Goal: Task Accomplishment & Management: Manage account settings

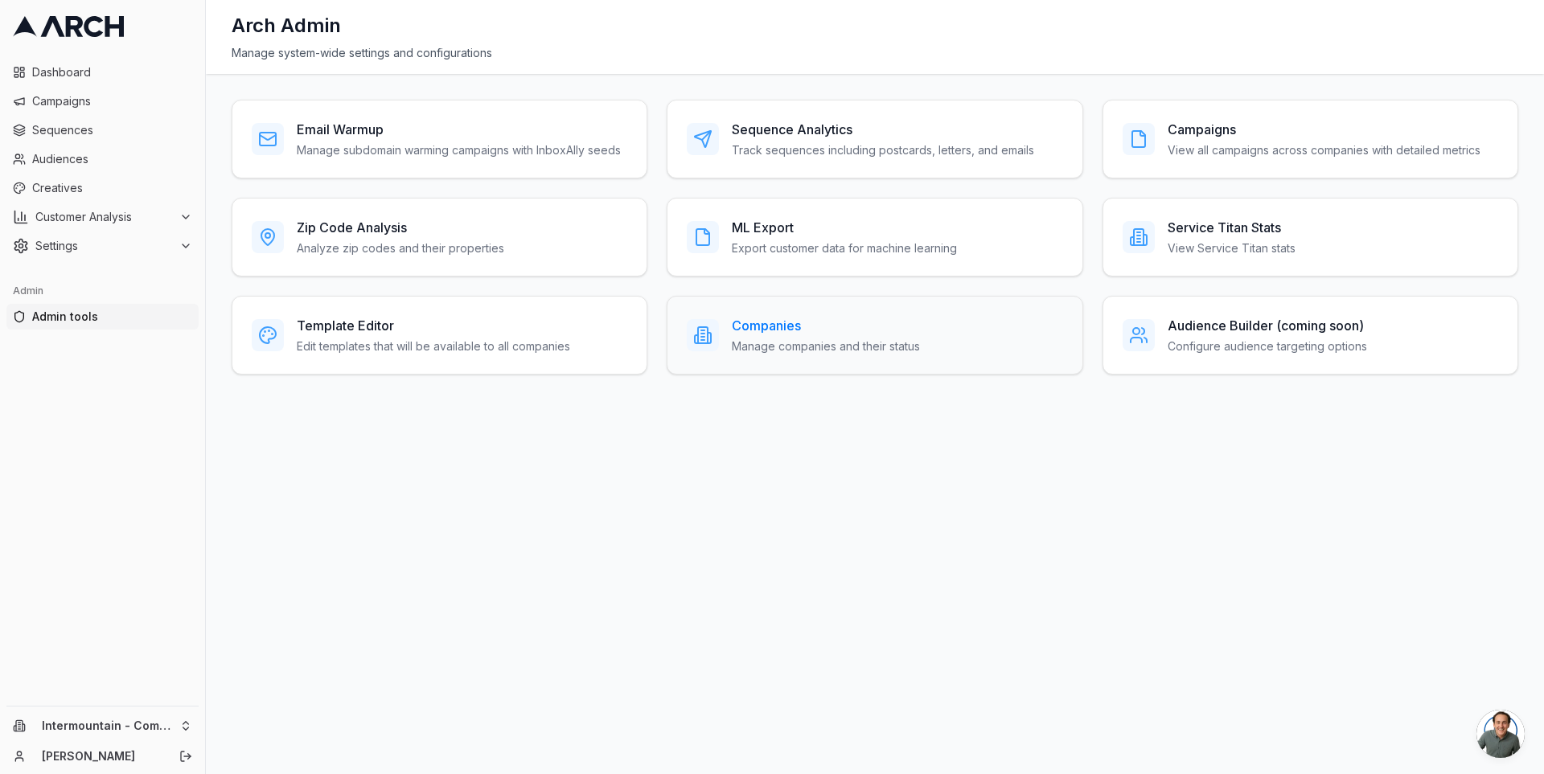
click at [735, 320] on h3 "Companies" at bounding box center [826, 325] width 188 height 19
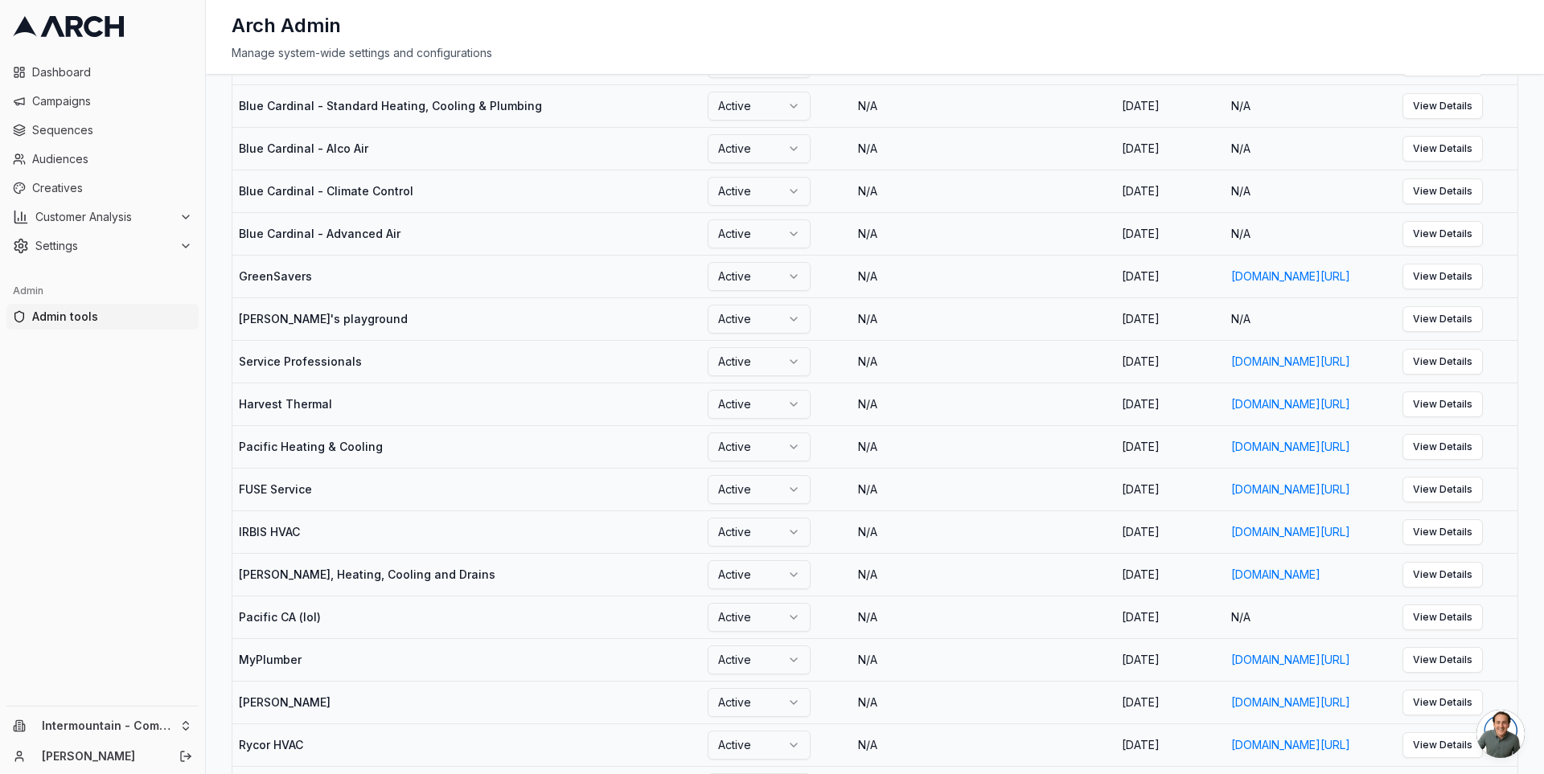
scroll to position [876, 0]
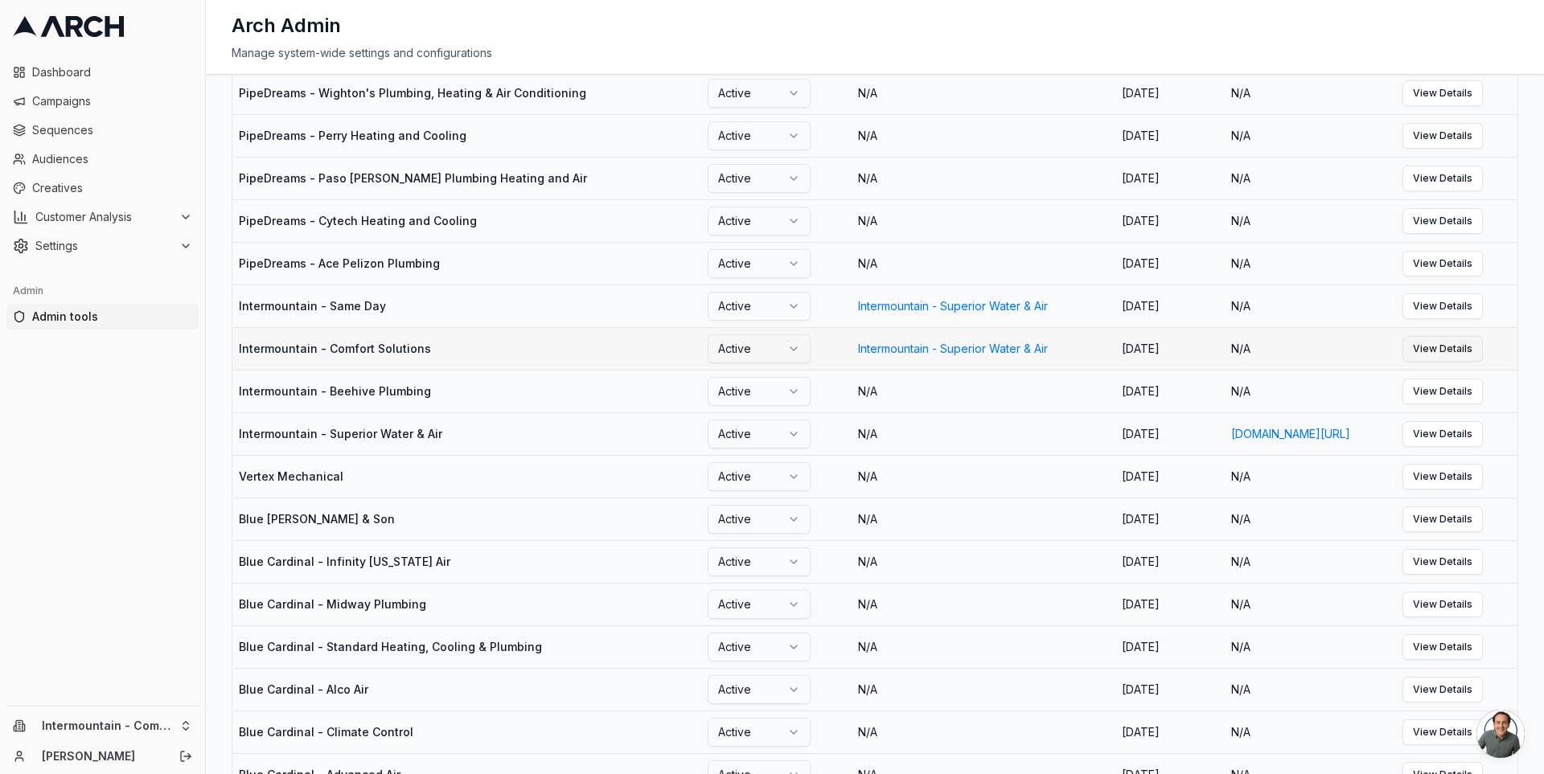
click at [1466, 362] on link "View Details" at bounding box center [1442, 349] width 80 height 26
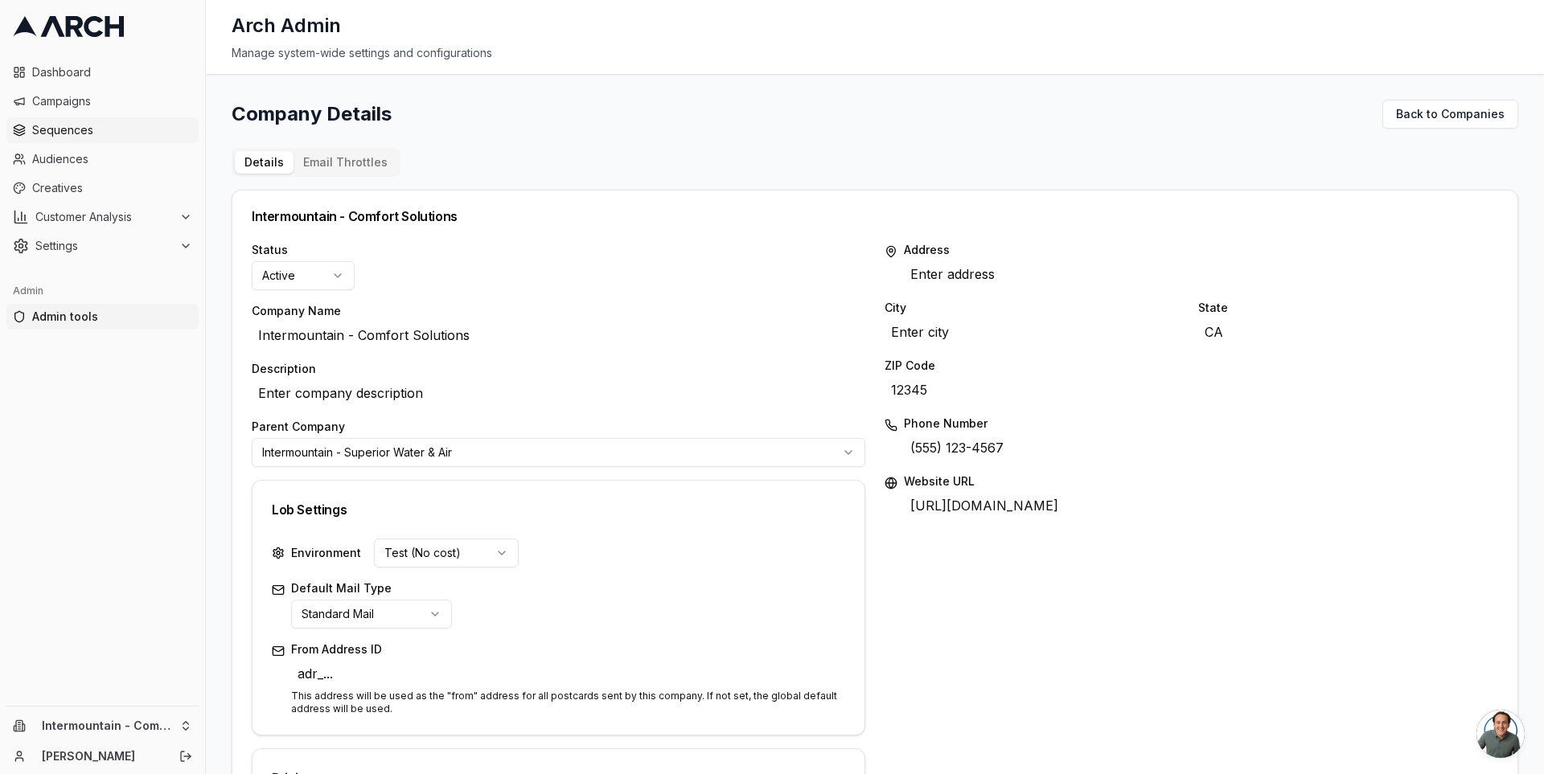
click at [116, 137] on span "Sequences" at bounding box center [112, 130] width 160 height 16
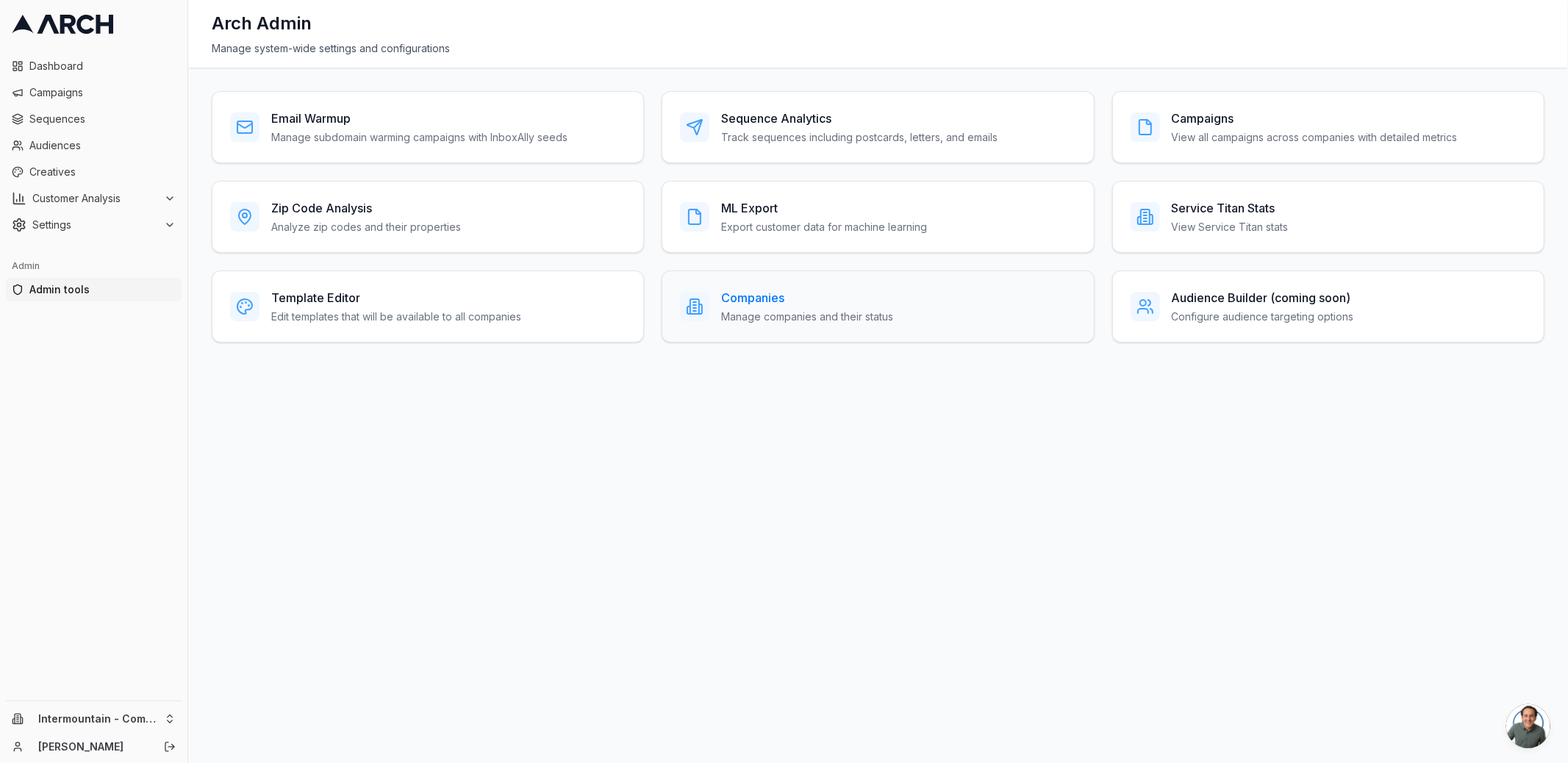
click at [763, 316] on p "Manage companies and their status" at bounding box center [807, 316] width 172 height 15
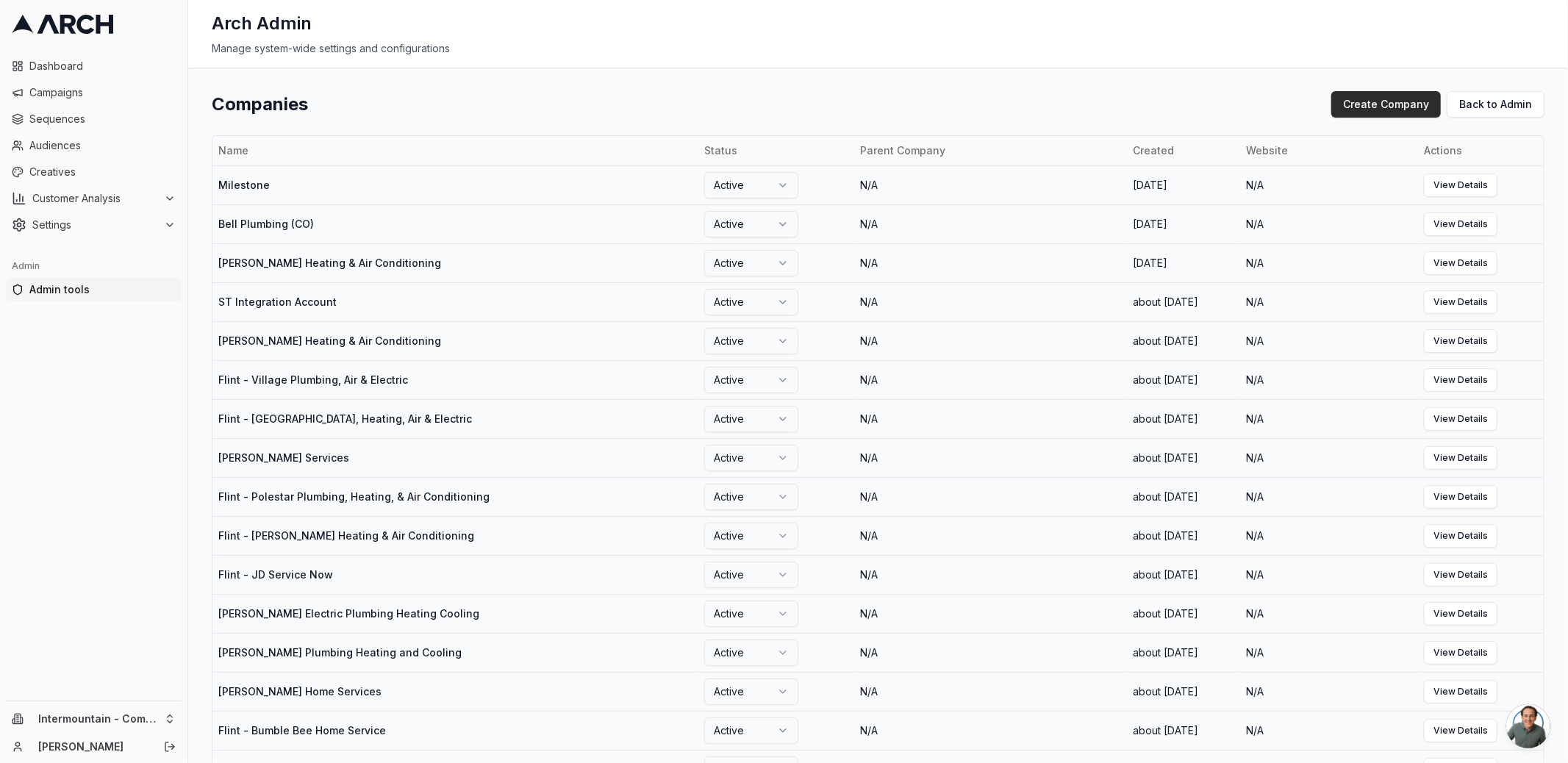
click at [1390, 98] on button "Create Company" at bounding box center [1386, 104] width 110 height 26
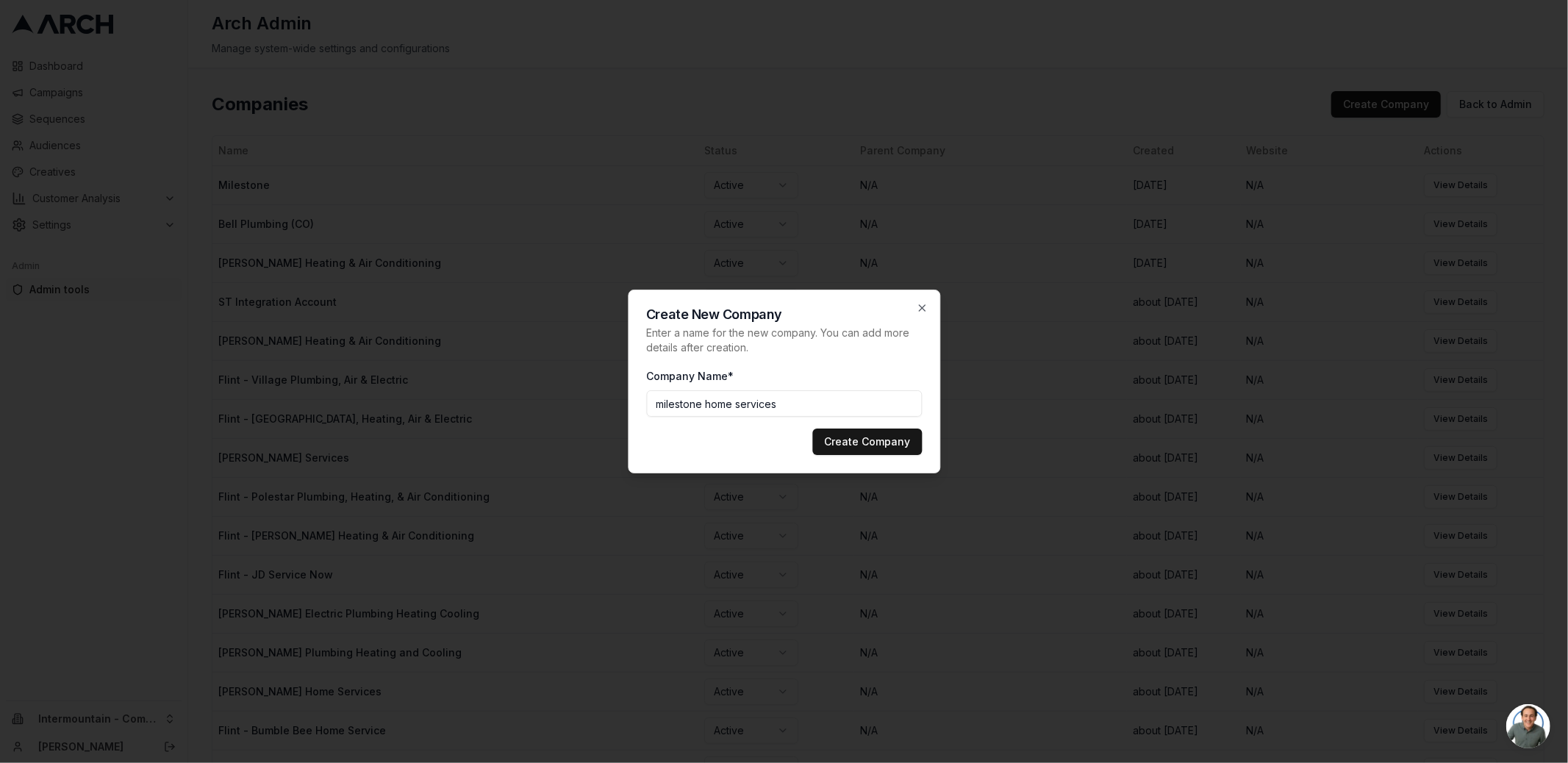
click at [659, 408] on input "milestone home services" at bounding box center [784, 403] width 275 height 26
type input "Milestone Home Services"
click at [837, 438] on button "Create Company" at bounding box center [867, 441] width 110 height 26
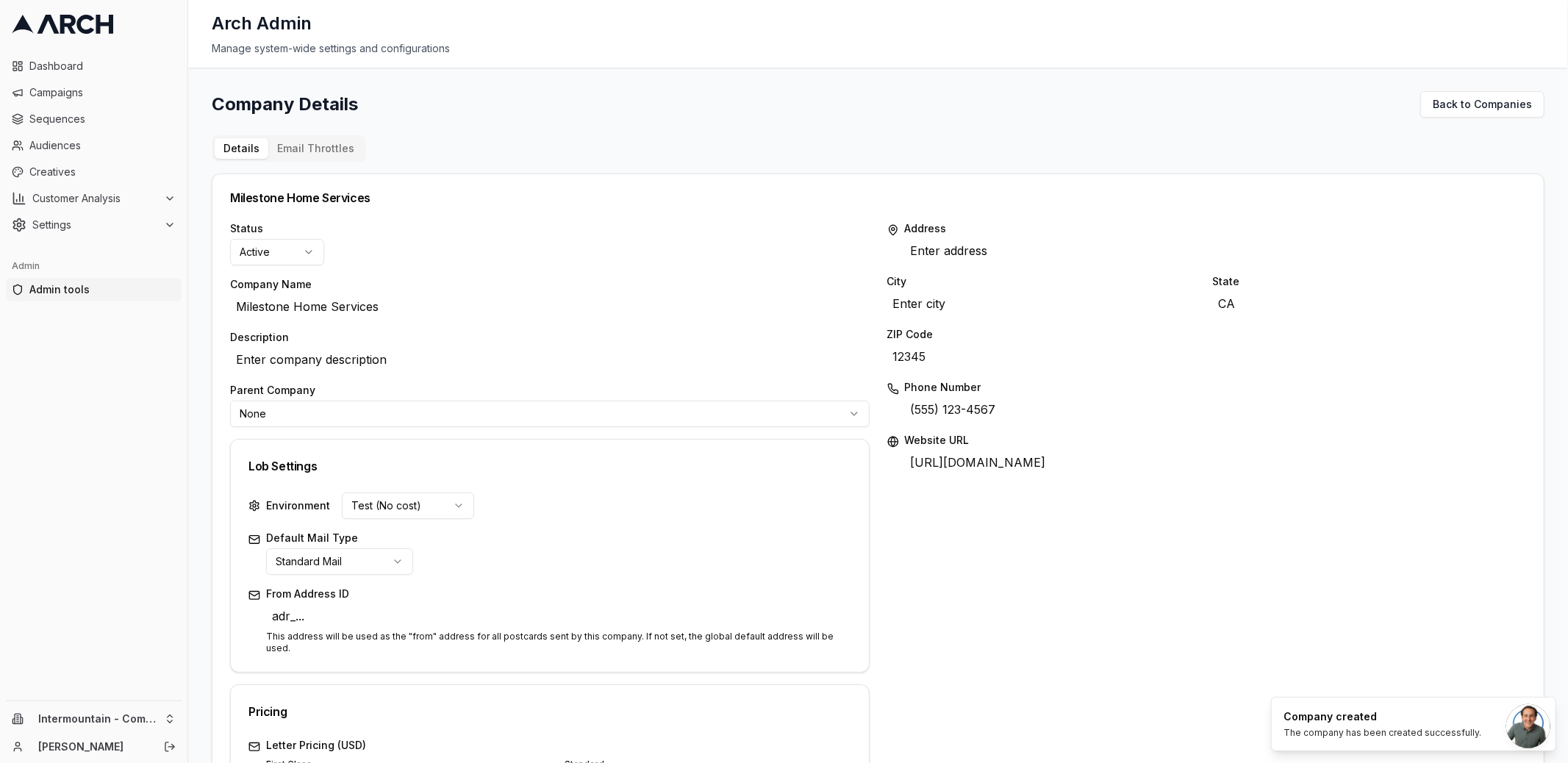
click at [1345, 602] on div "Address Enter address Edit City Enter city Edit State CA Edit ZIP Code 12345 Ed…" at bounding box center [1206, 716] width 639 height 991
click at [171, 719] on html "Dashboard Campaigns Sequences Audiences Creatives Customer Analysis Settings Ad…" at bounding box center [784, 381] width 1568 height 763
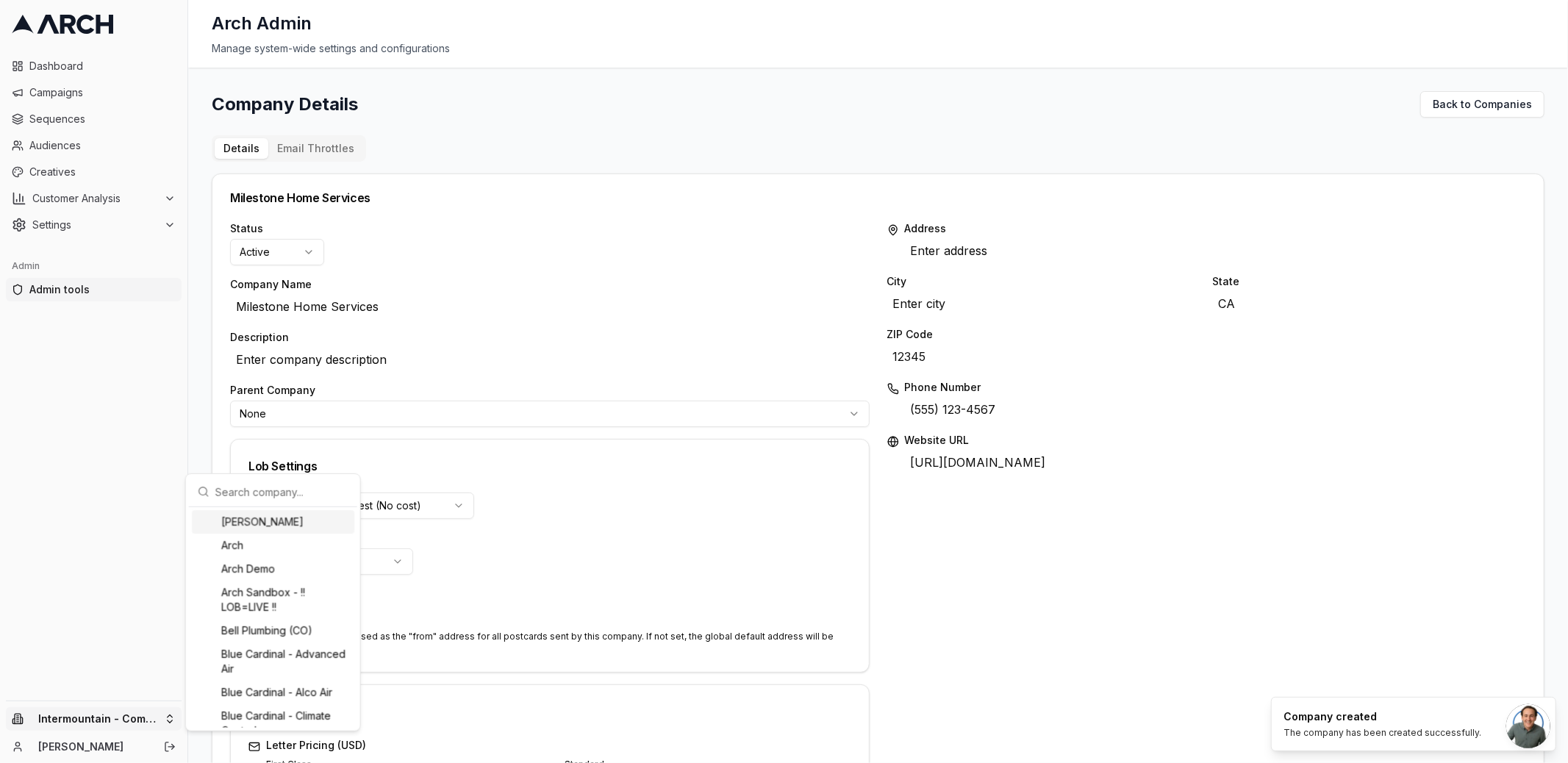
click at [240, 491] on input "text" at bounding box center [283, 492] width 133 height 29
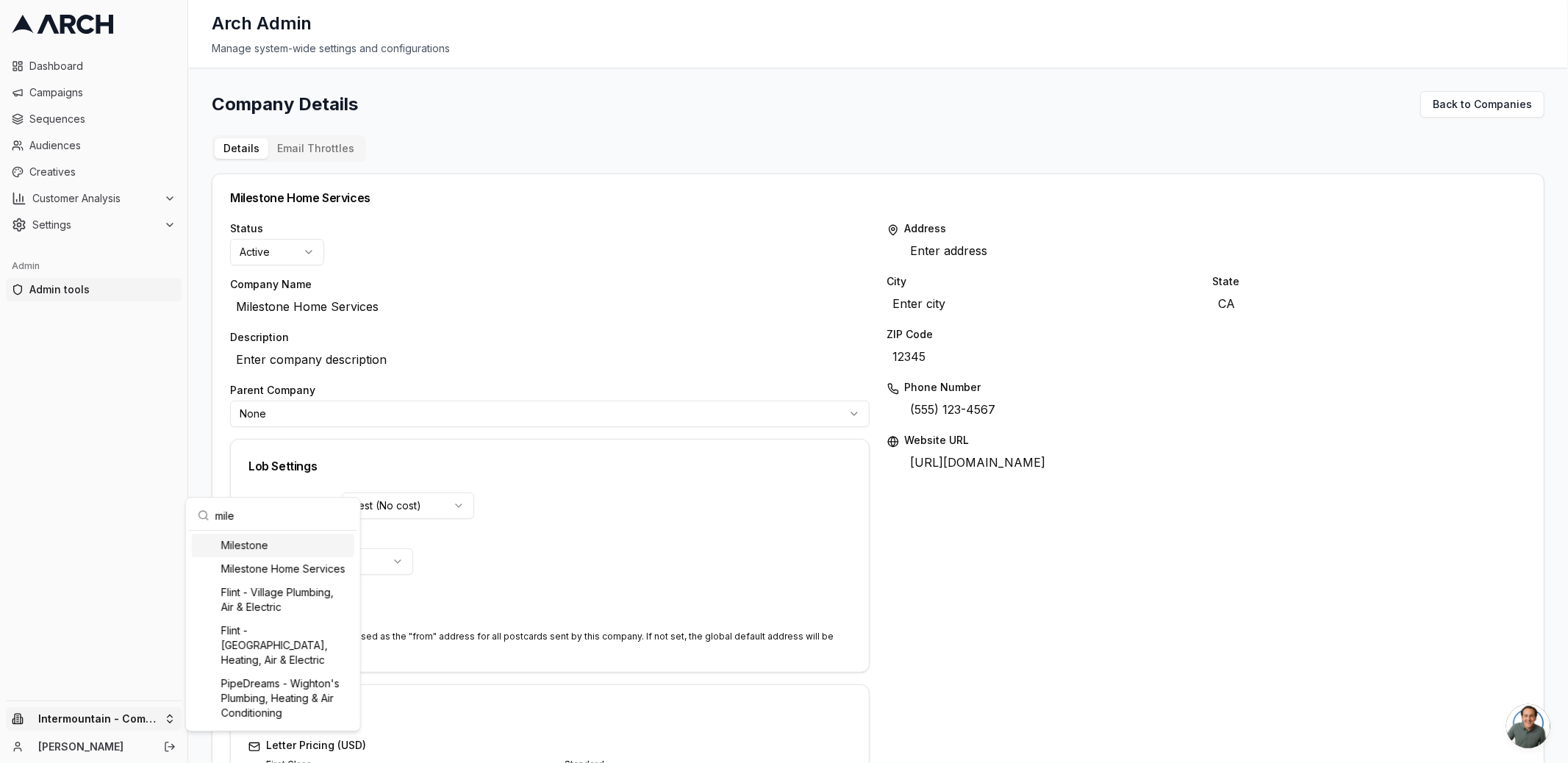
type input "miles"
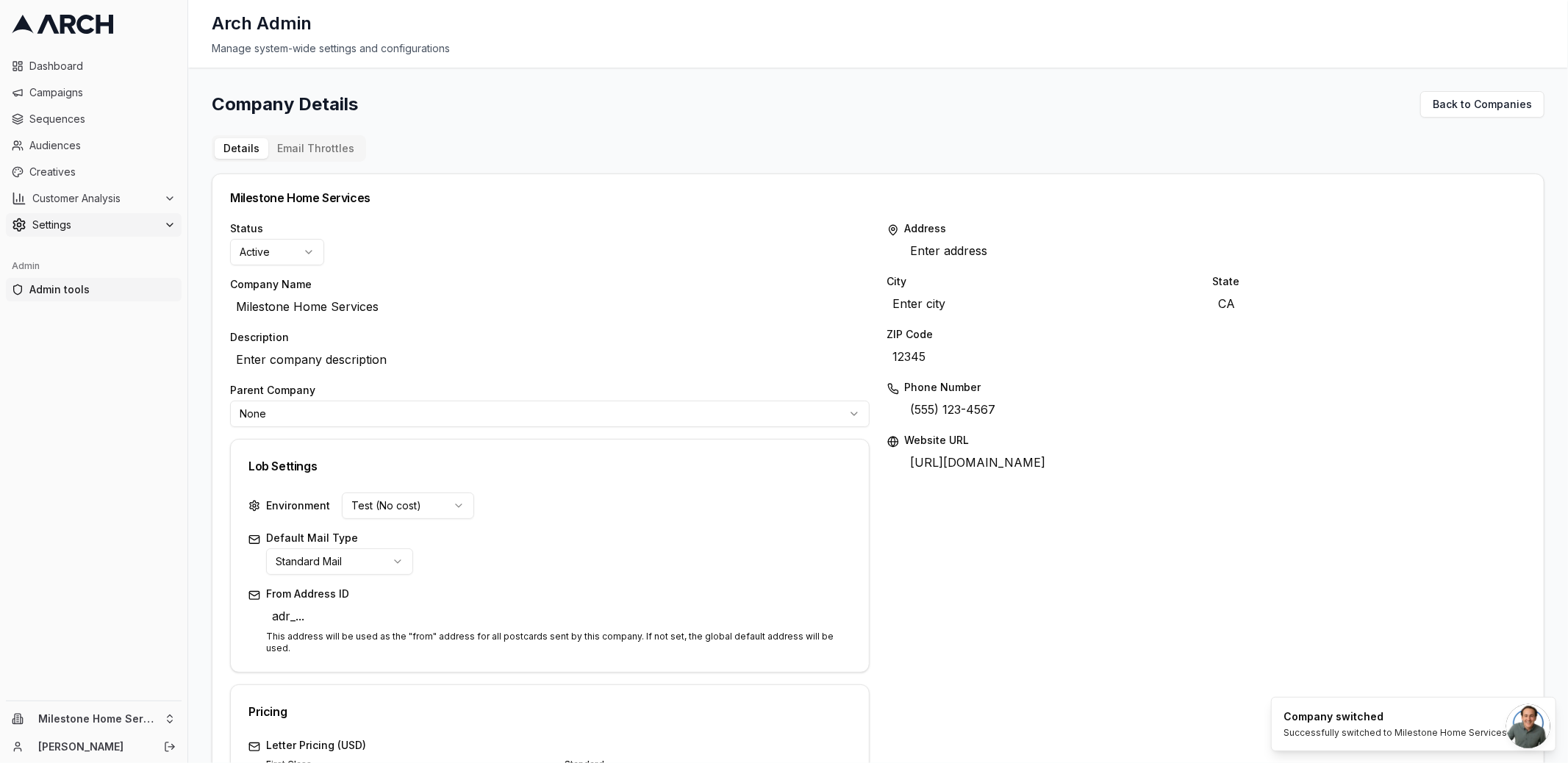
click at [164, 219] on icon at bounding box center [169, 225] width 12 height 12
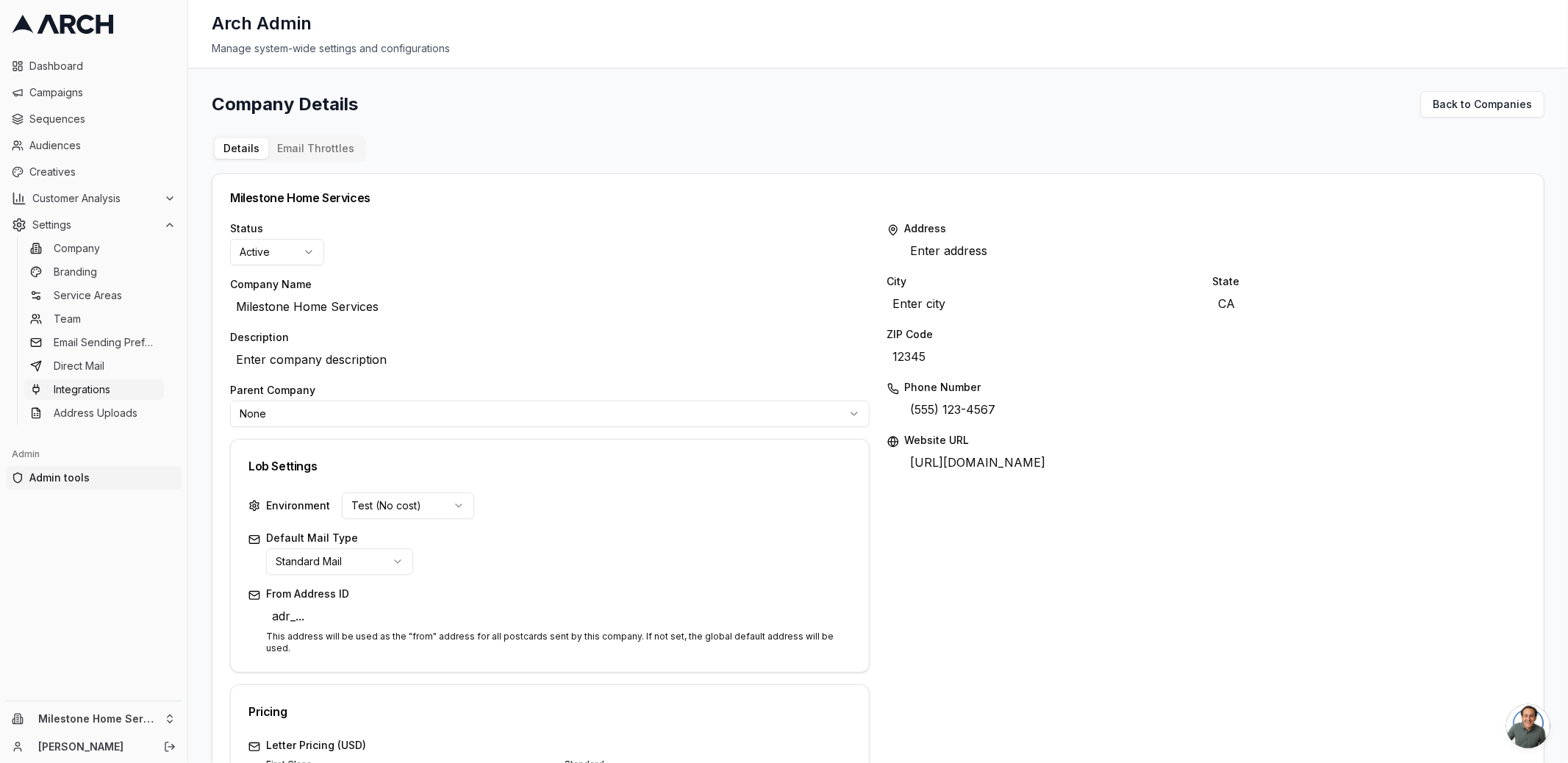
click at [112, 388] on link "Integrations" at bounding box center [94, 389] width 140 height 21
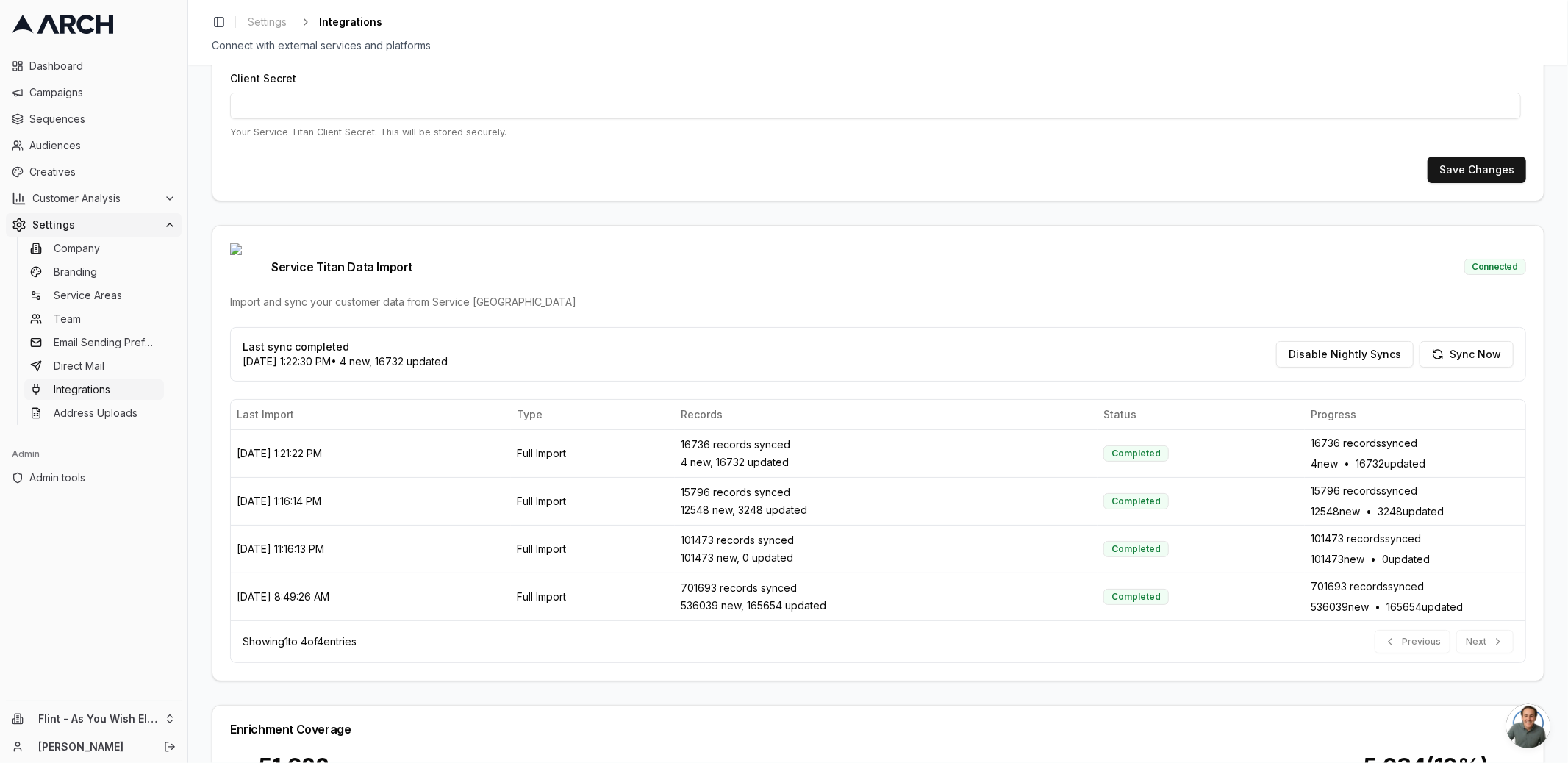
scroll to position [267, 0]
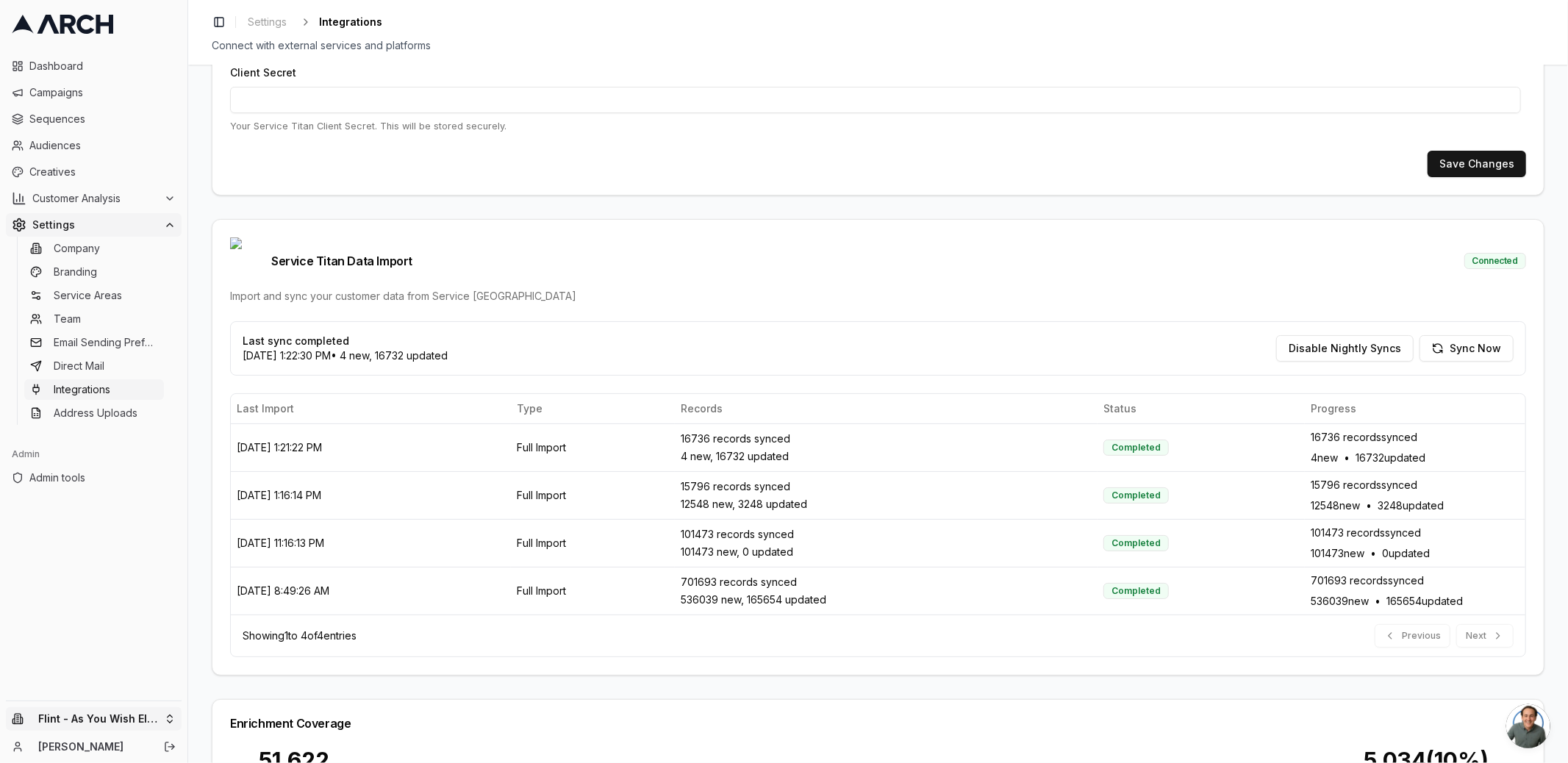
click at [171, 712] on html "Dashboard Campaigns Sequences Audiences Creatives Customer Analysis Settings Co…" at bounding box center [784, 381] width 1568 height 763
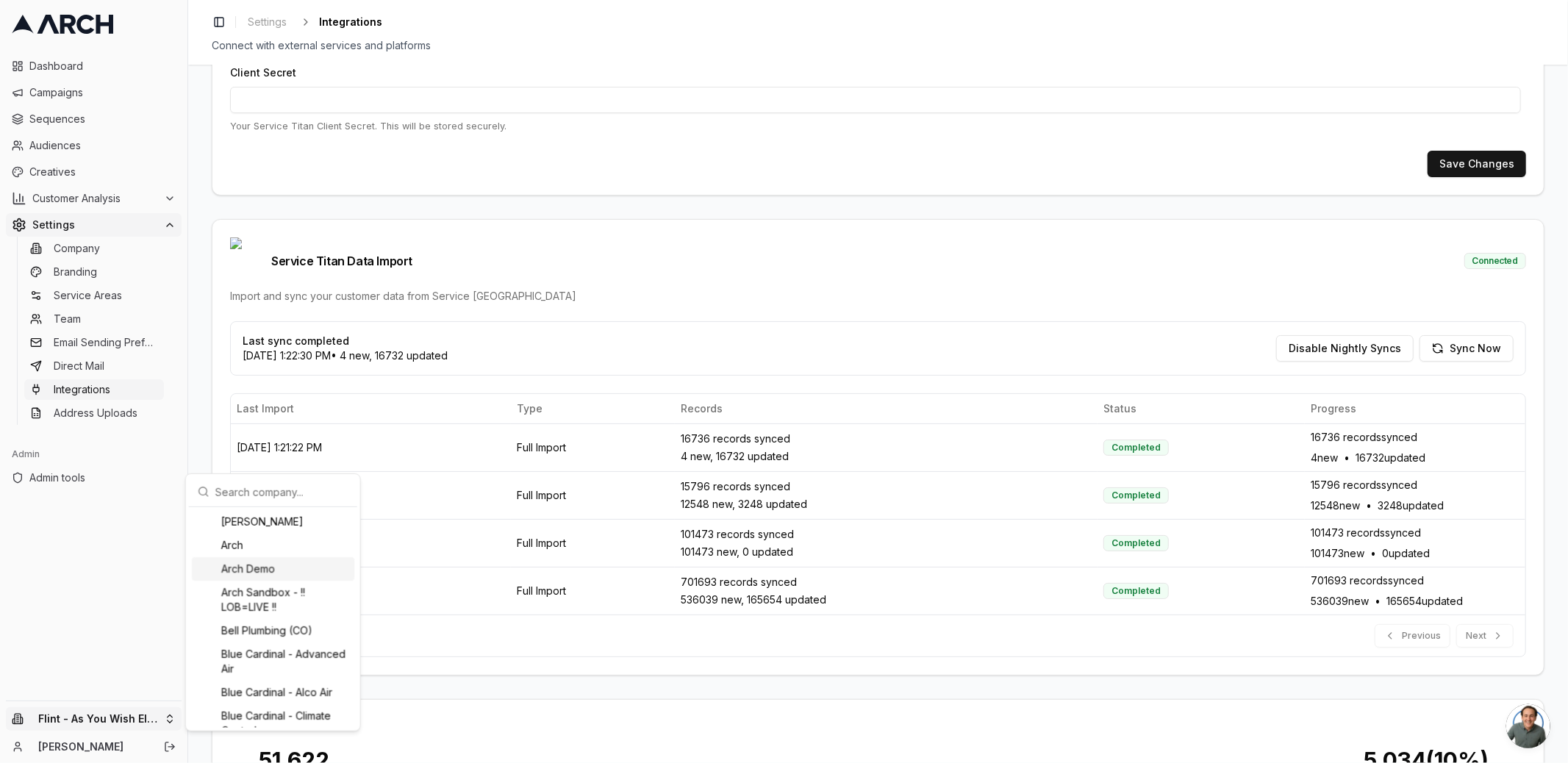
click at [254, 494] on input "text" at bounding box center [283, 492] width 133 height 29
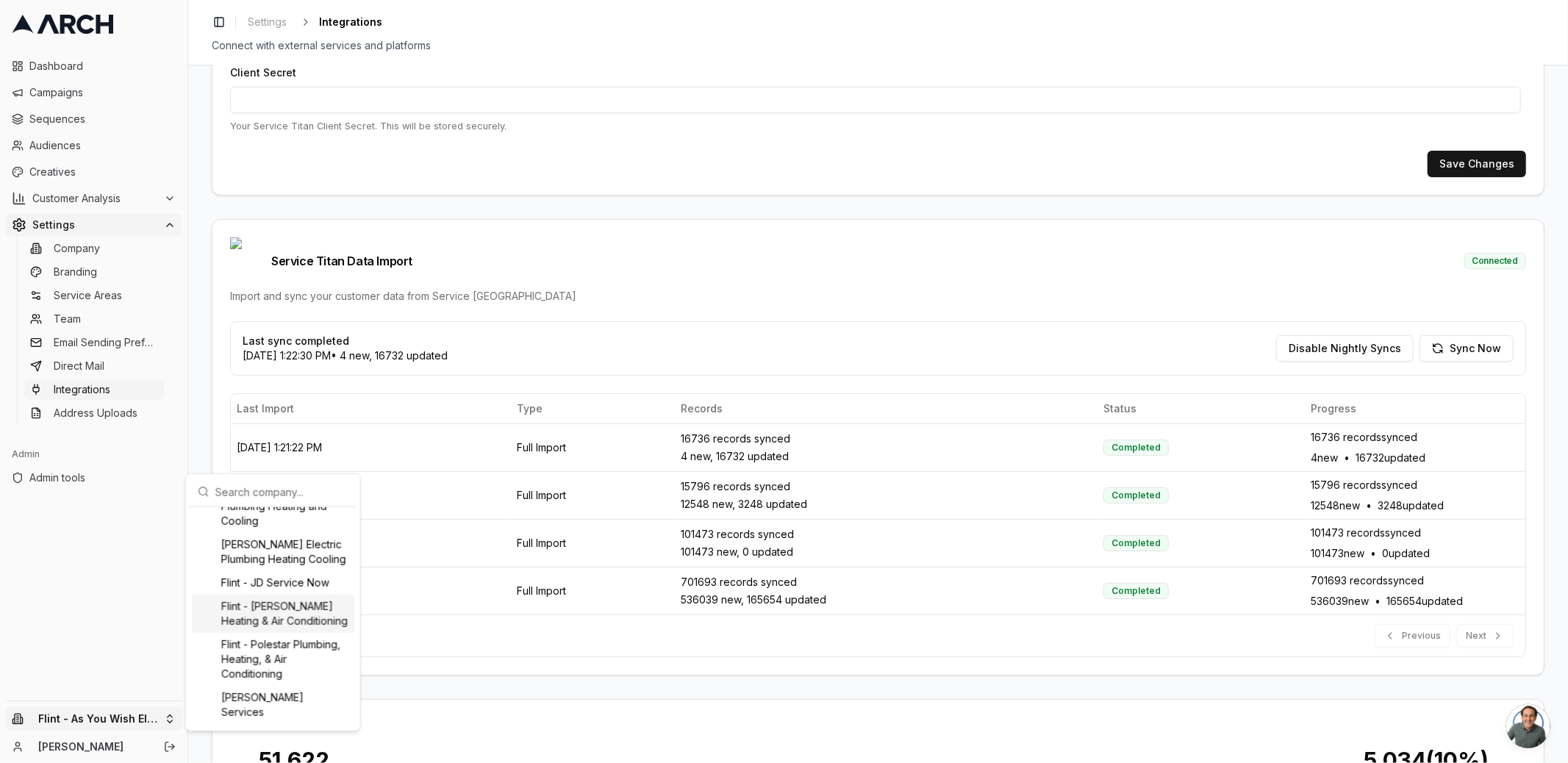
scroll to position [655, 0]
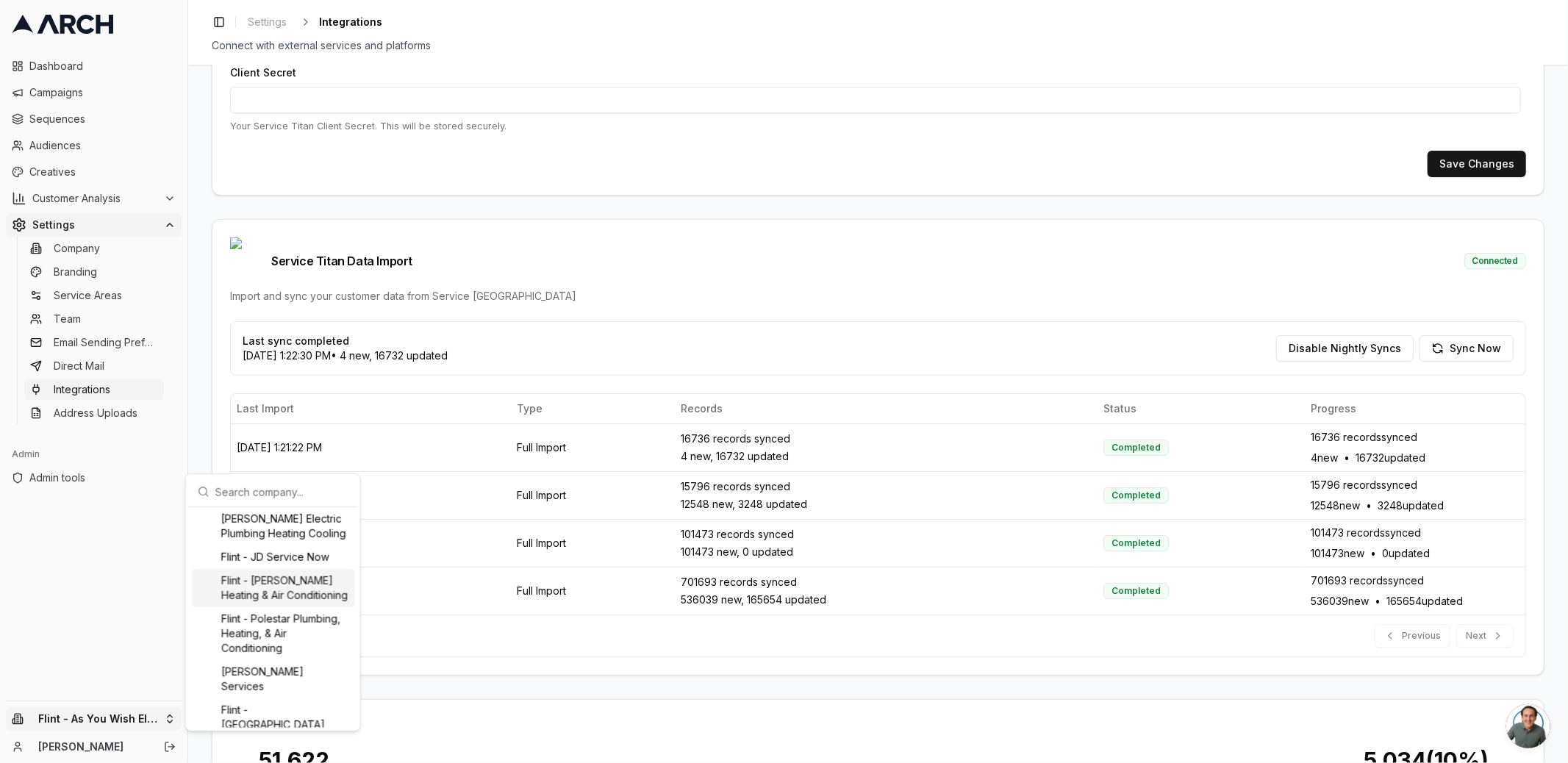
click at [293, 607] on div "Flint - Jerry Kelly Heating & Air Conditioning" at bounding box center [273, 588] width 163 height 38
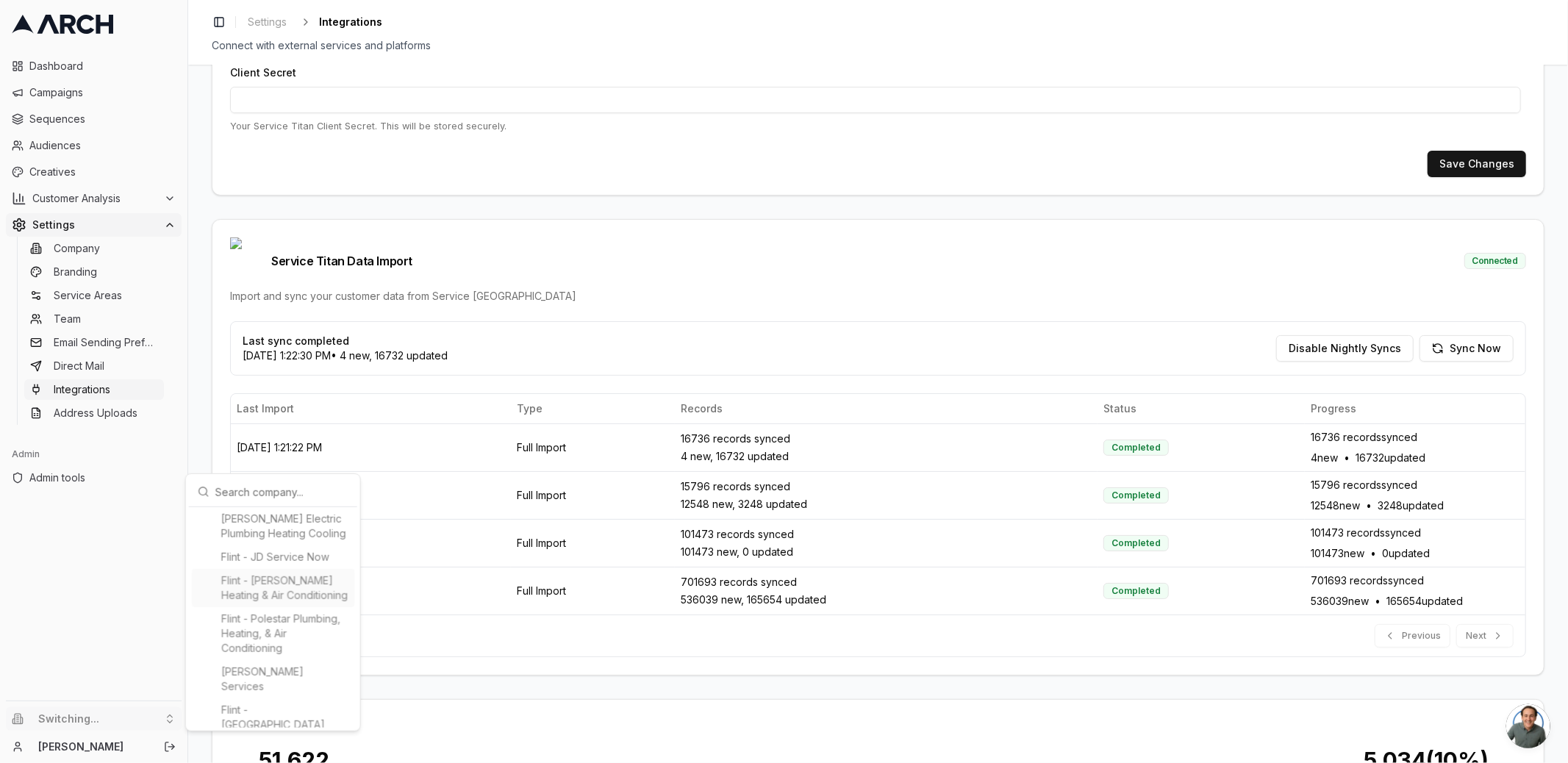
type input "490228514"
type input "cid.qpz0oqk8e8dh5wfwm3ob9y05a"
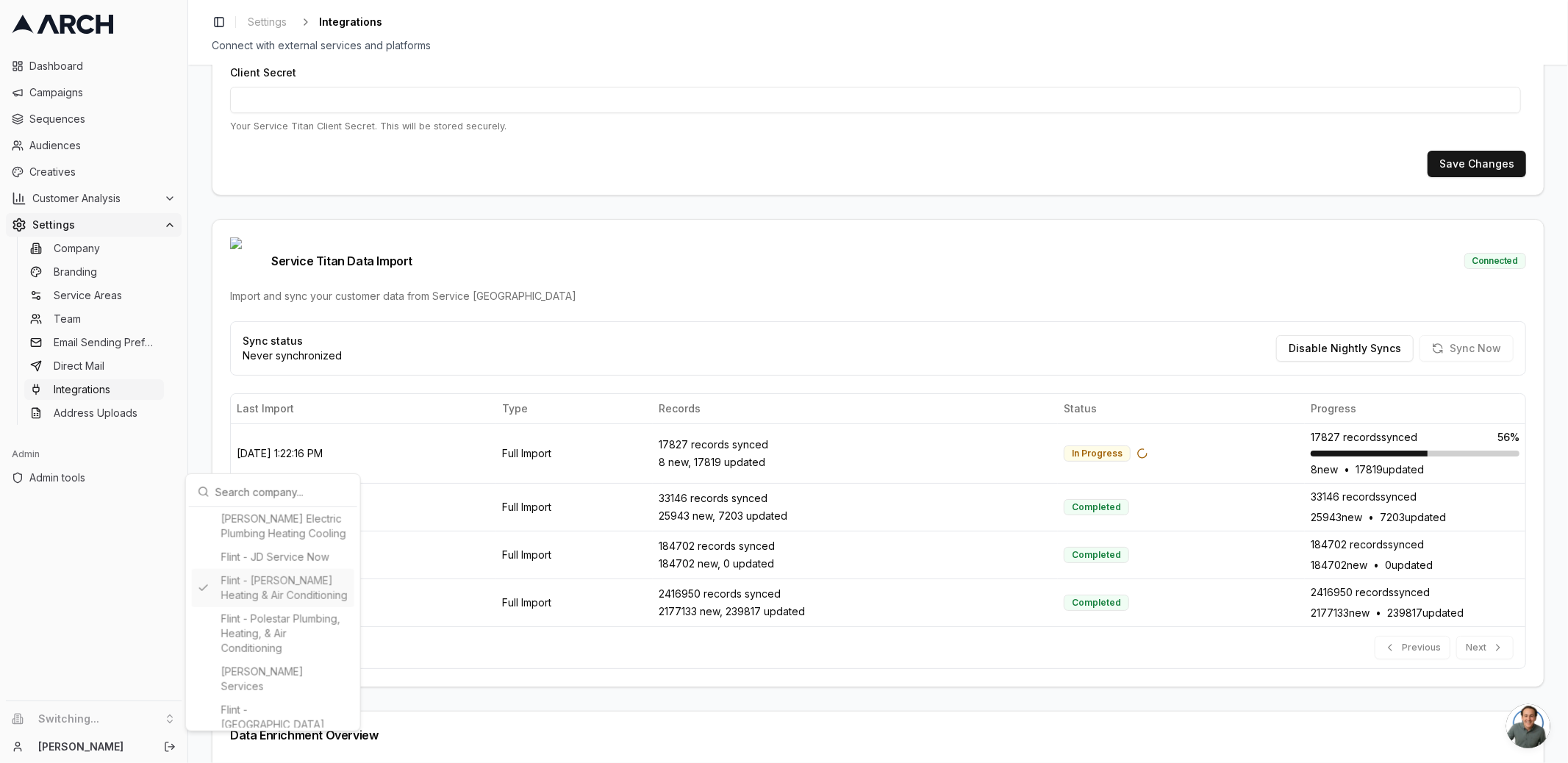
click at [193, 386] on html "Dashboard Campaigns Sequences Audiences Creatives Customer Analysis Settings Co…" at bounding box center [784, 381] width 1568 height 763
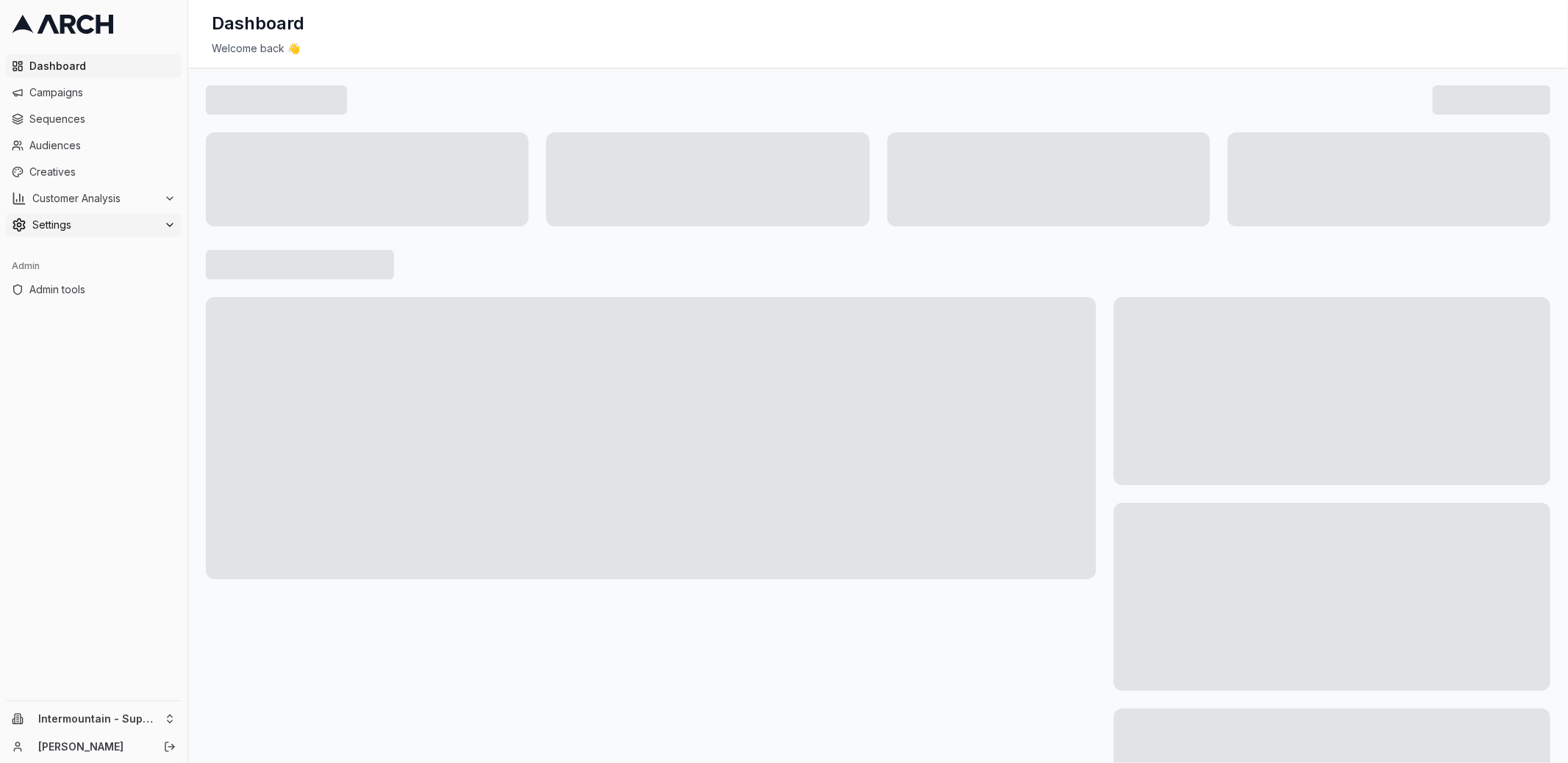
click at [159, 223] on div "Settings" at bounding box center [93, 225] width 164 height 15
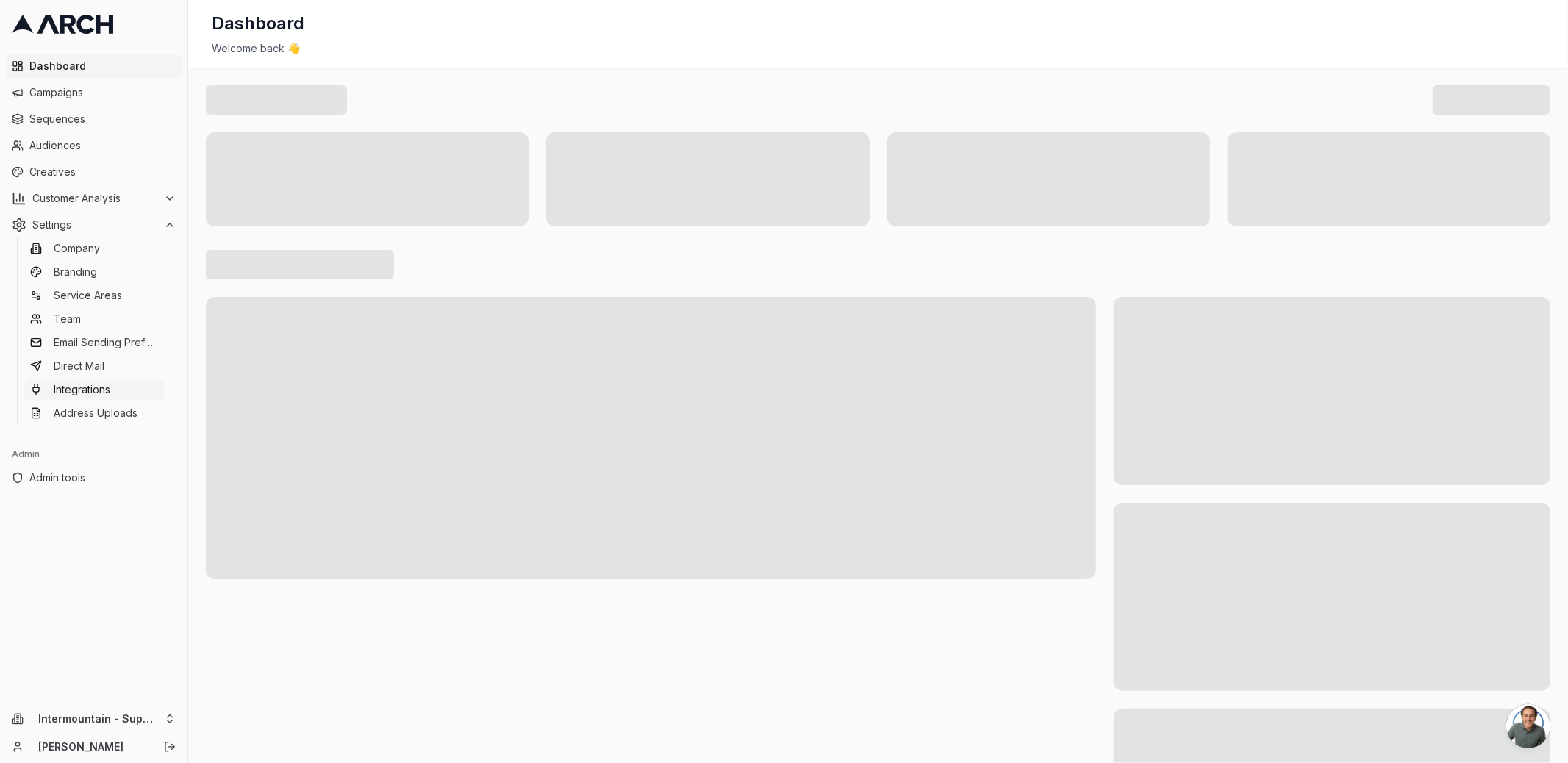
click at [103, 393] on span "Integrations" at bounding box center [82, 389] width 57 height 15
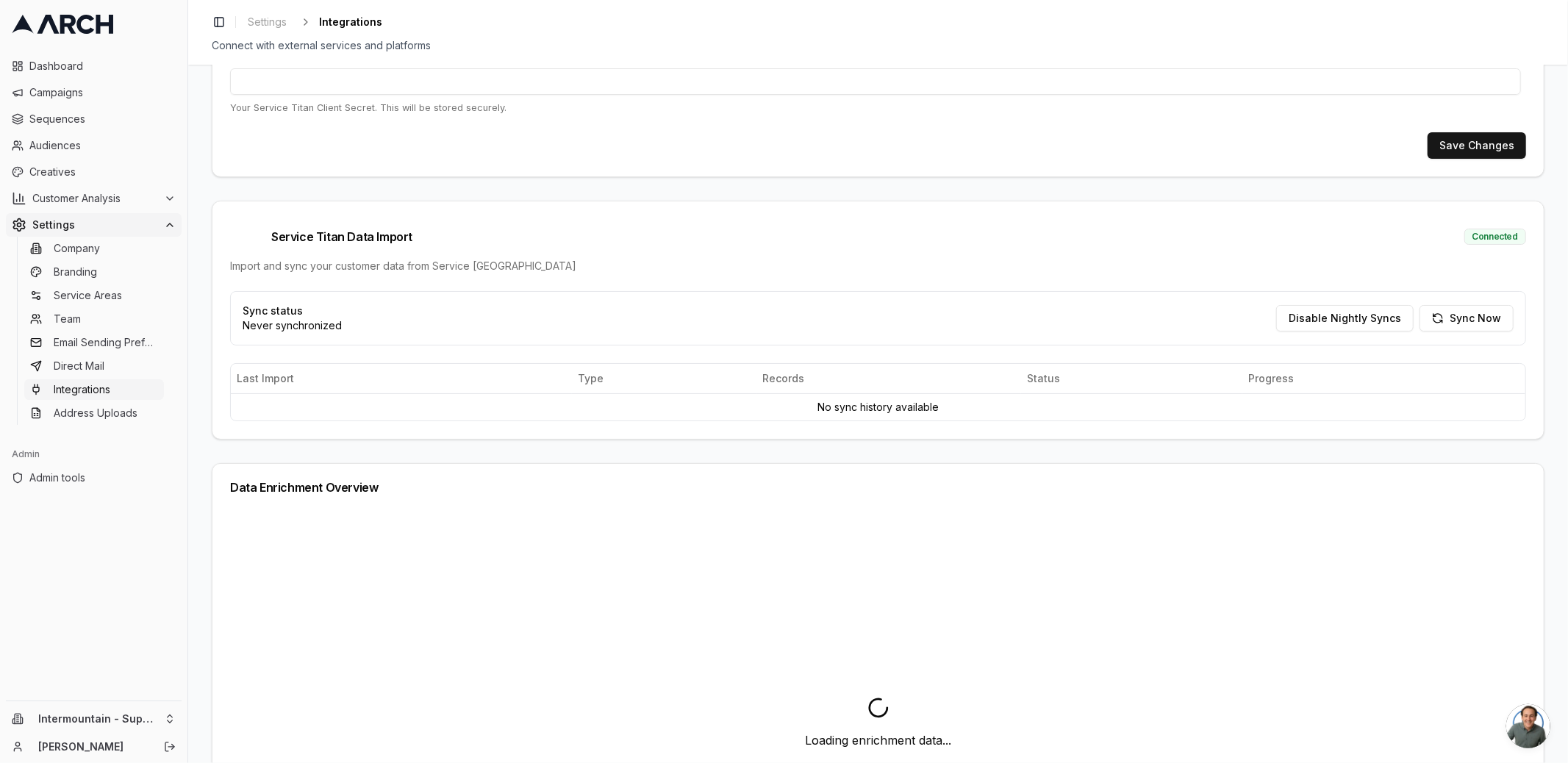
scroll to position [196, 0]
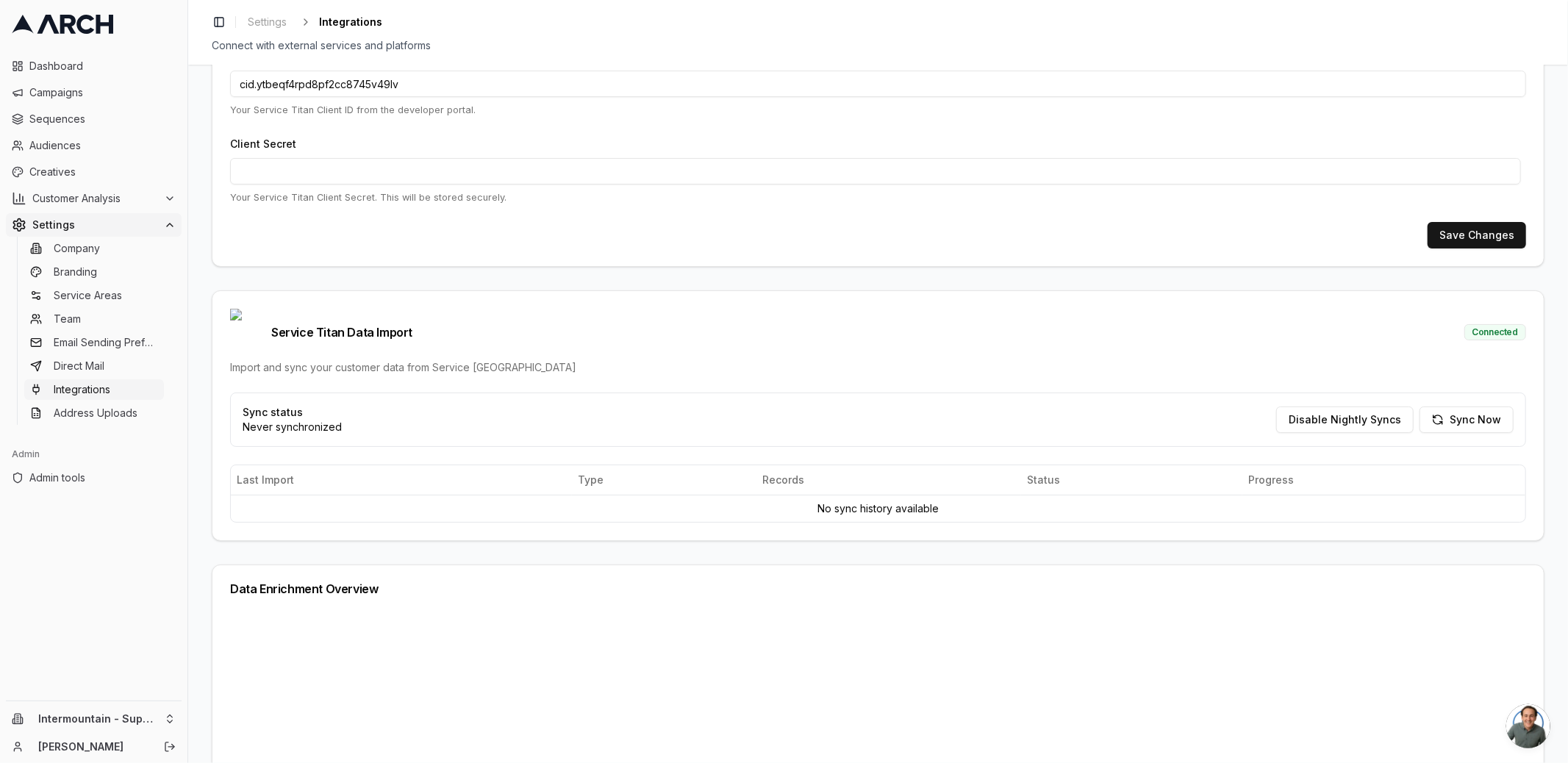
click at [284, 321] on span "Service Titan Data Import" at bounding box center [321, 332] width 182 height 47
click at [323, 360] on div "Import and sync your customer data from Service [GEOGRAPHIC_DATA]" at bounding box center [878, 367] width 1296 height 15
click at [323, 360] on div "Import and sync your customer data from Service Titan" at bounding box center [878, 367] width 1296 height 15
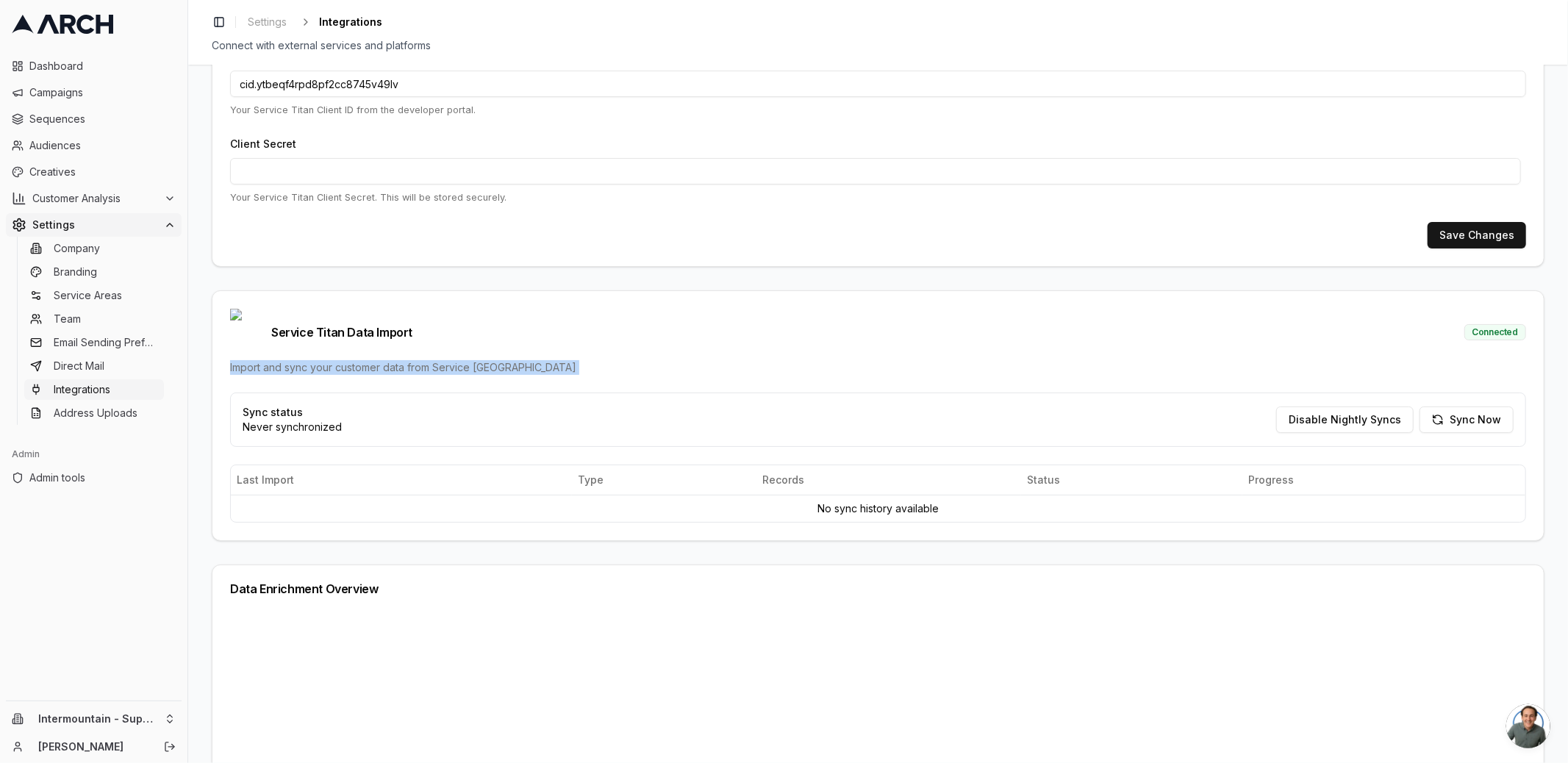
click at [323, 360] on div "Import and sync your customer data from Service Titan" at bounding box center [878, 367] width 1296 height 15
click at [328, 360] on div "Import and sync your customer data from Service Titan" at bounding box center [878, 367] width 1296 height 15
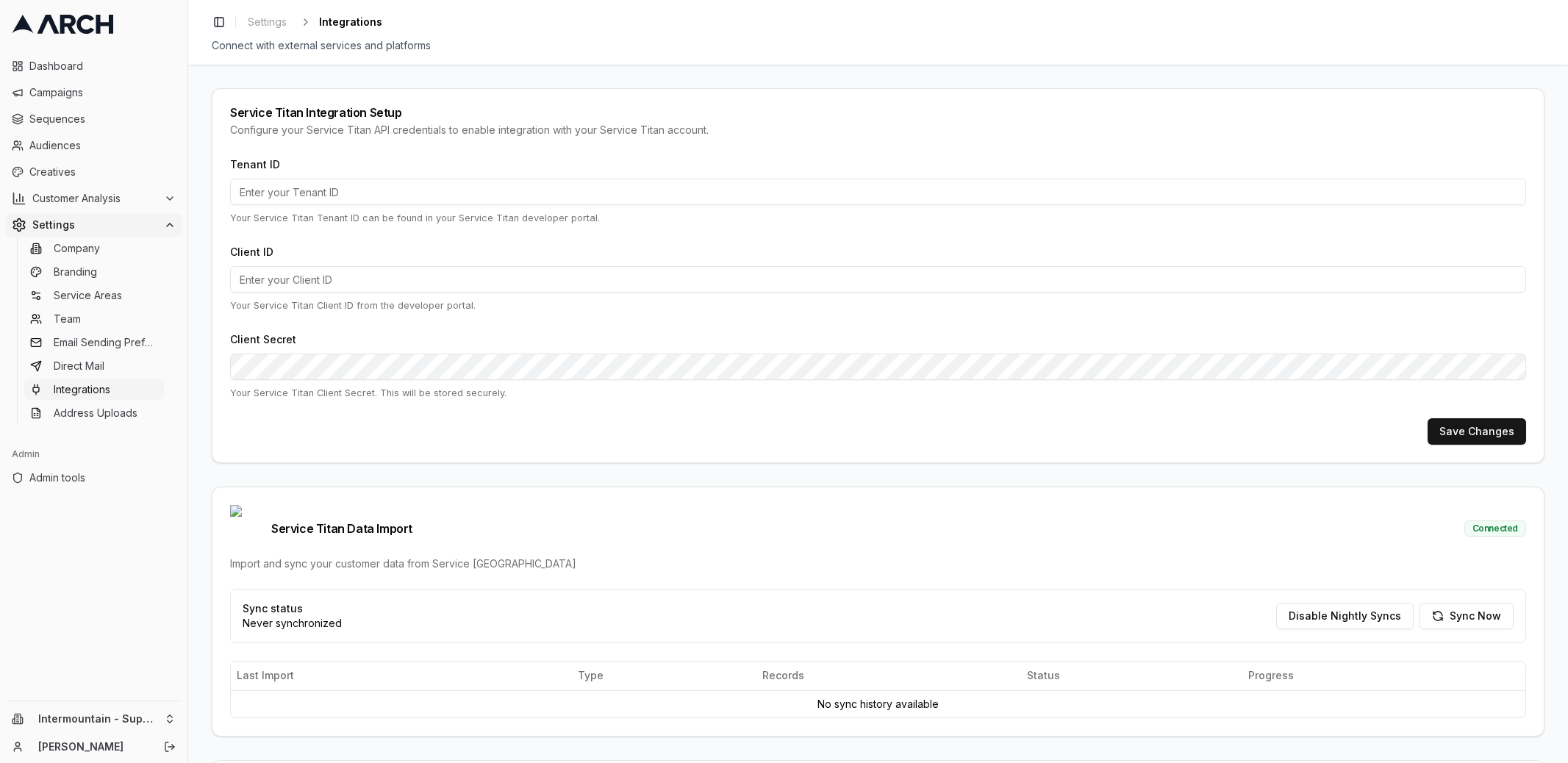
type input "266205827"
type input "cid.ytbeqf4rpd8pf2cc8745v49lv"
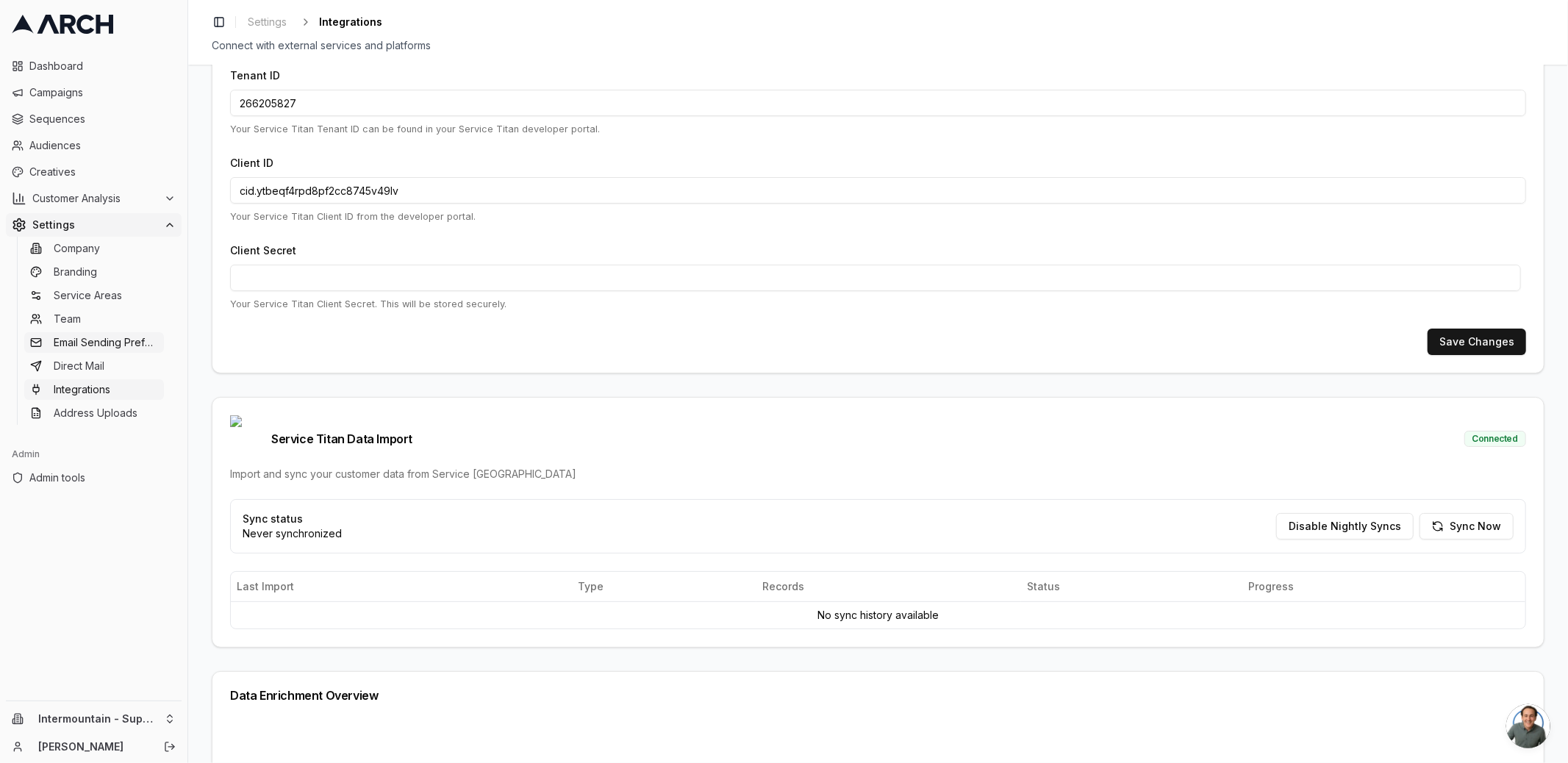
scroll to position [43, 0]
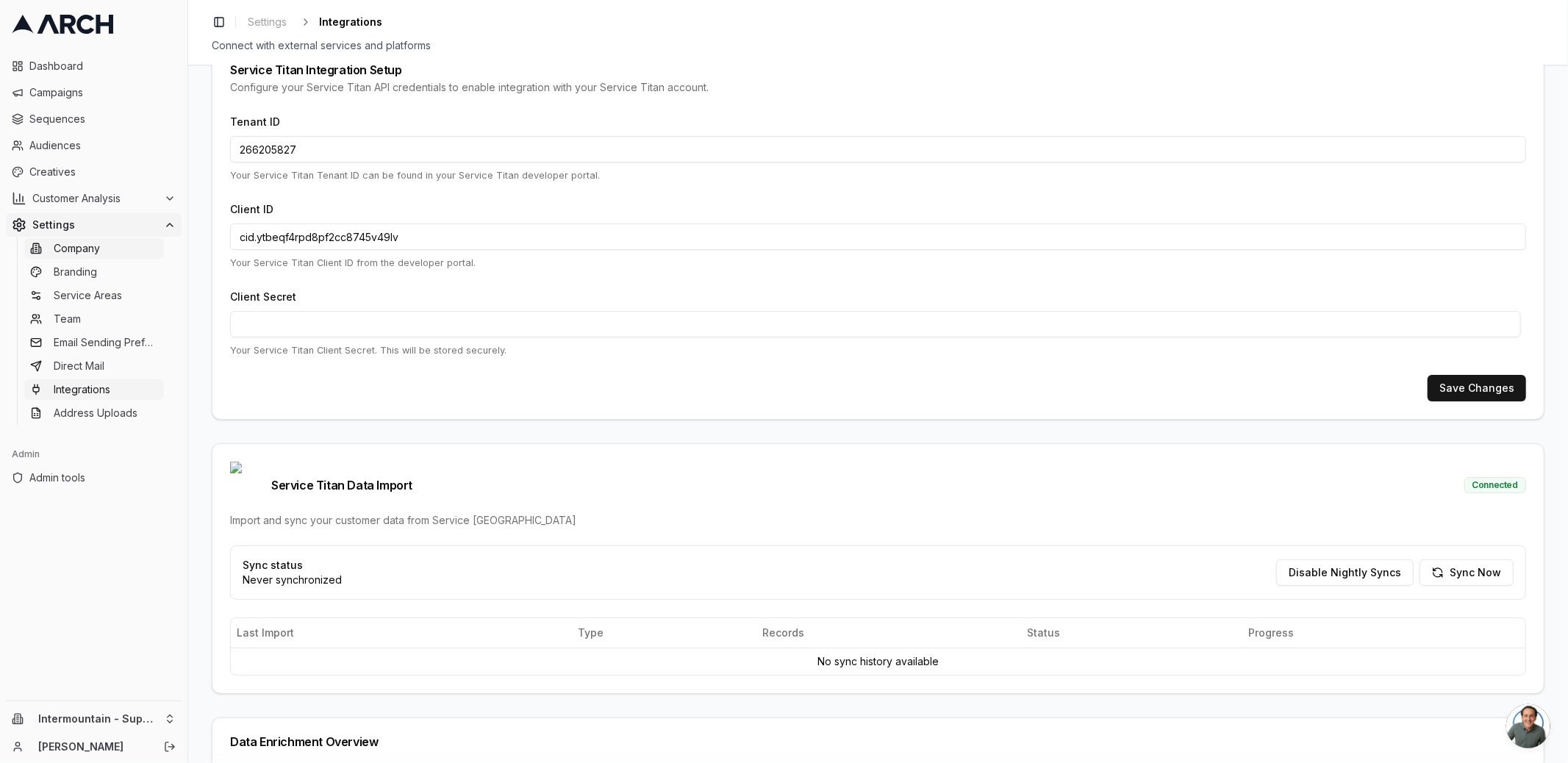
click at [77, 254] on span "Company" at bounding box center [77, 249] width 47 height 15
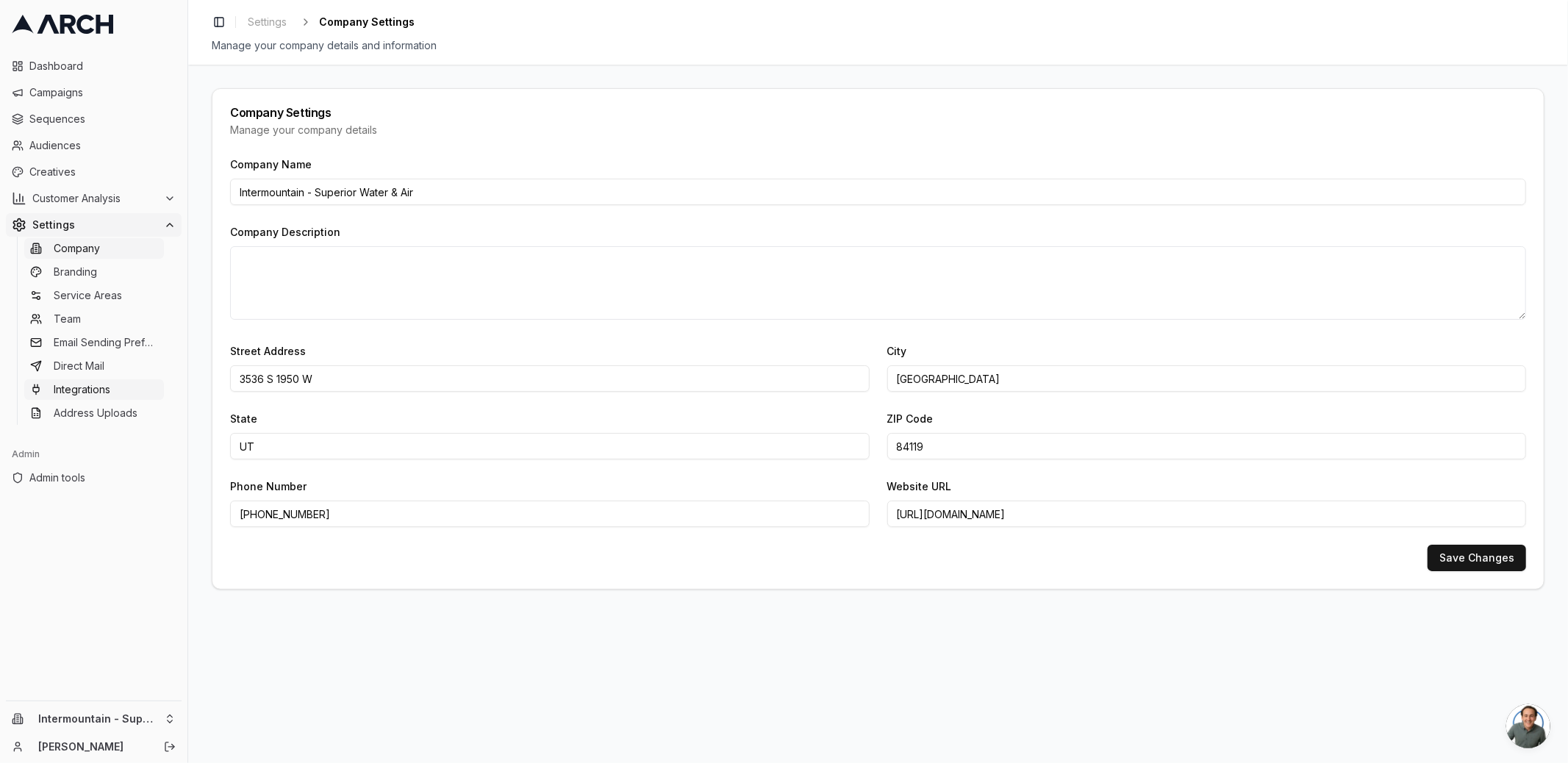
click at [102, 380] on link "Integrations" at bounding box center [94, 389] width 140 height 21
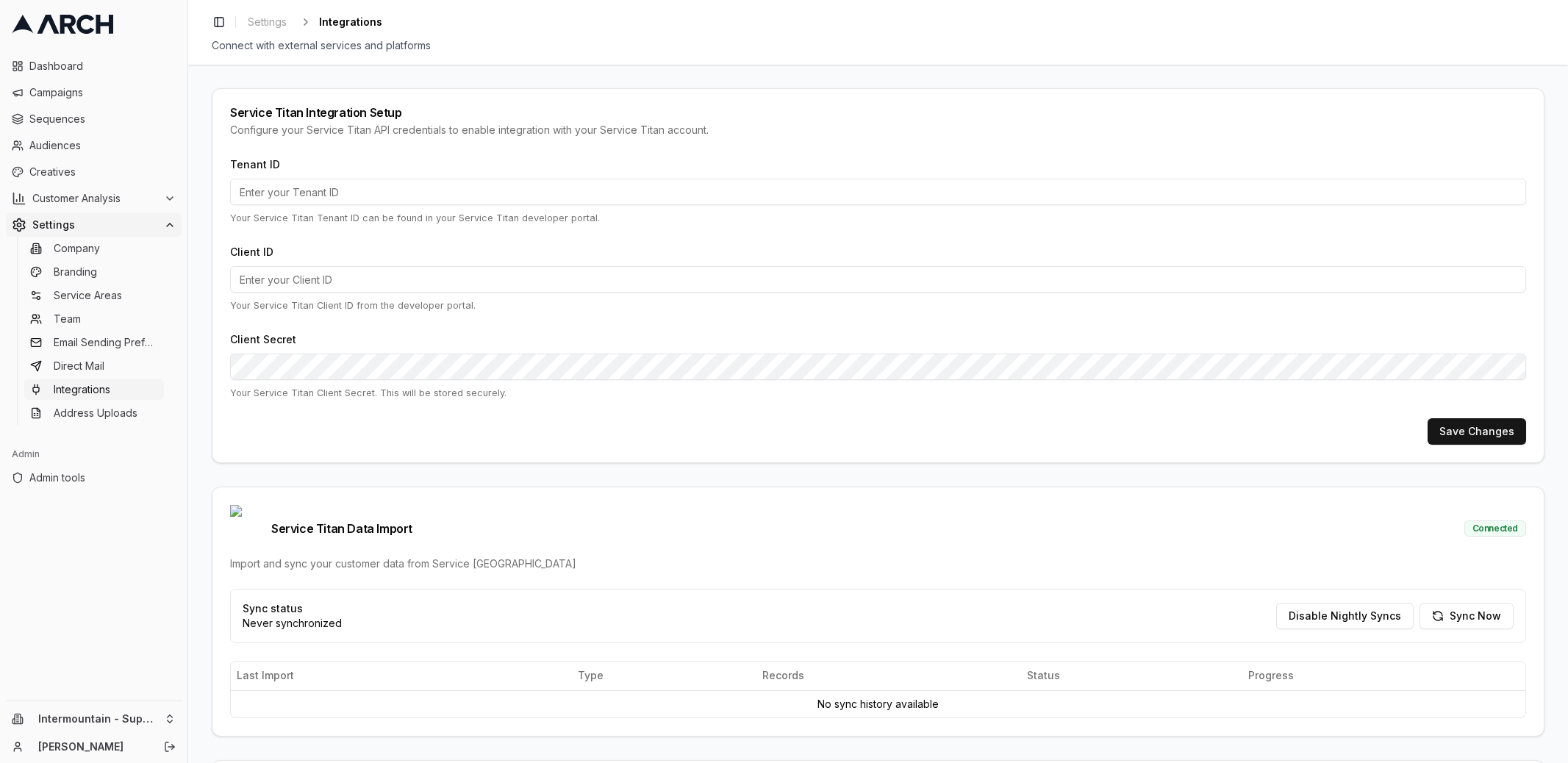
type input "266205827"
type input "cid.ytbeqf4rpd8pf2cc8745v49lv"
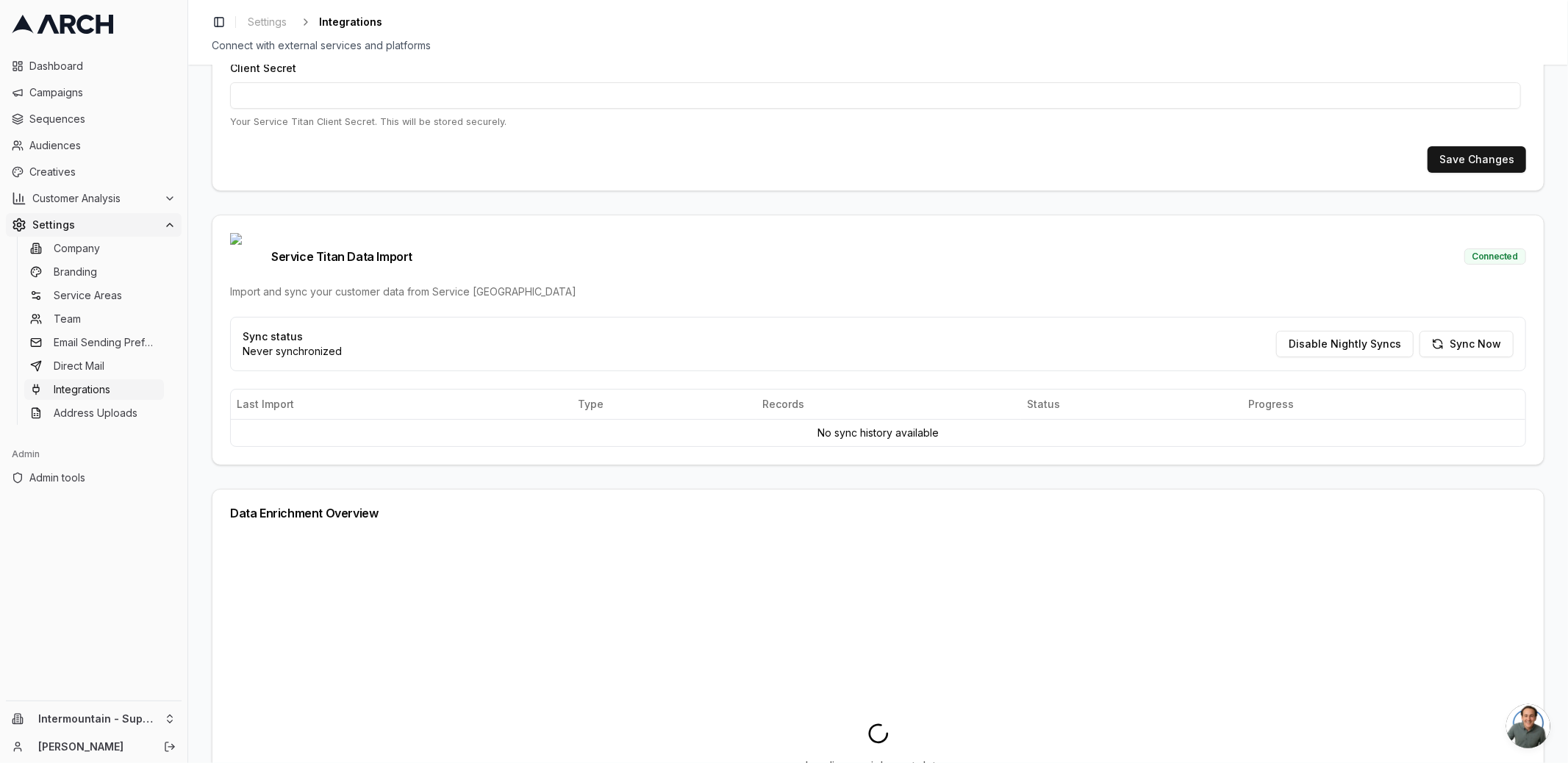
scroll to position [294, 0]
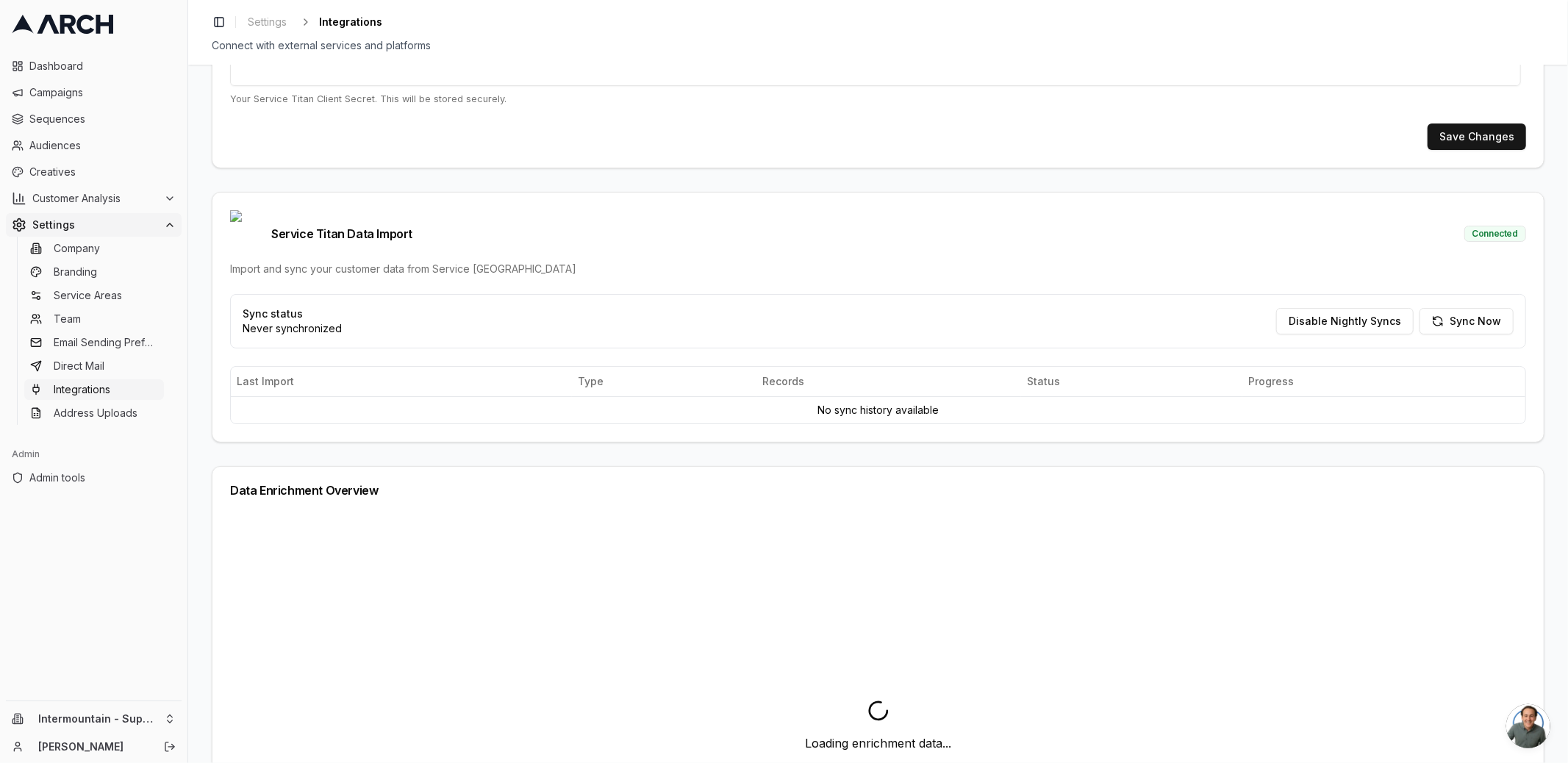
click at [317, 433] on div "Service Titan Integration Setup Configure your Service Titan API credentials to…" at bounding box center [879, 732] width 1333 height 1876
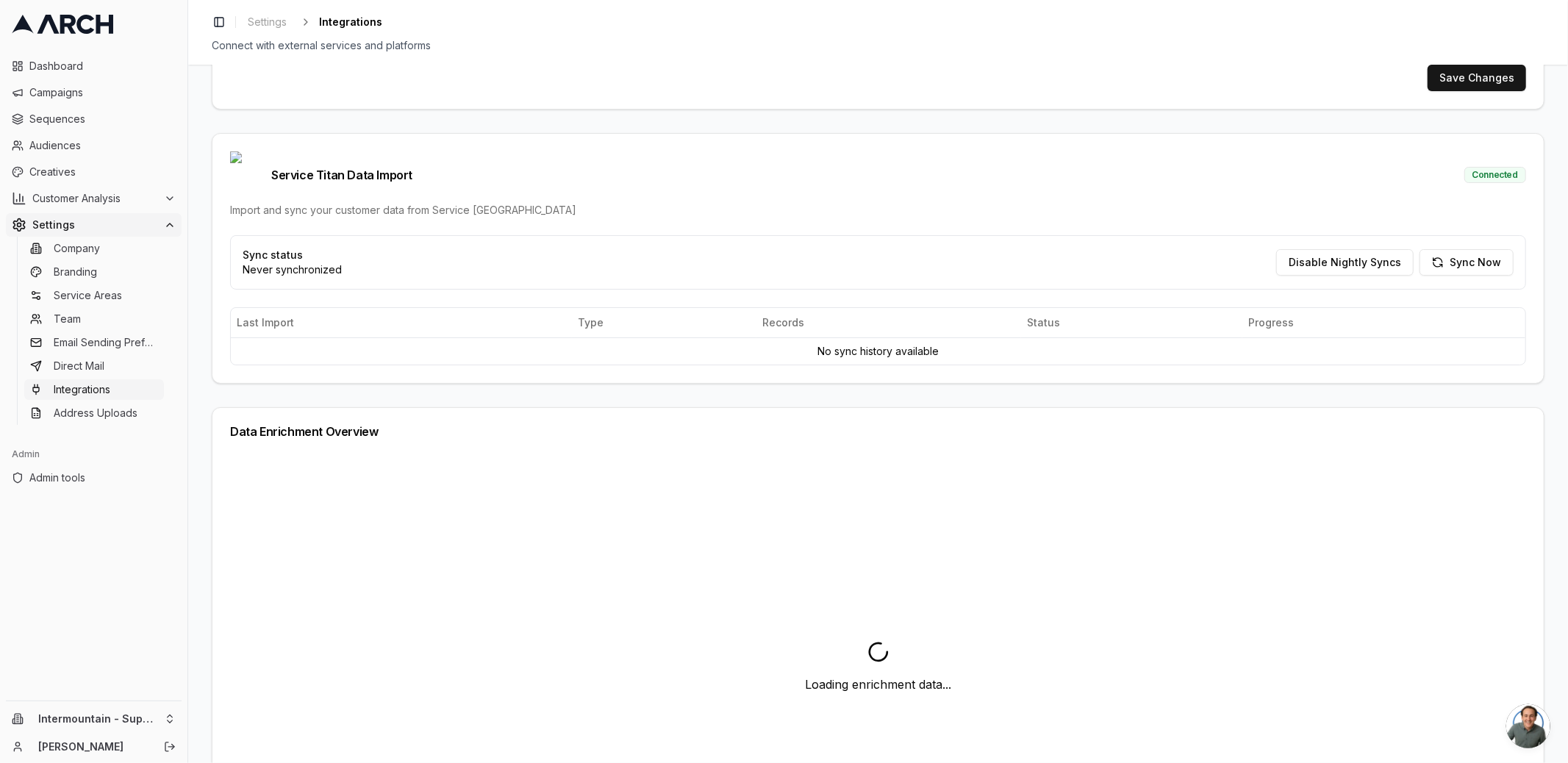
scroll to position [362, 0]
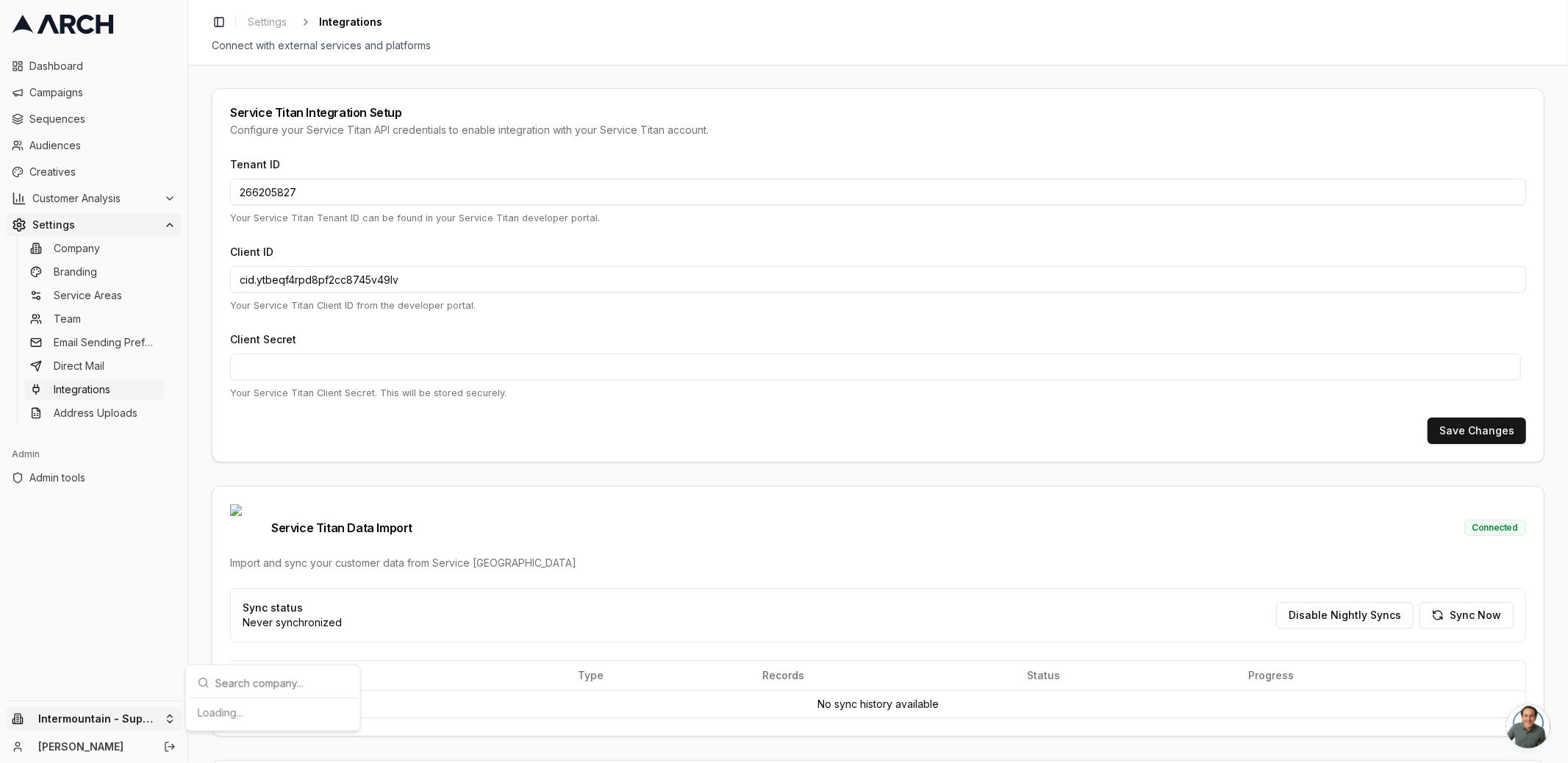
click at [165, 722] on html "Dashboard Campaigns Sequences Audiences Creatives Customer Analysis Settings Co…" at bounding box center [784, 381] width 1568 height 763
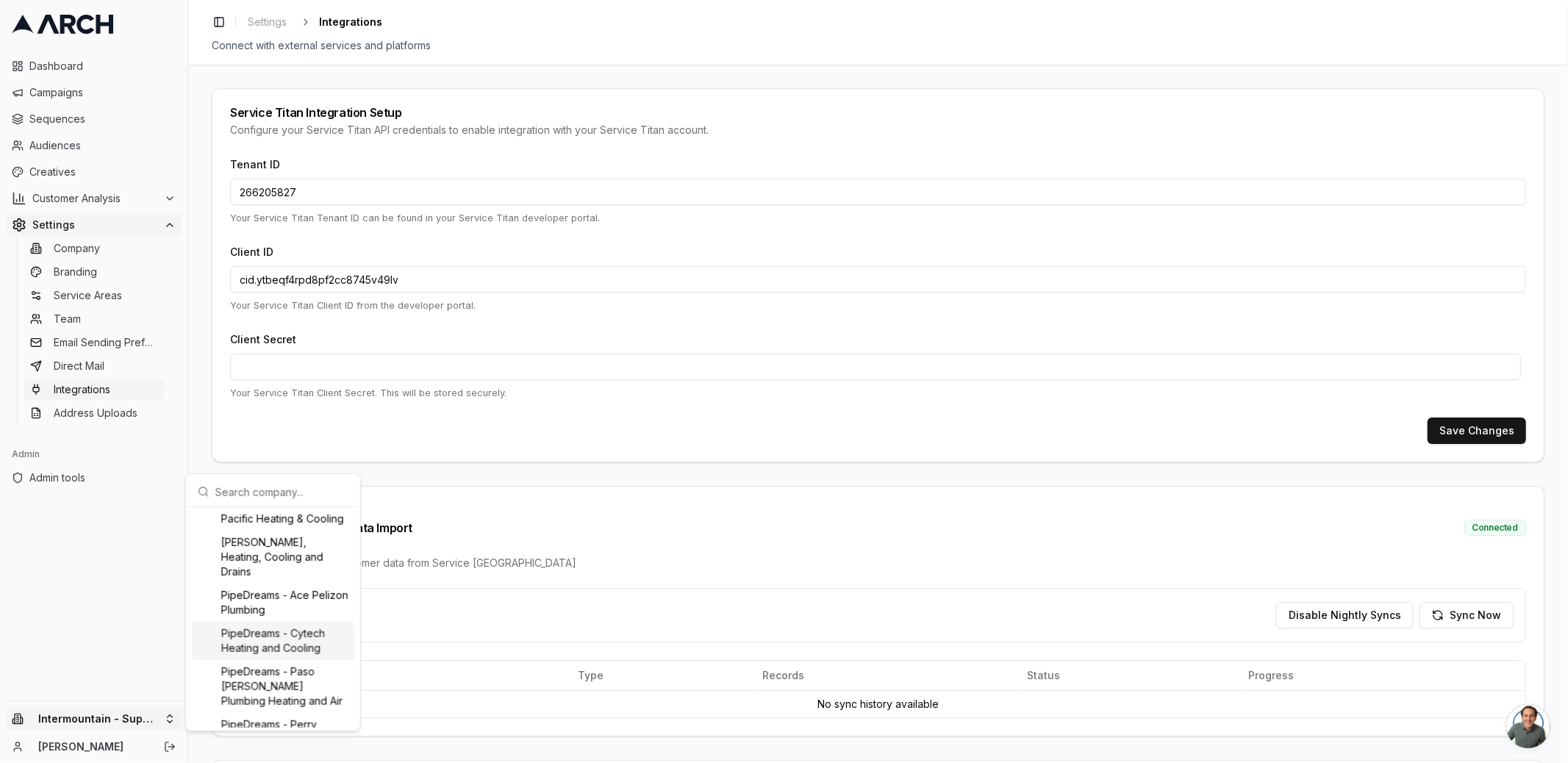
scroll to position [1384, 0]
click at [295, 548] on div "Pacific Heating & Cooling" at bounding box center [273, 536] width 163 height 24
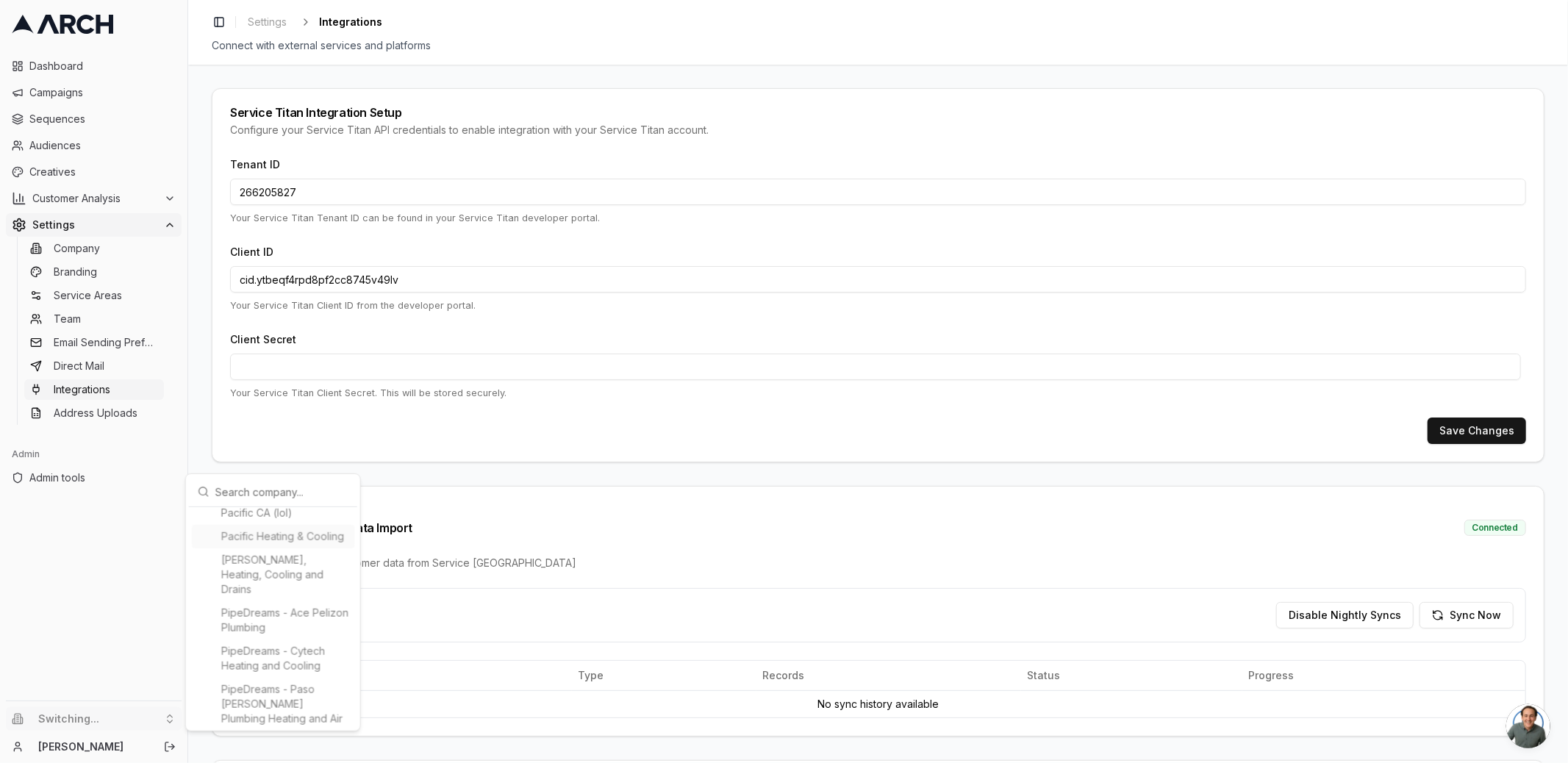
type input "758458565"
type input "cid.eseiso3cf409en96qfl39uapm"
click at [194, 396] on html "Dashboard Campaigns Sequences Audiences Creatives Customer Analysis Settings Co…" at bounding box center [784, 381] width 1568 height 763
click at [98, 25] on icon at bounding box center [104, 24] width 17 height 19
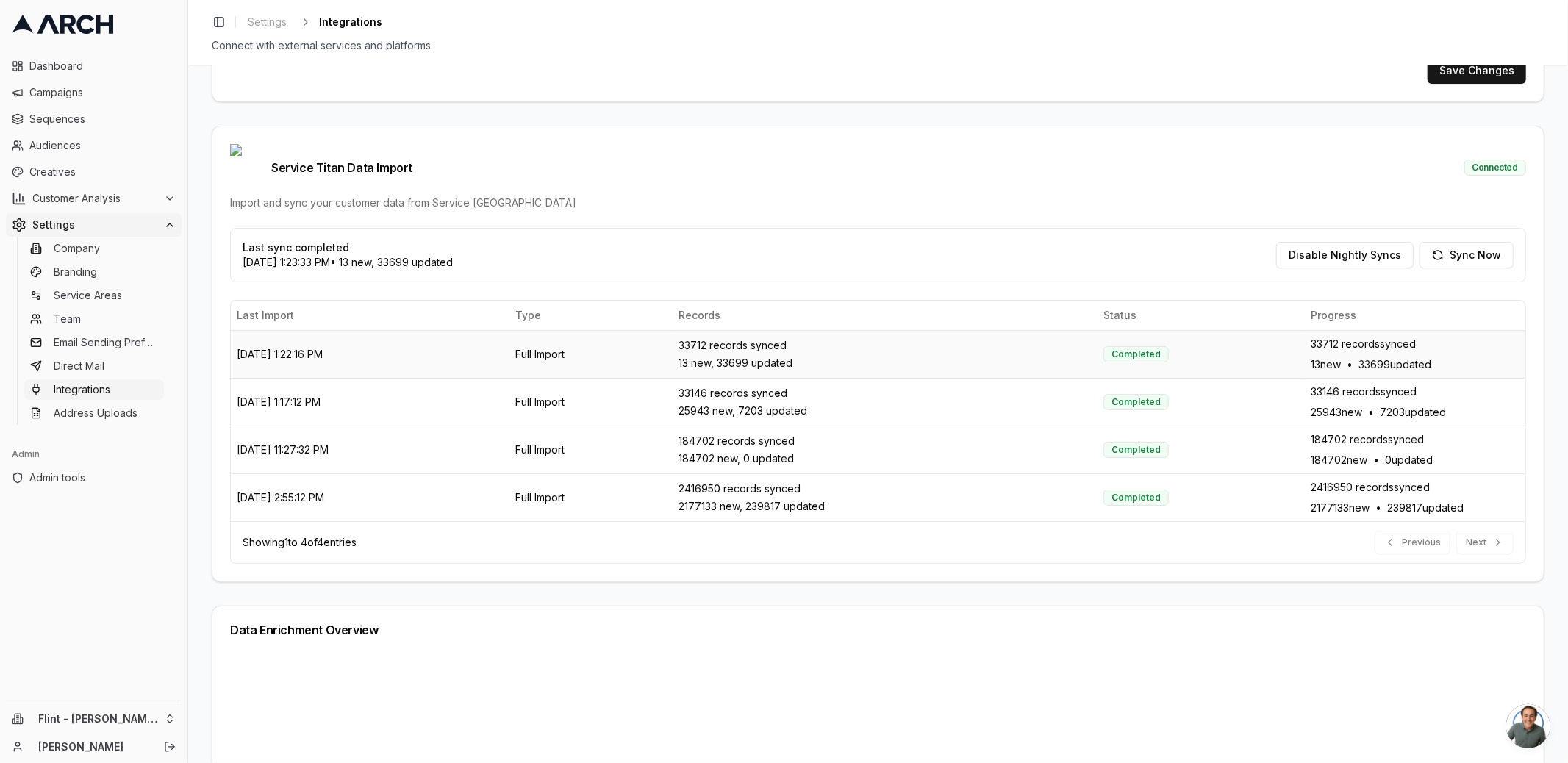
scroll to position [392, 0]
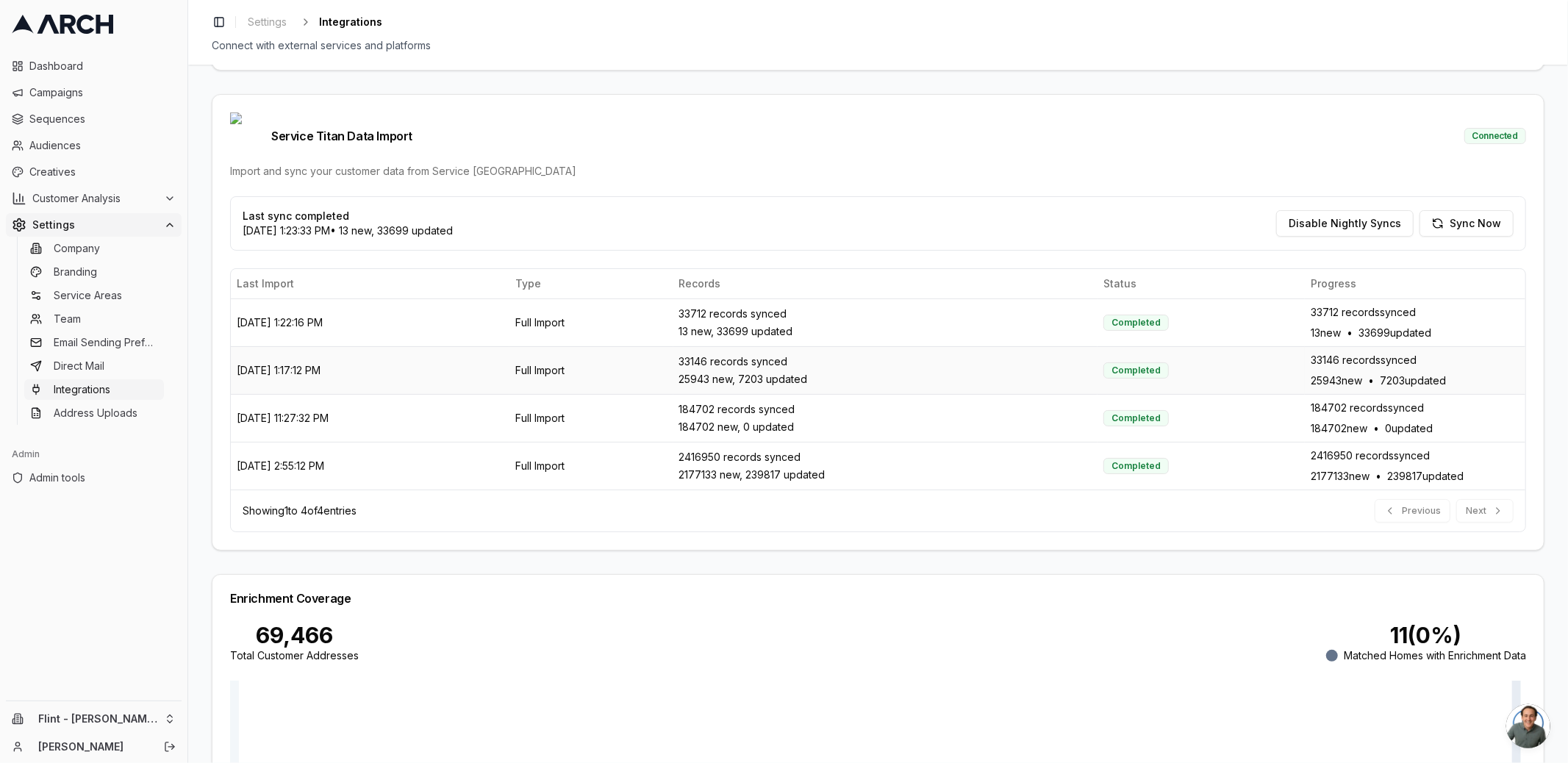
drag, startPoint x: 351, startPoint y: 342, endPoint x: 232, endPoint y: 335, distance: 119.2
click at [232, 346] on td "[DATE] 1:17:12 PM" at bounding box center [369, 370] width 279 height 48
click at [268, 346] on td "[DATE] 1:17:12 PM" at bounding box center [369, 370] width 279 height 48
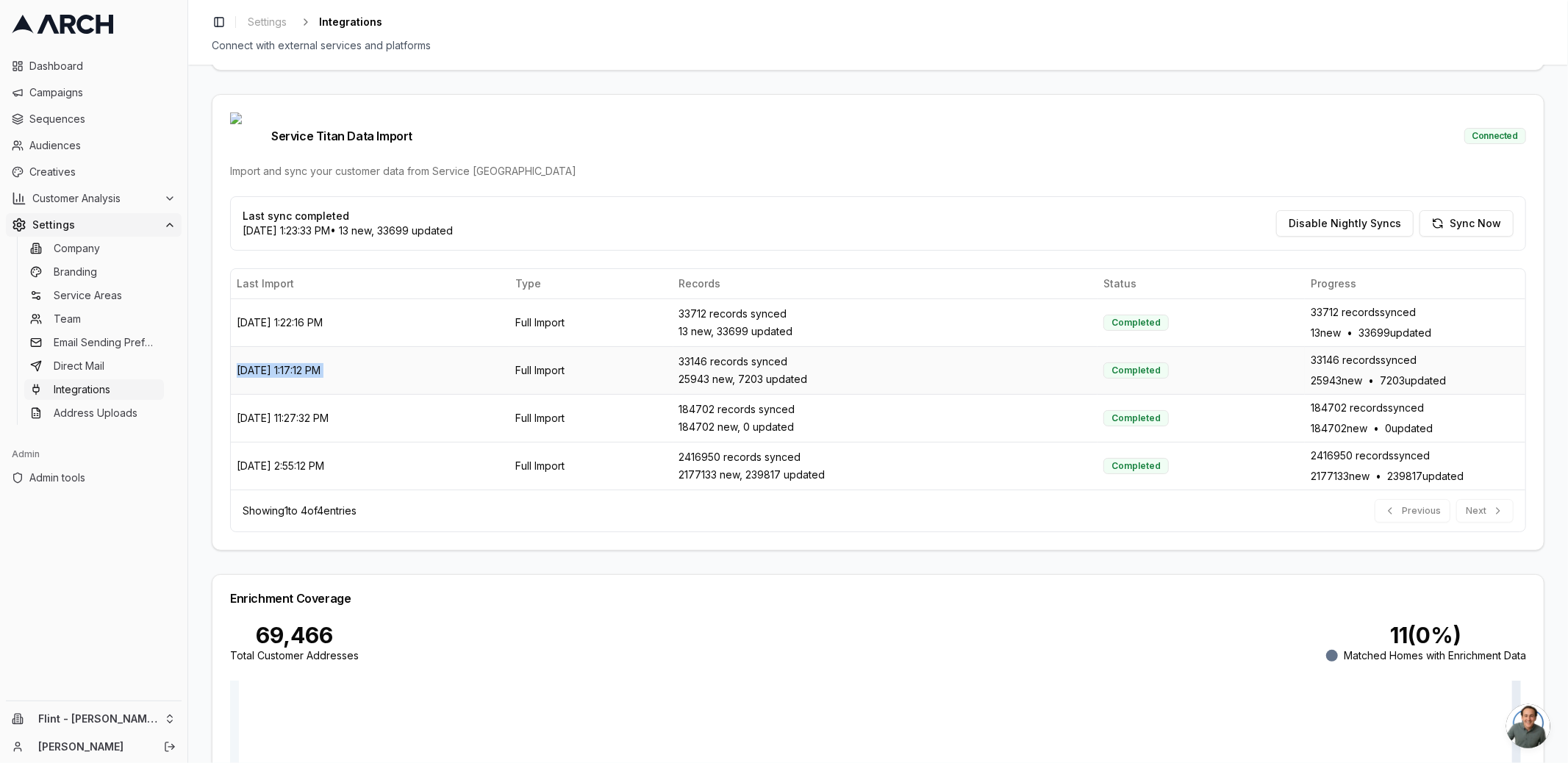
click at [272, 346] on td "[DATE] 1:17:12 PM" at bounding box center [369, 370] width 279 height 48
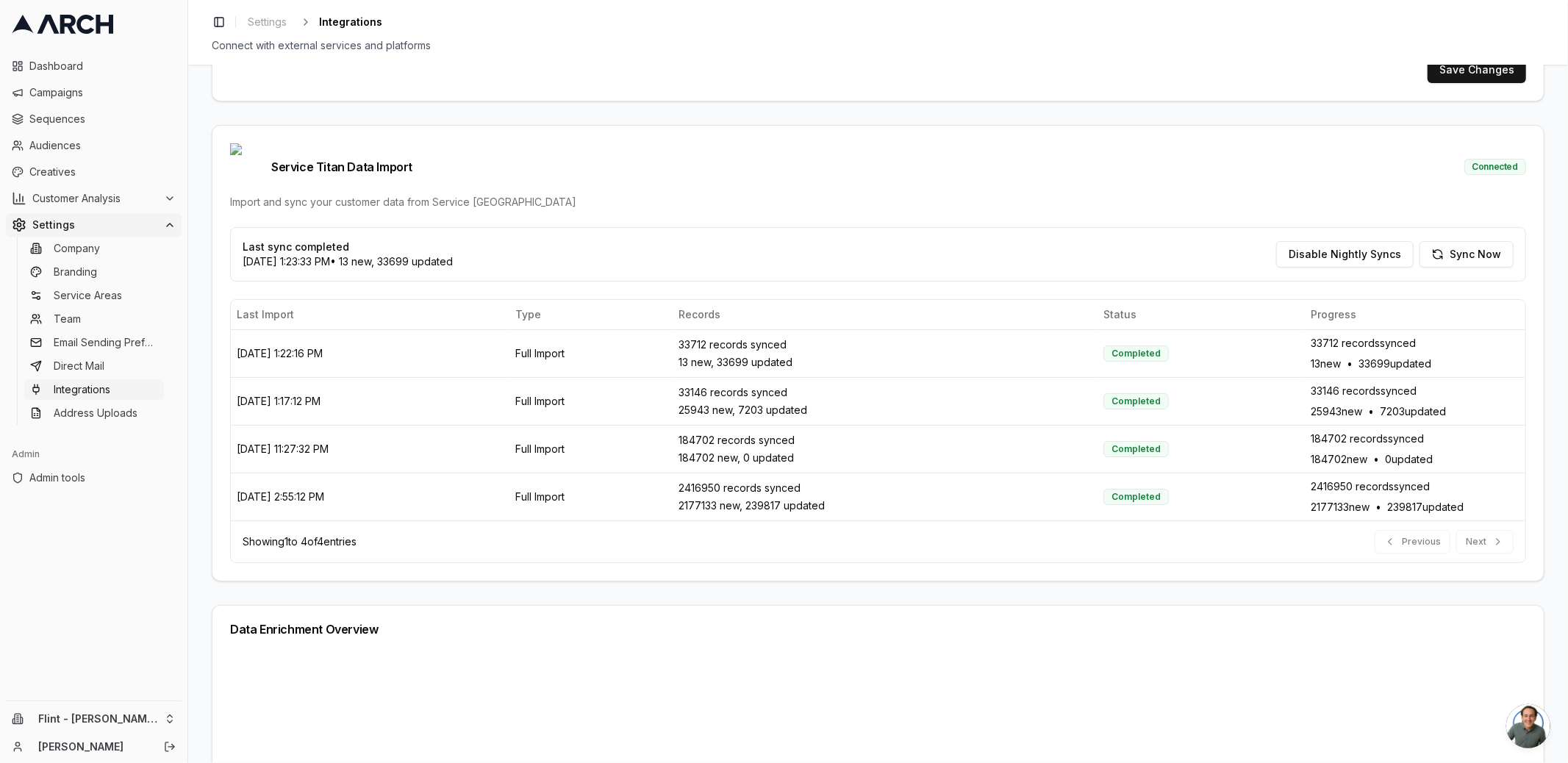
scroll to position [392, 0]
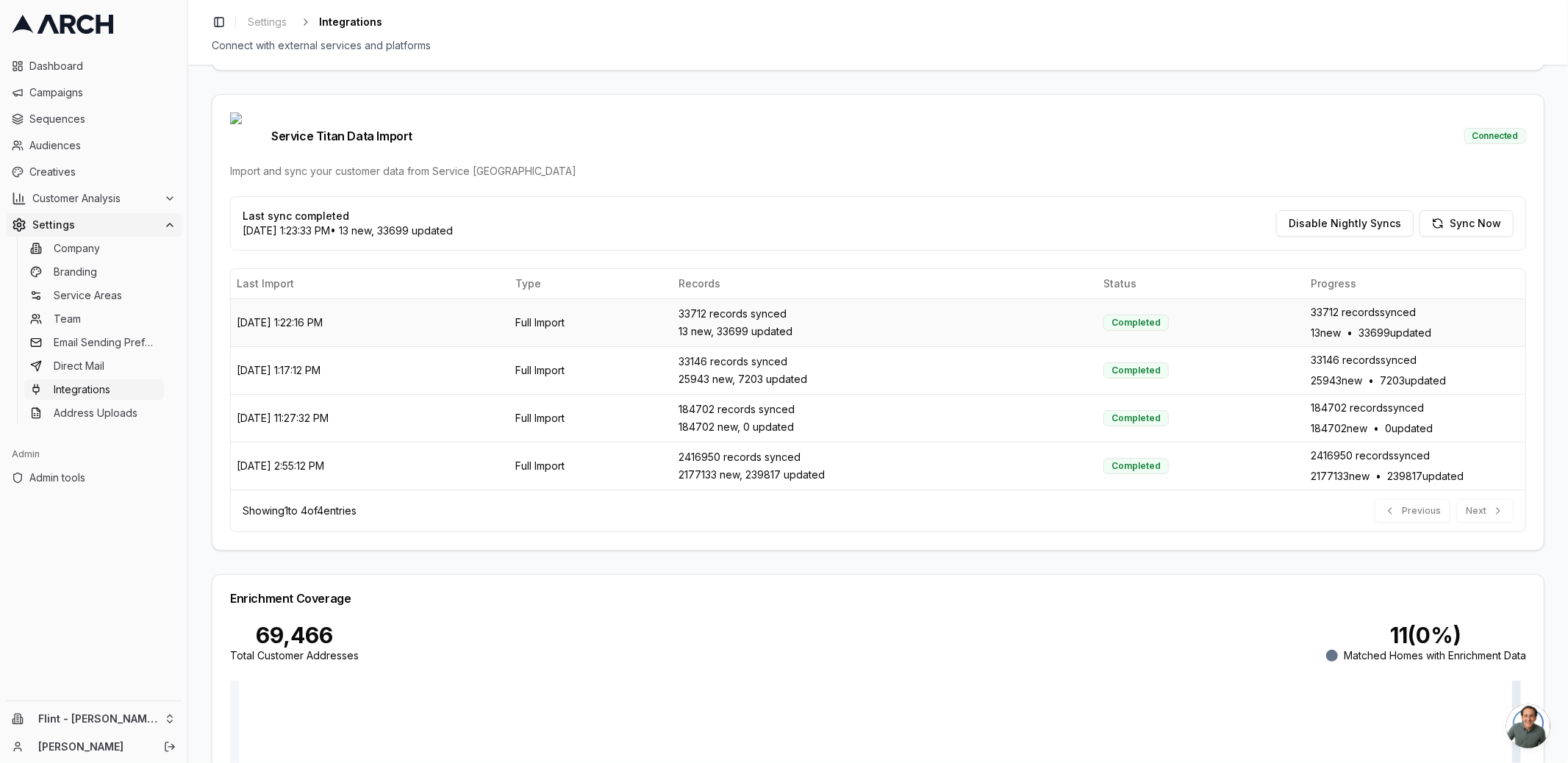
drag, startPoint x: 340, startPoint y: 346, endPoint x: 279, endPoint y: 291, distance: 82.1
click at [279, 298] on tbody "[DATE] 1:22:16 PM Full Import 33712 records synced 13 new, 33699 updated Comple…" at bounding box center [878, 393] width 1295 height 191
click at [279, 298] on td "[DATE] 1:22:16 PM" at bounding box center [369, 322] width 279 height 48
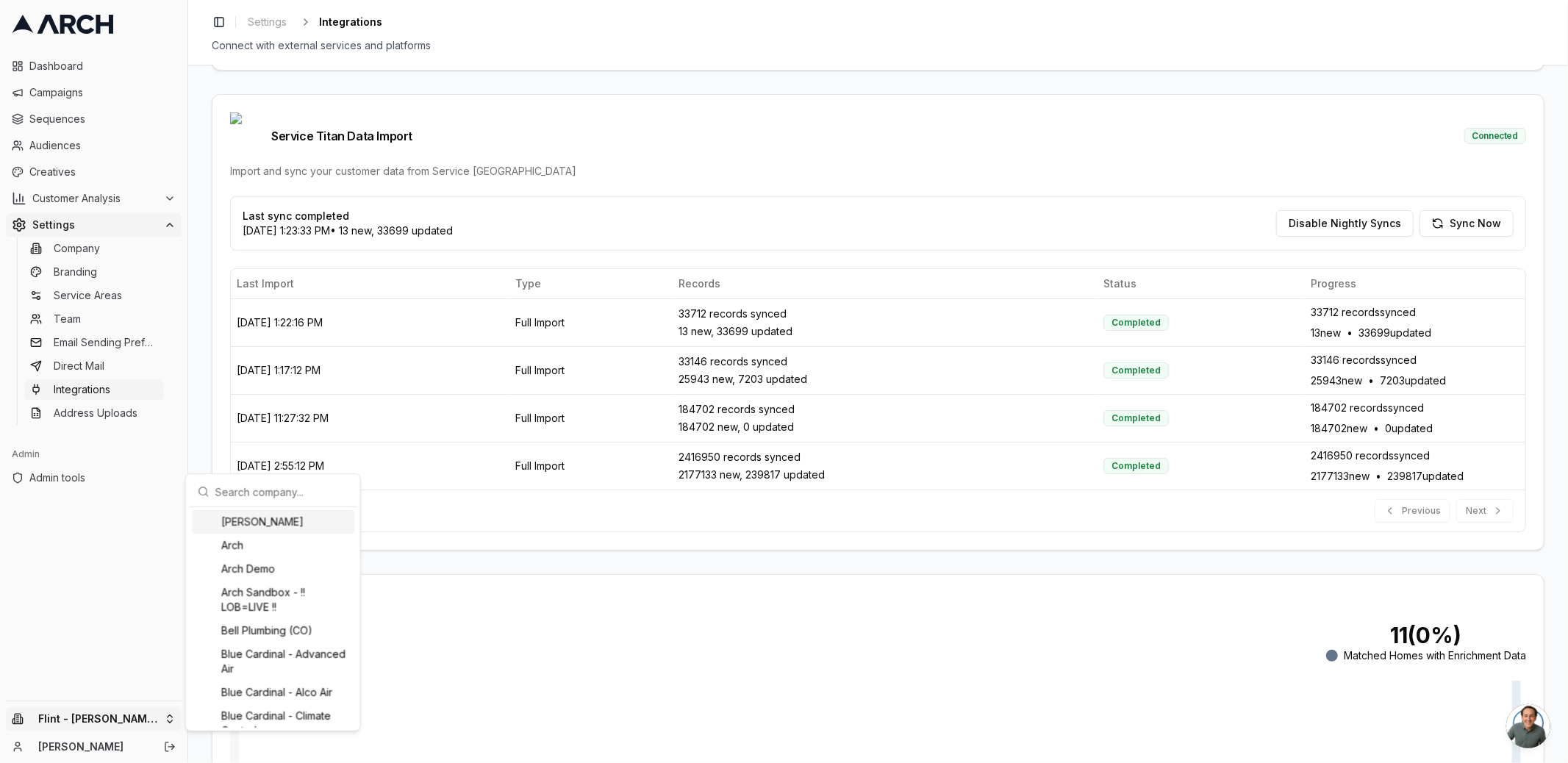
click at [140, 722] on html "Dashboard Campaigns Sequences Audiences Creatives Customer Analysis Settings Co…" at bounding box center [784, 381] width 1568 height 763
click at [240, 657] on div "Flint - AAA Service Plumbing" at bounding box center [273, 658] width 163 height 38
type input "411046019"
type input "cid.8fa9ogyczfk109dx0coorc8lz"
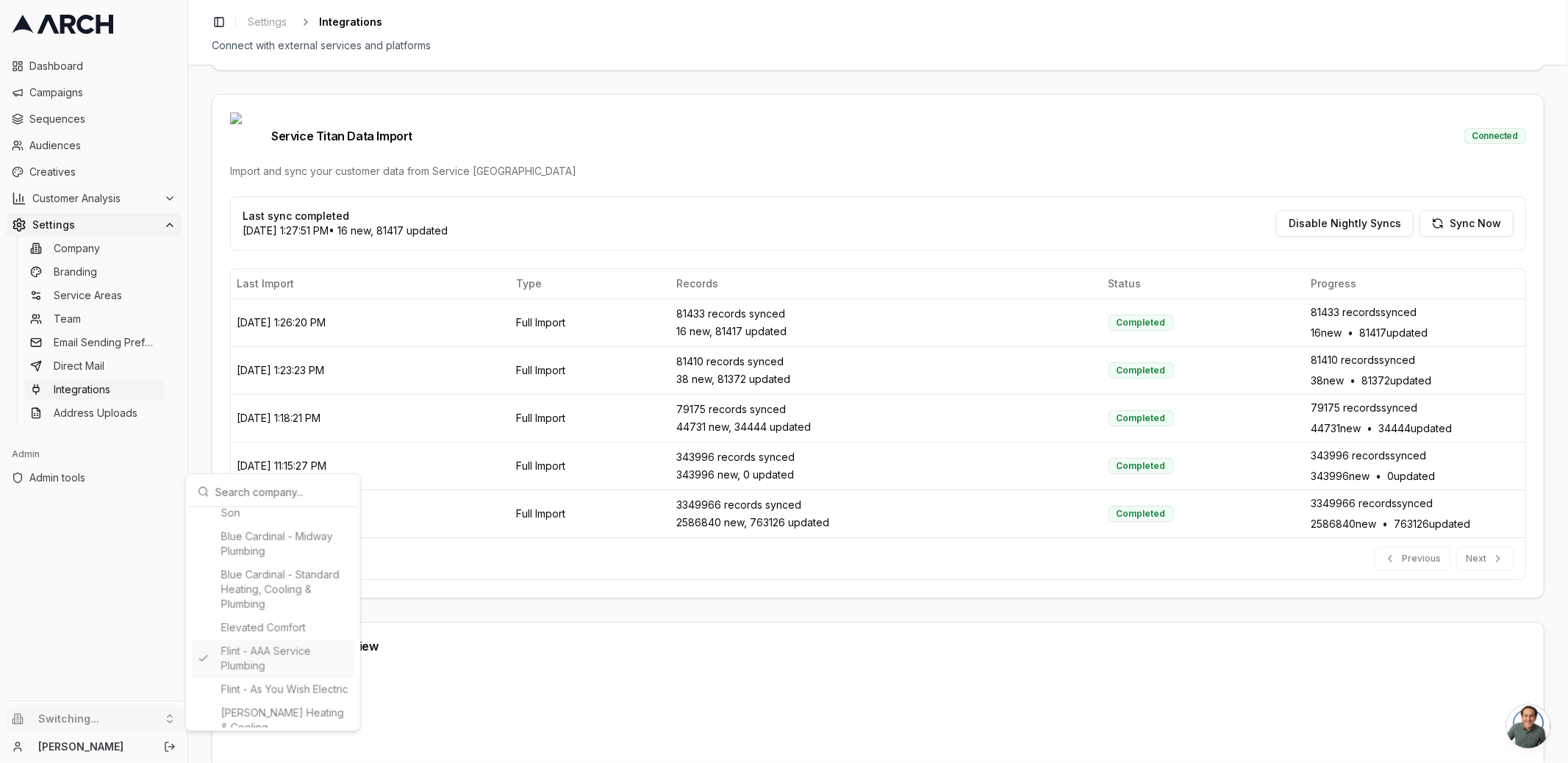
click at [194, 343] on html "Dashboard Campaigns Sequences Audiences Creatives Customer Analysis Settings Co…" at bounding box center [784, 381] width 1568 height 763
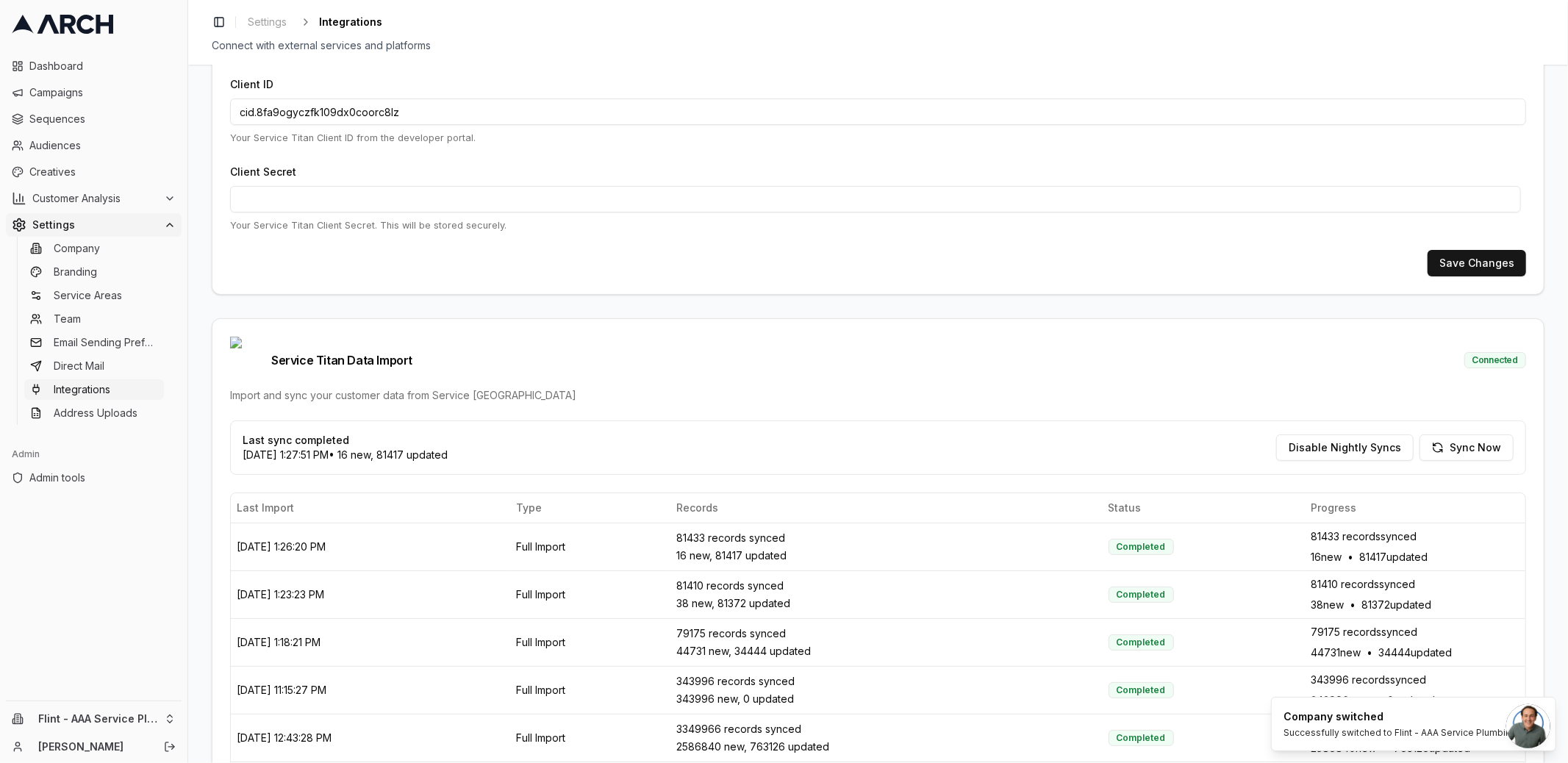
scroll to position [196, 0]
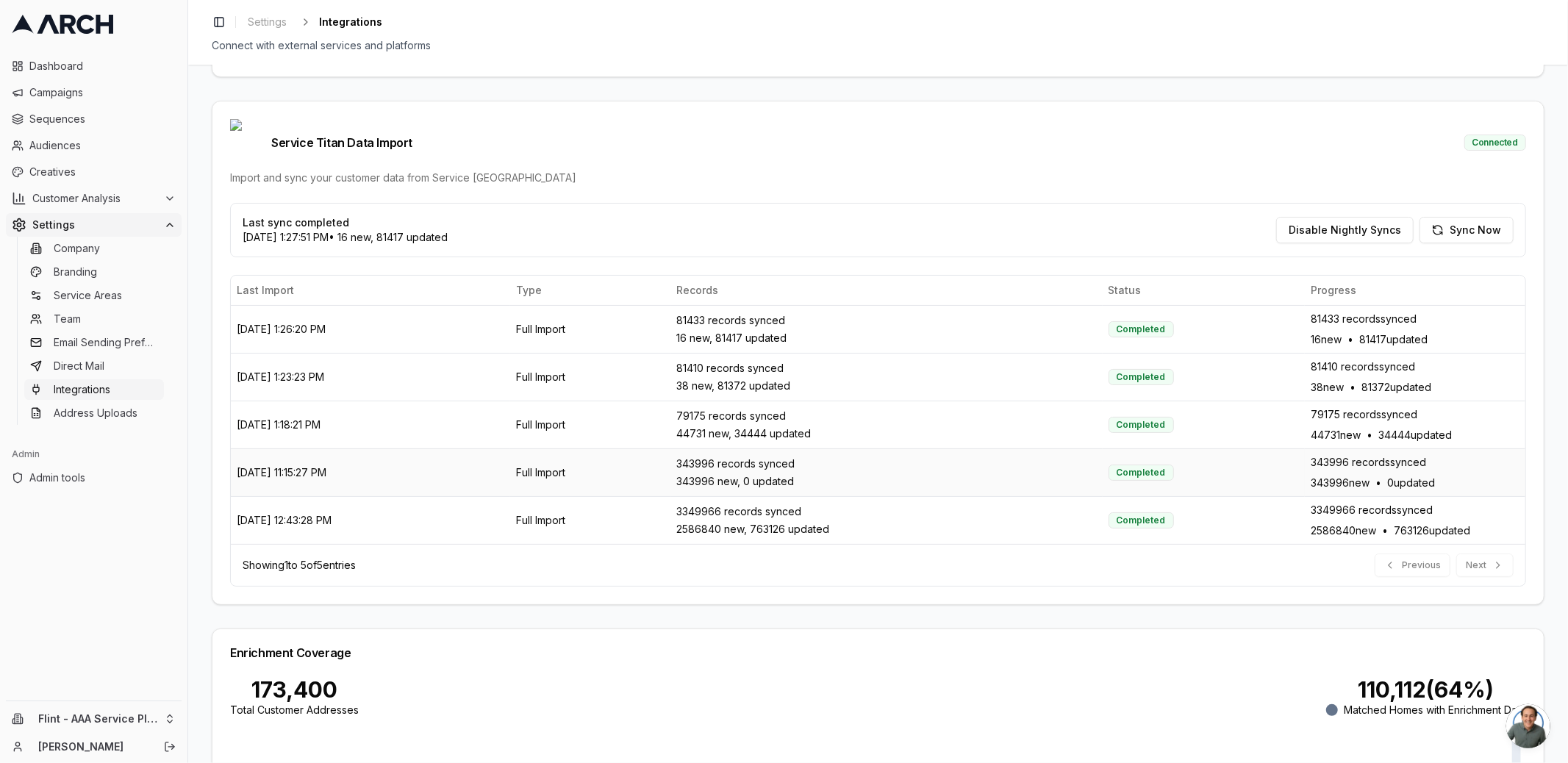
scroll to position [392, 0]
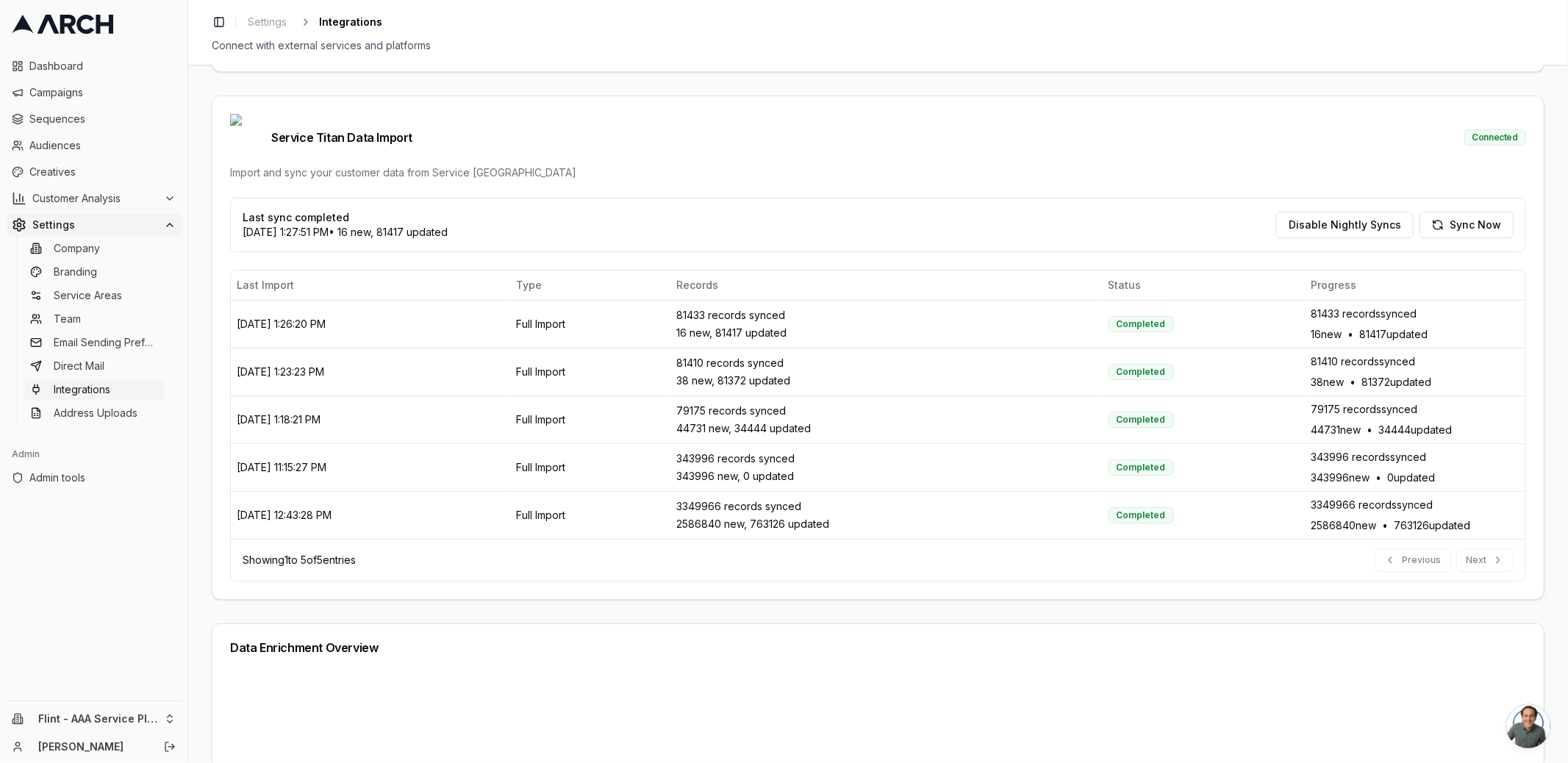
scroll to position [421, 0]
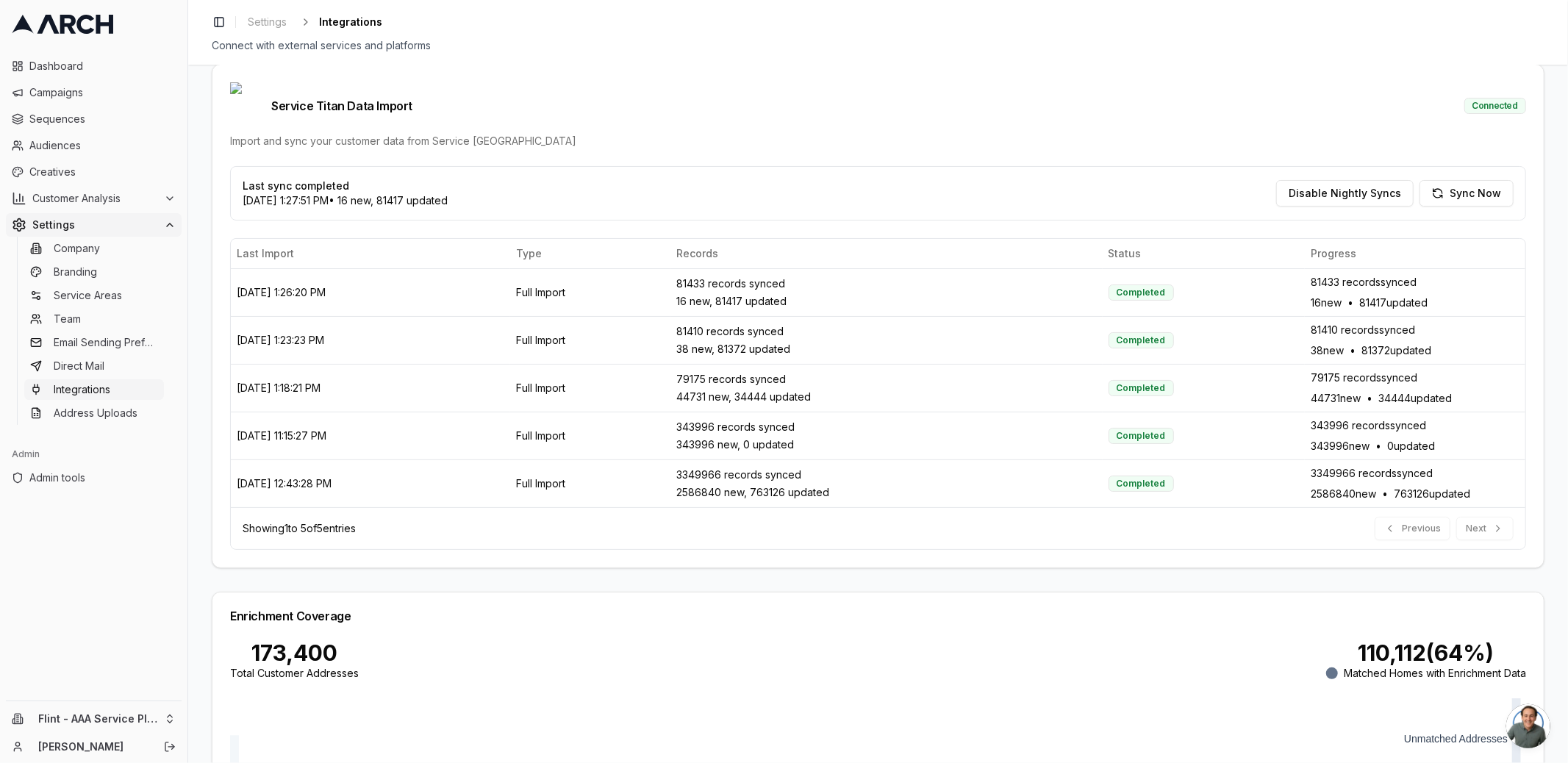
click at [206, 198] on div "Service Titan Integration Setup Configure your Service Titan API credentials to…" at bounding box center [878, 414] width 1380 height 698
click at [158, 713] on html "Dashboard Campaigns Sequences Audiences Creatives Customer Analysis Settings Co…" at bounding box center [784, 381] width 1568 height 763
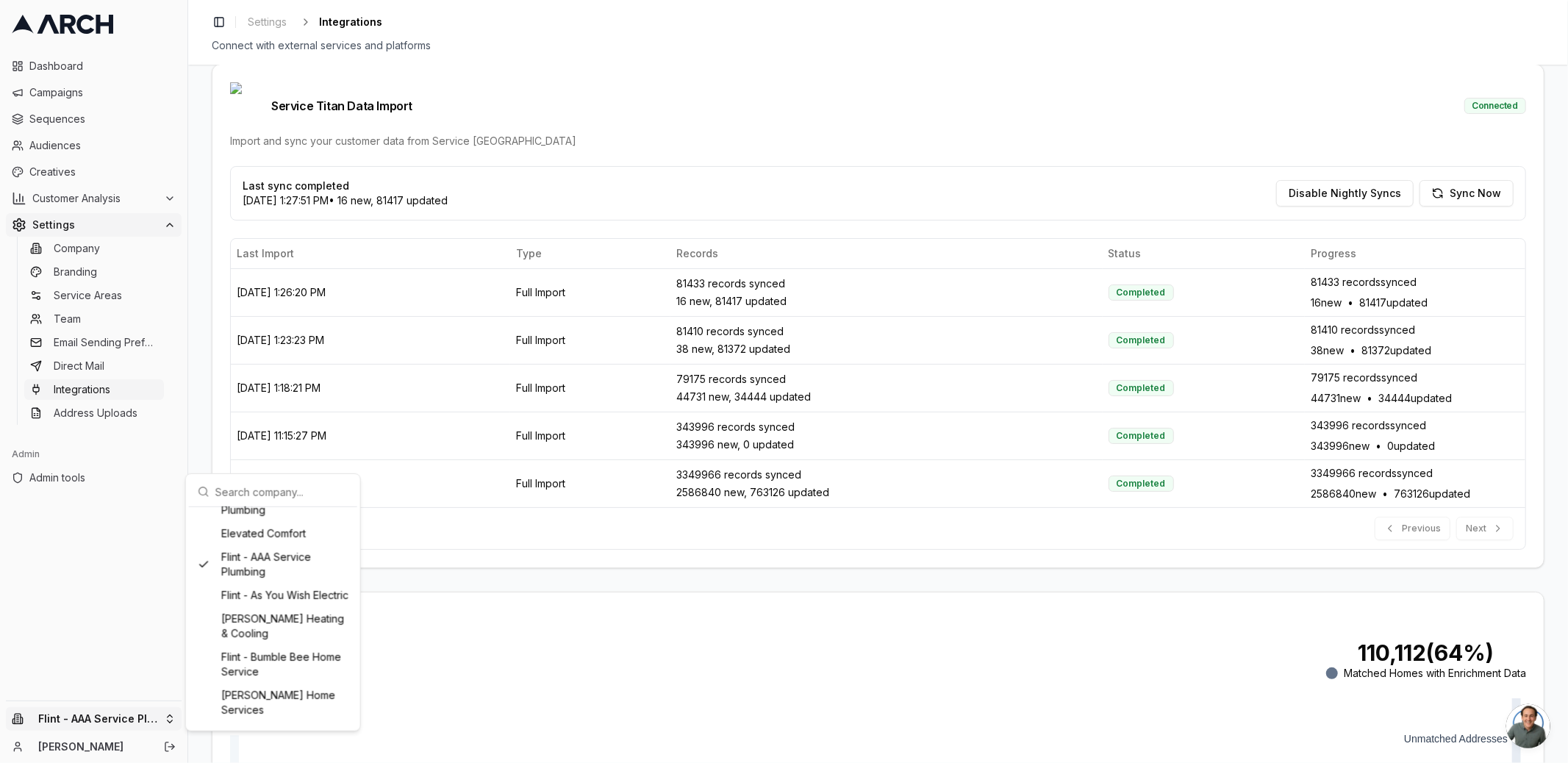
scroll to position [351, 0]
click at [227, 643] on div "Flint - As You Wish Electric" at bounding box center [273, 632] width 163 height 24
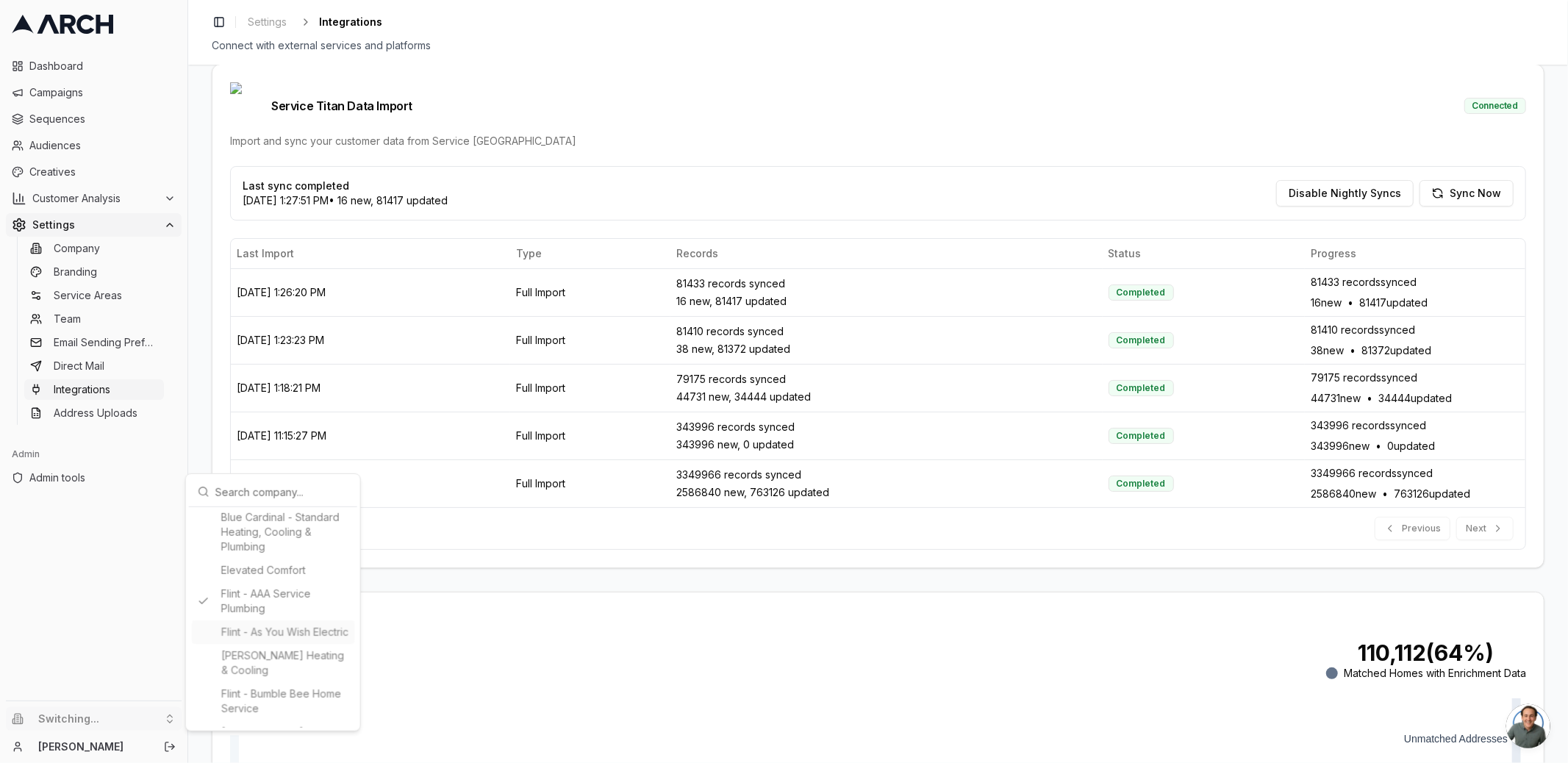
type input "435875483"
type input "cid.wlv8k8ko5z01eeewhtmufb2kd"
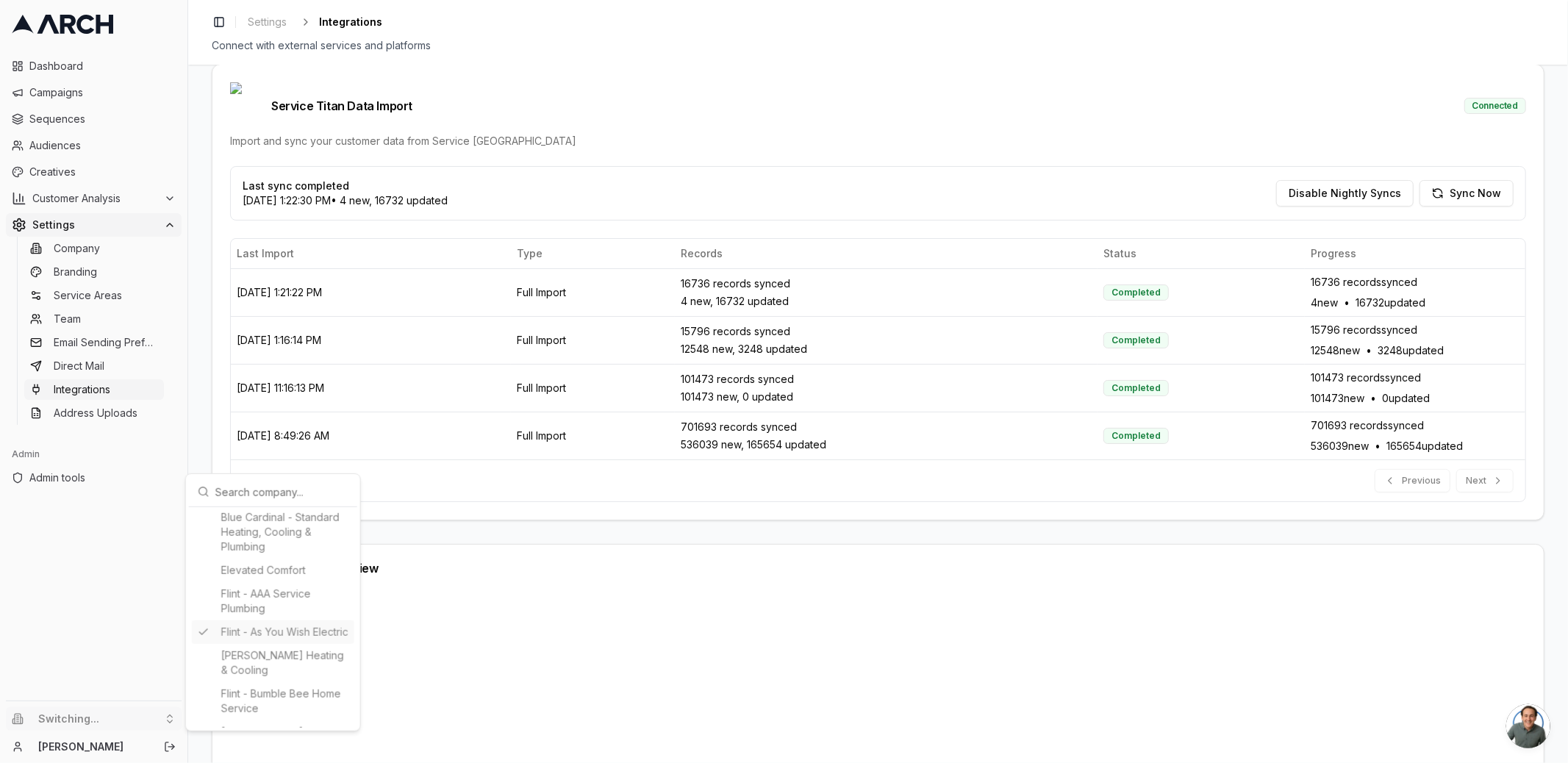
click at [201, 295] on html "Dashboard Campaigns Sequences Audiences Creatives Customer Analysis Settings Co…" at bounding box center [784, 381] width 1568 height 763
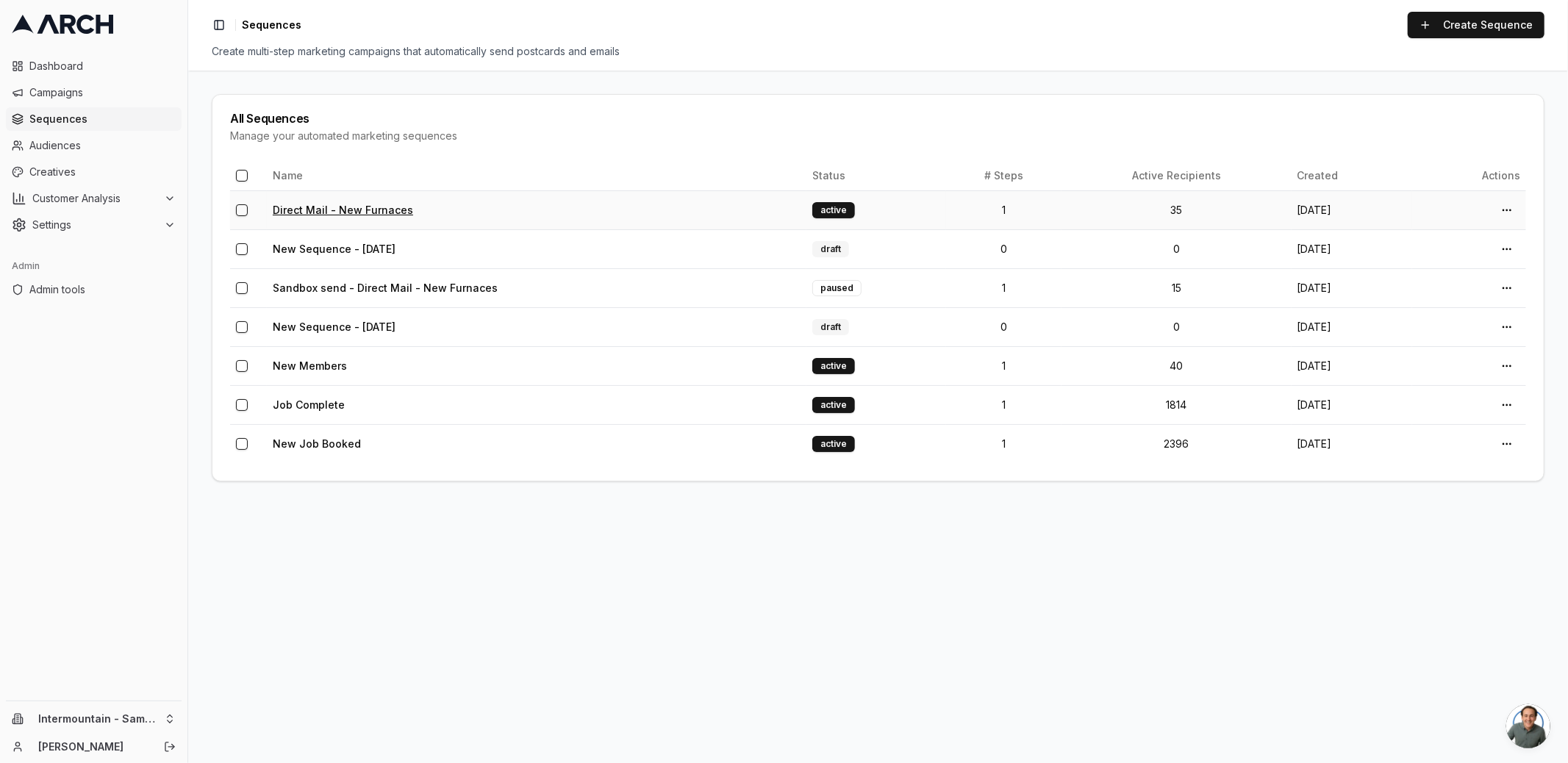
click at [341, 208] on link "Direct Mail - New Furnaces" at bounding box center [343, 210] width 141 height 13
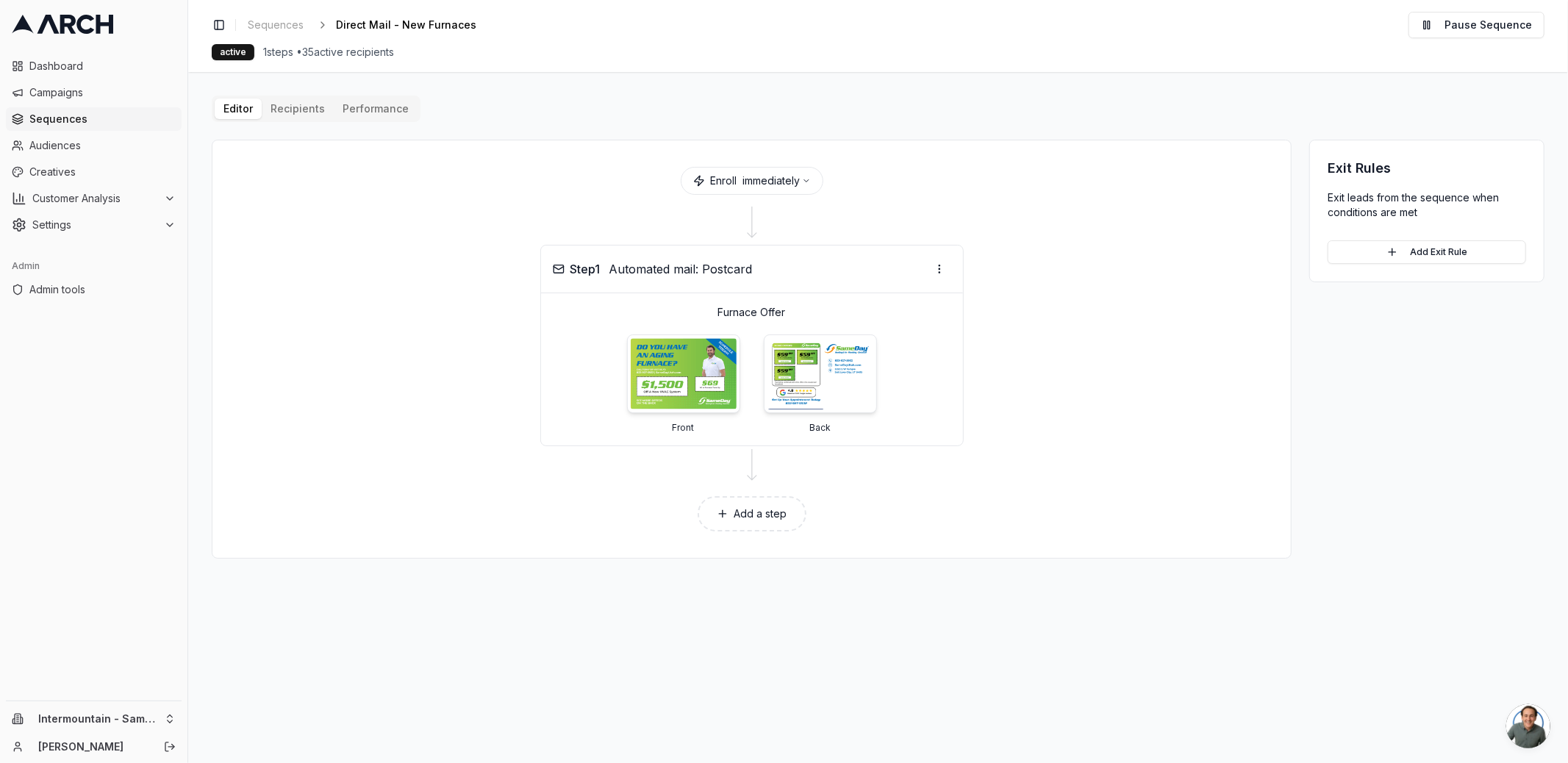
click at [347, 112] on button "Performance" at bounding box center [376, 109] width 84 height 21
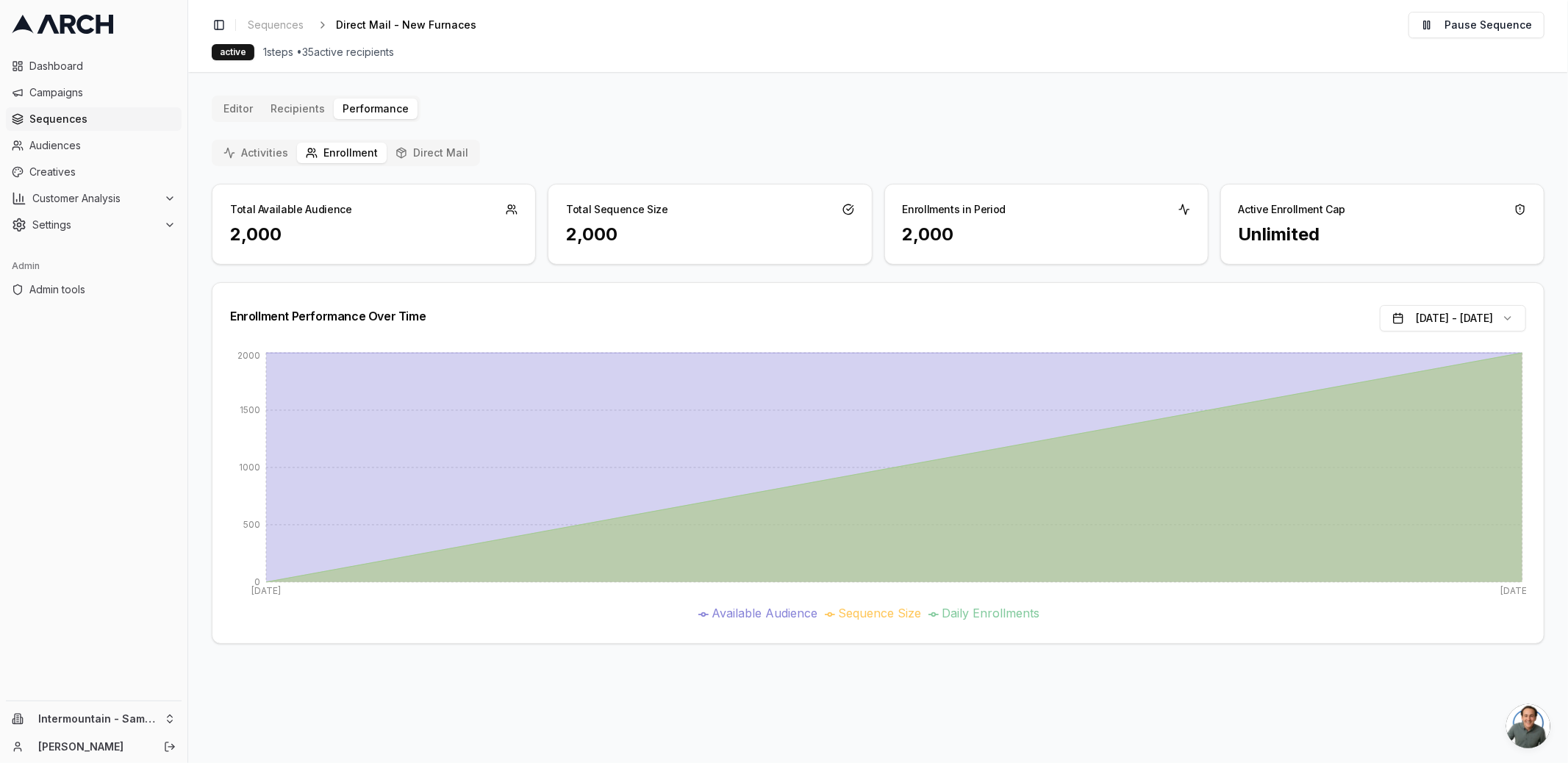
click at [263, 148] on button "Activities" at bounding box center [256, 153] width 82 height 21
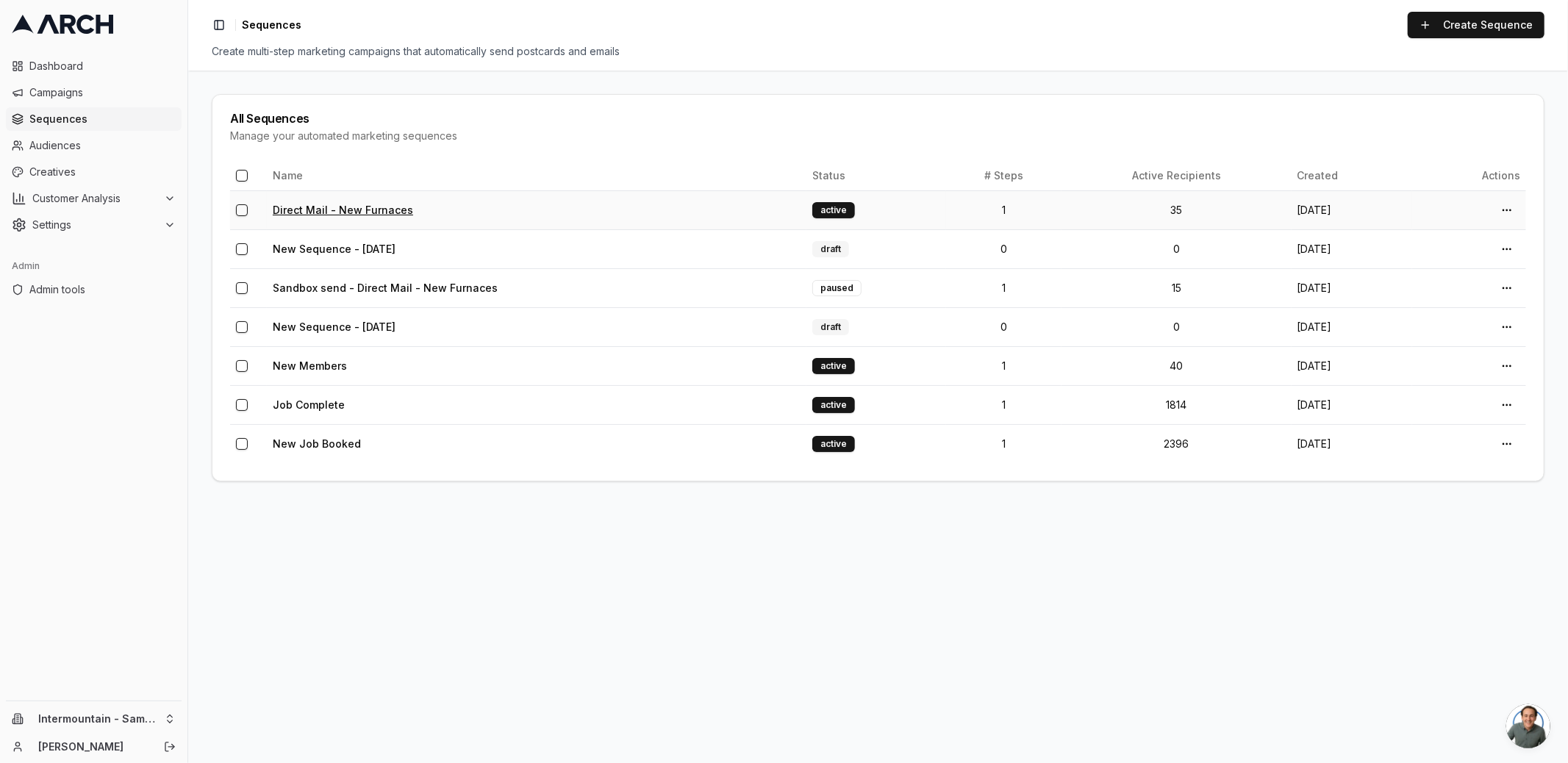
click at [339, 207] on link "Direct Mail - New Furnaces" at bounding box center [343, 210] width 141 height 13
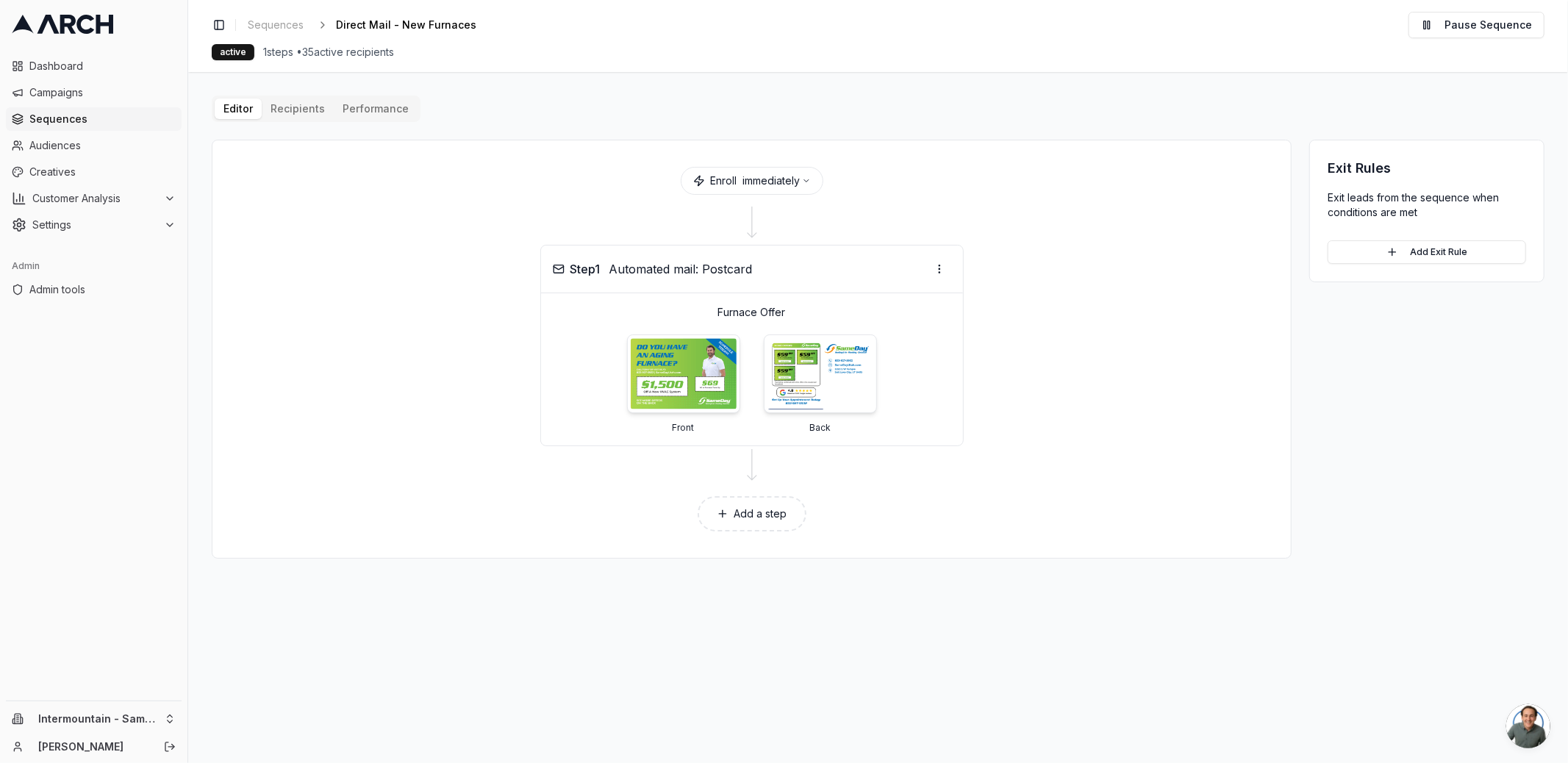
click at [727, 91] on main "Editor Recipients Performance Enroll immediately Step 1 Automated mail: Postcar…" at bounding box center [878, 418] width 1380 height 691
click at [171, 715] on html "Dashboard Campaigns Sequences Audiences Creatives Customer Analysis Settings Ad…" at bounding box center [784, 381] width 1568 height 763
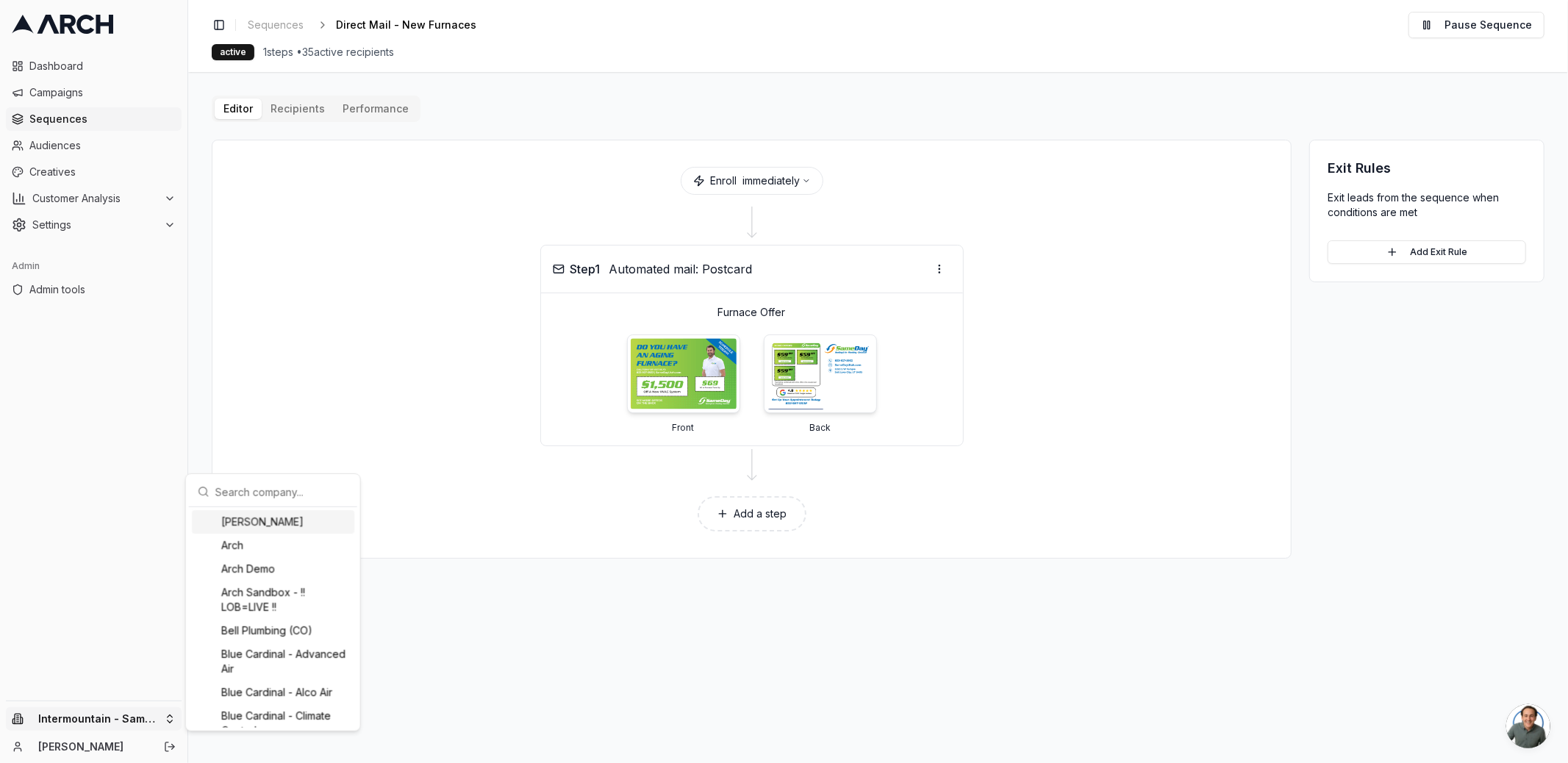
click at [251, 493] on input "text" at bounding box center [283, 492] width 133 height 29
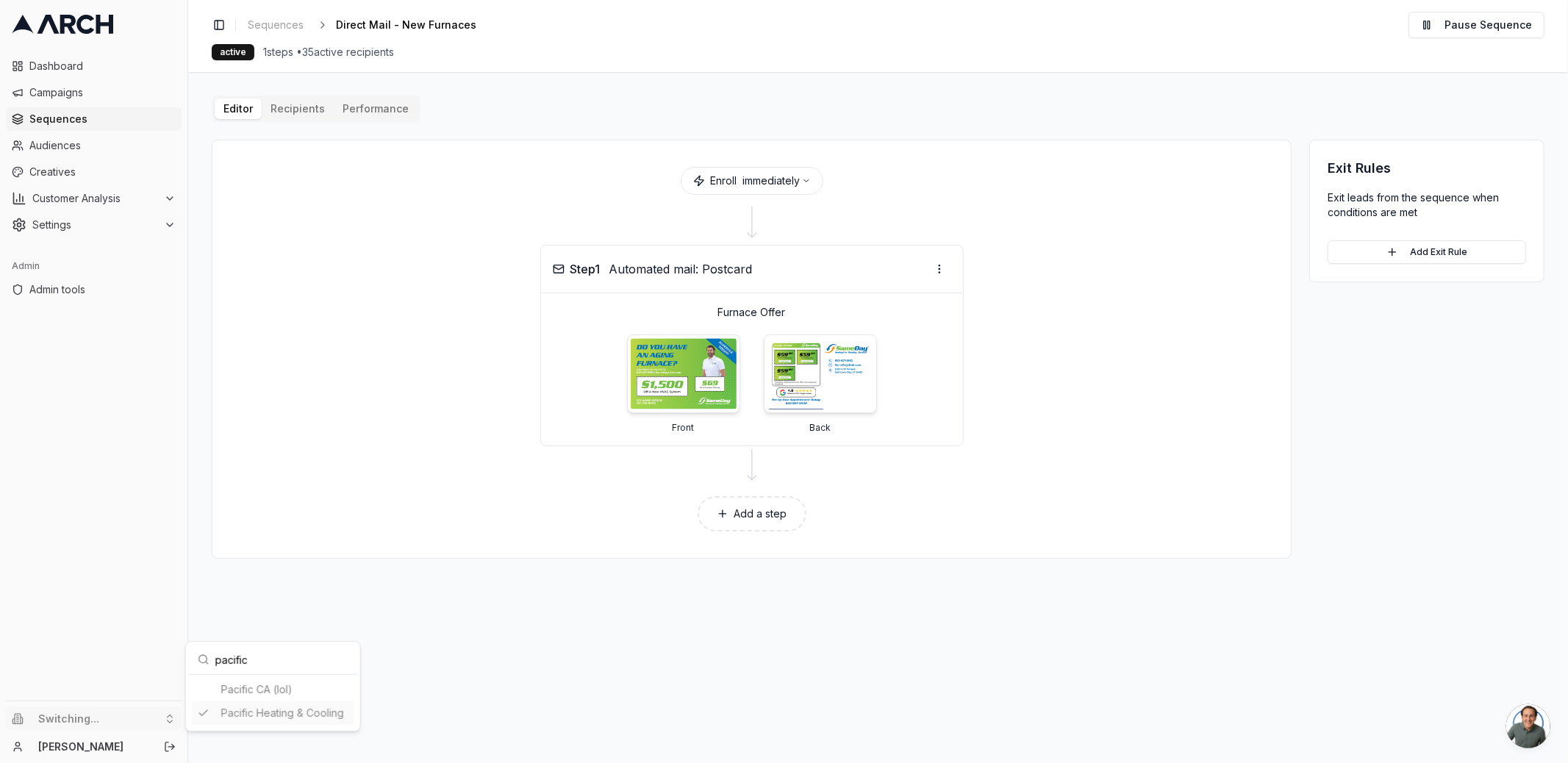
type input "pacific"
click at [199, 271] on html "Dashboard Campaigns Sequences Audiences Creatives Customer Analysis Settings Ad…" at bounding box center [784, 381] width 1568 height 763
click at [69, 118] on span "Sequences" at bounding box center [102, 119] width 146 height 15
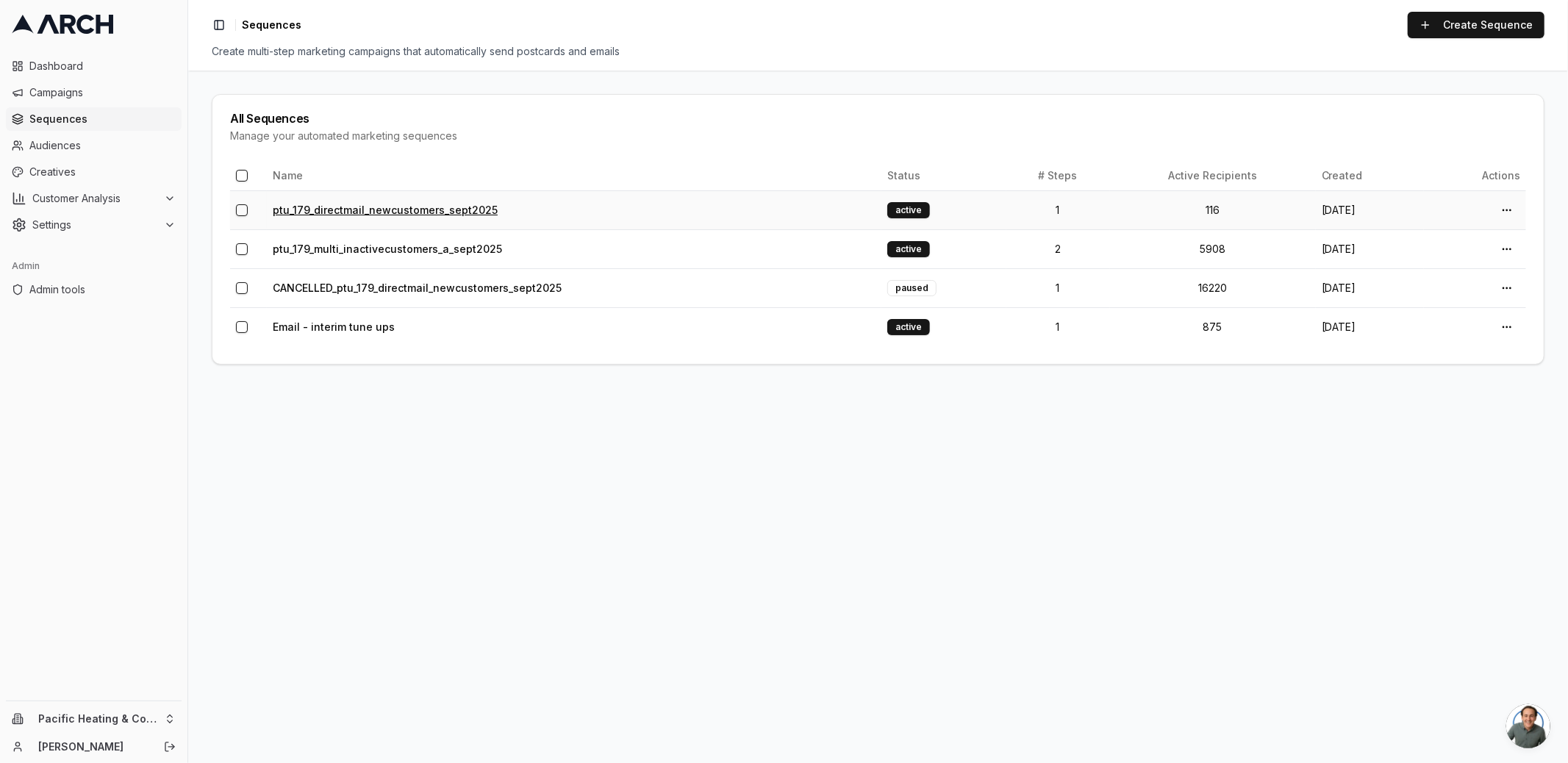
click at [347, 214] on link "ptu_179_directmail_newcustomers_sept2025" at bounding box center [385, 210] width 225 height 13
click at [168, 711] on html "Dashboard Campaigns Sequences Audiences Creatives Customer Analysis Settings Ad…" at bounding box center [784, 381] width 1568 height 763
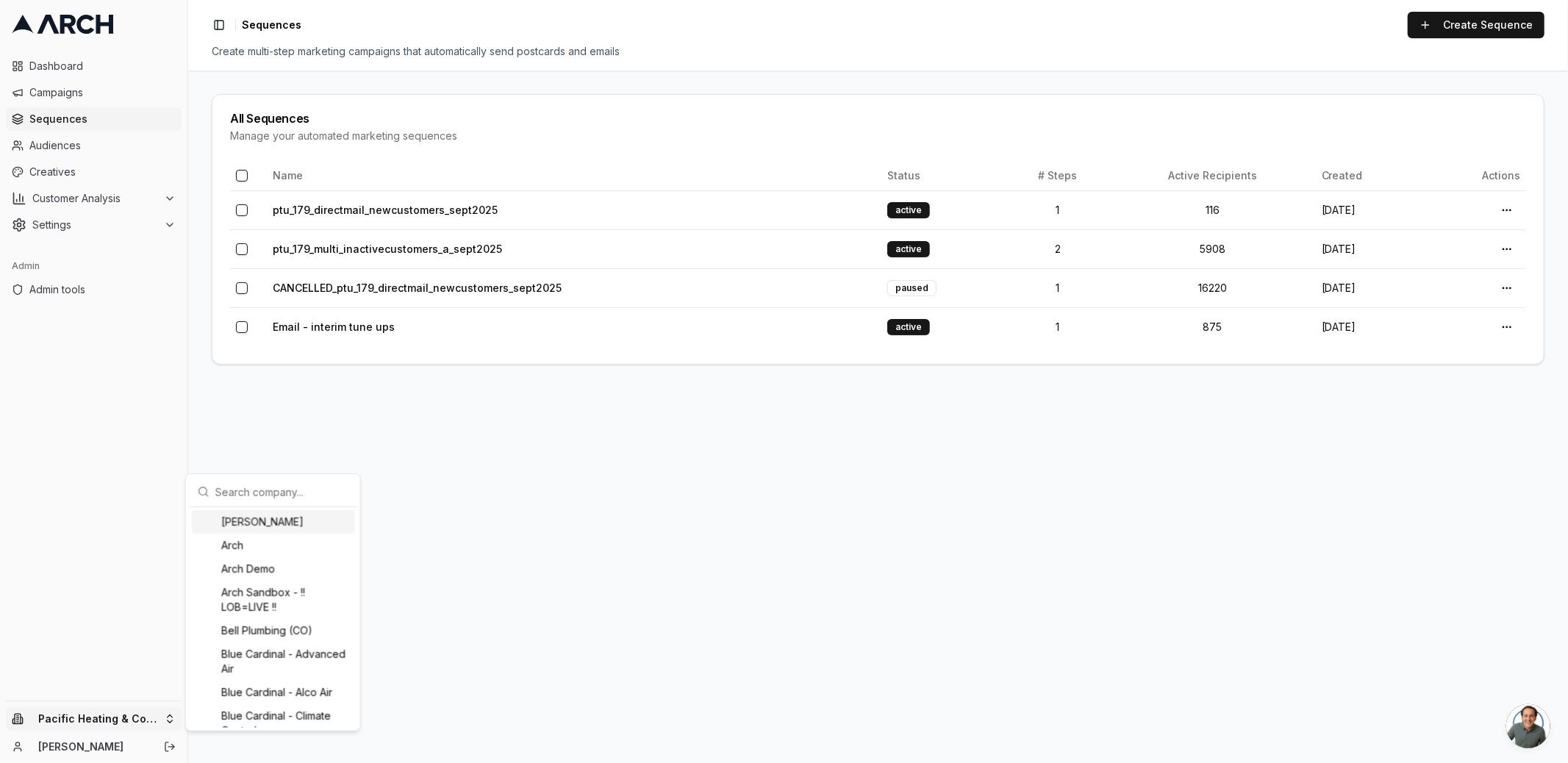
click at [256, 489] on input "text" at bounding box center [283, 492] width 133 height 29
type input "irbis"
click at [251, 711] on div "IRBIS HVAC" at bounding box center [273, 713] width 163 height 24
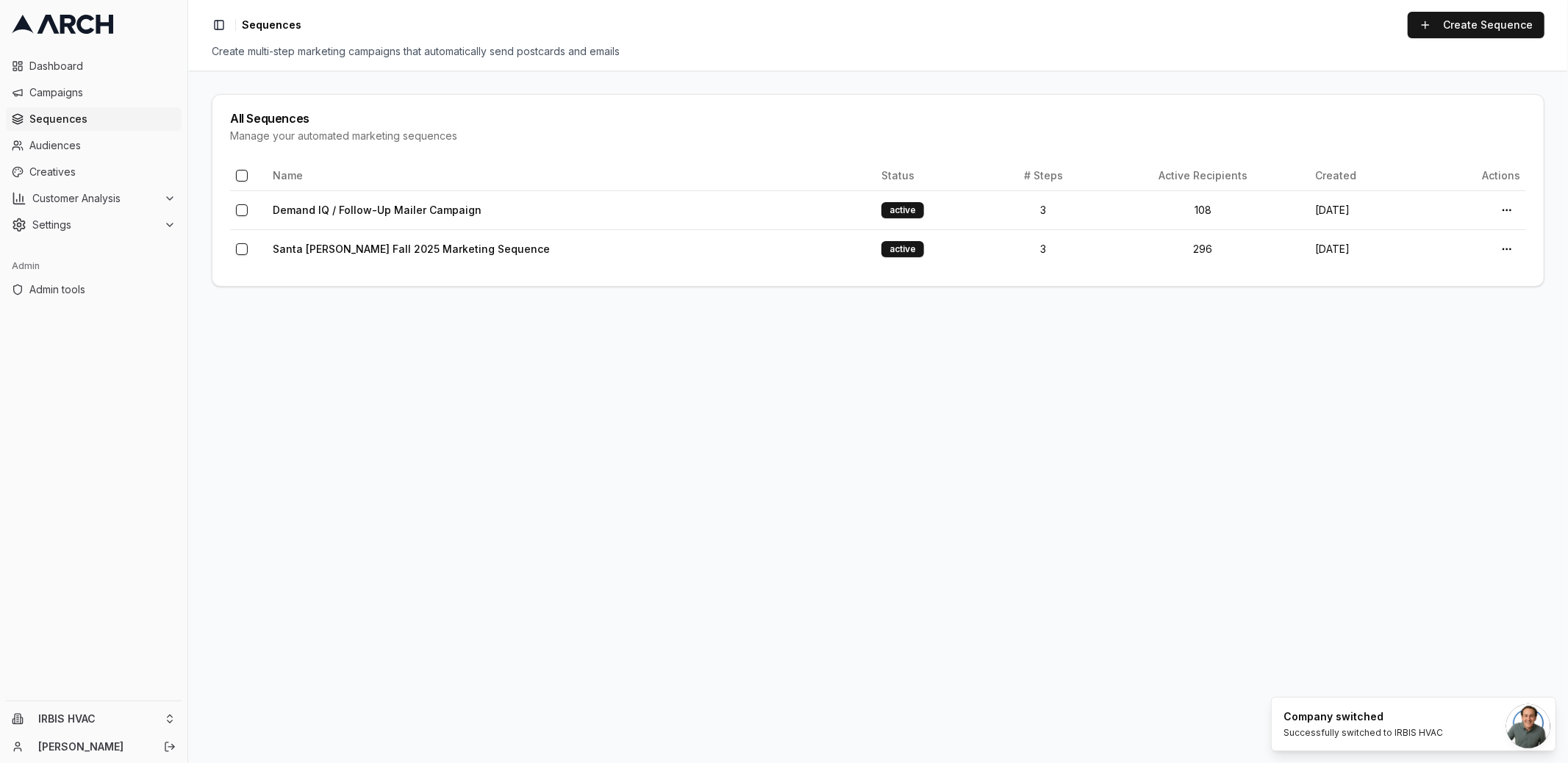
click at [584, 368] on main "All Sequences Manage your automated marketing sequences Name Status # Steps Act…" at bounding box center [878, 416] width 1380 height 692
click at [446, 208] on link "Demand IQ / Follow-Up Mailer Campaign" at bounding box center [377, 210] width 208 height 13
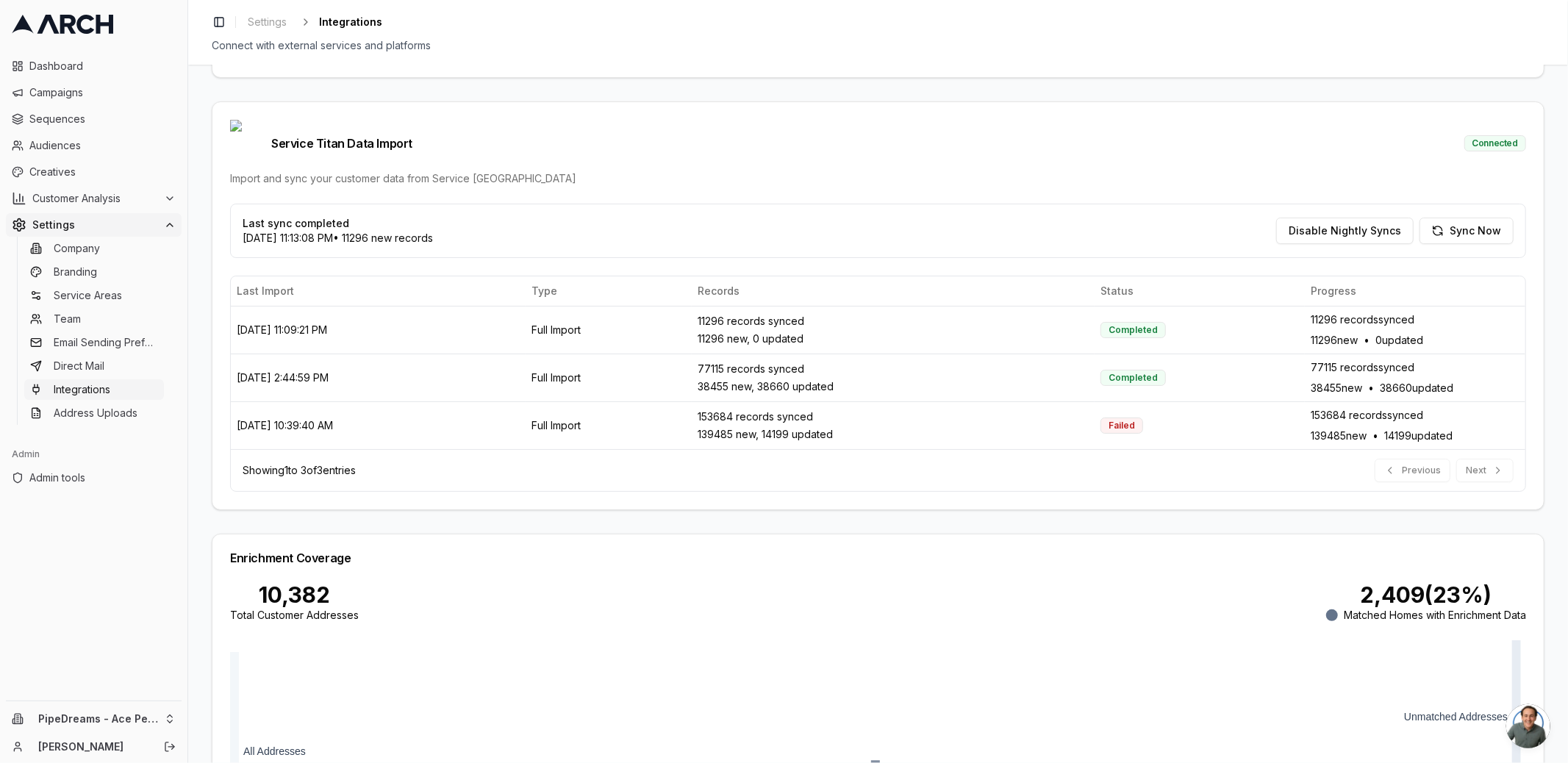
scroll to position [392, 0]
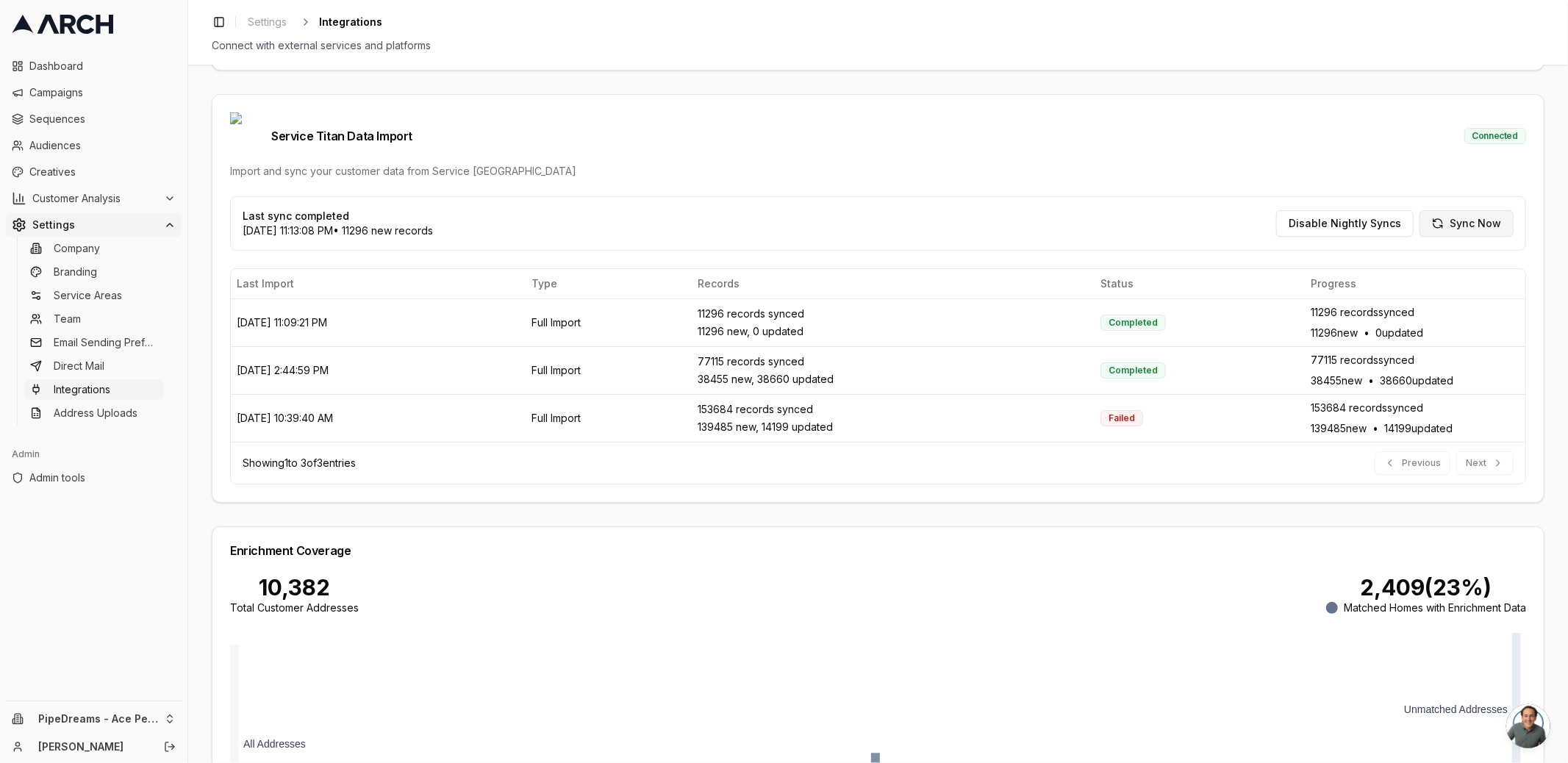
click at [1476, 210] on button "Sync Now" at bounding box center [1467, 223] width 94 height 26
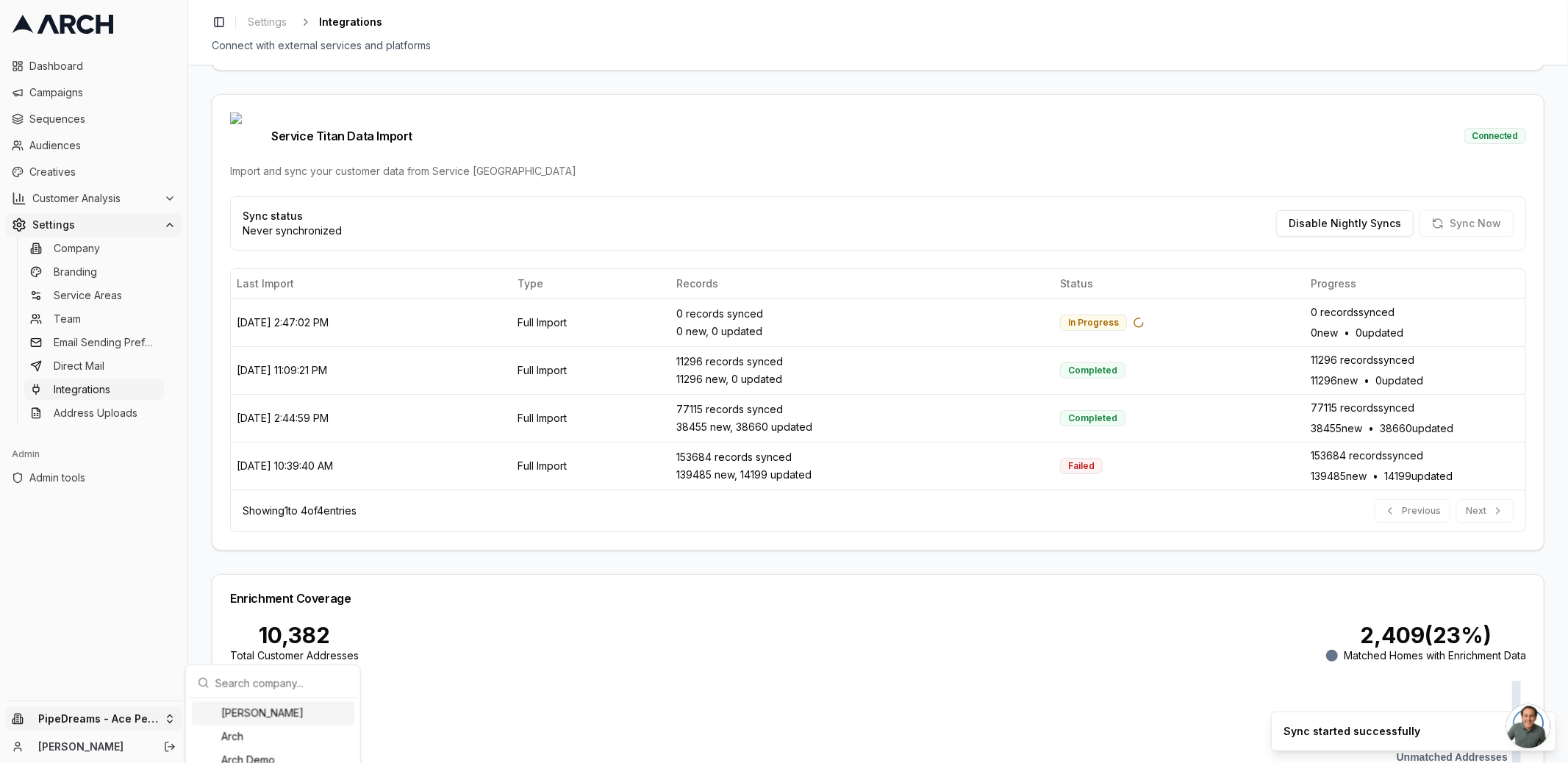
click at [126, 724] on html "Dashboard Campaigns Sequences Audiences Creatives Customer Analysis Settings Co…" at bounding box center [784, 381] width 1568 height 763
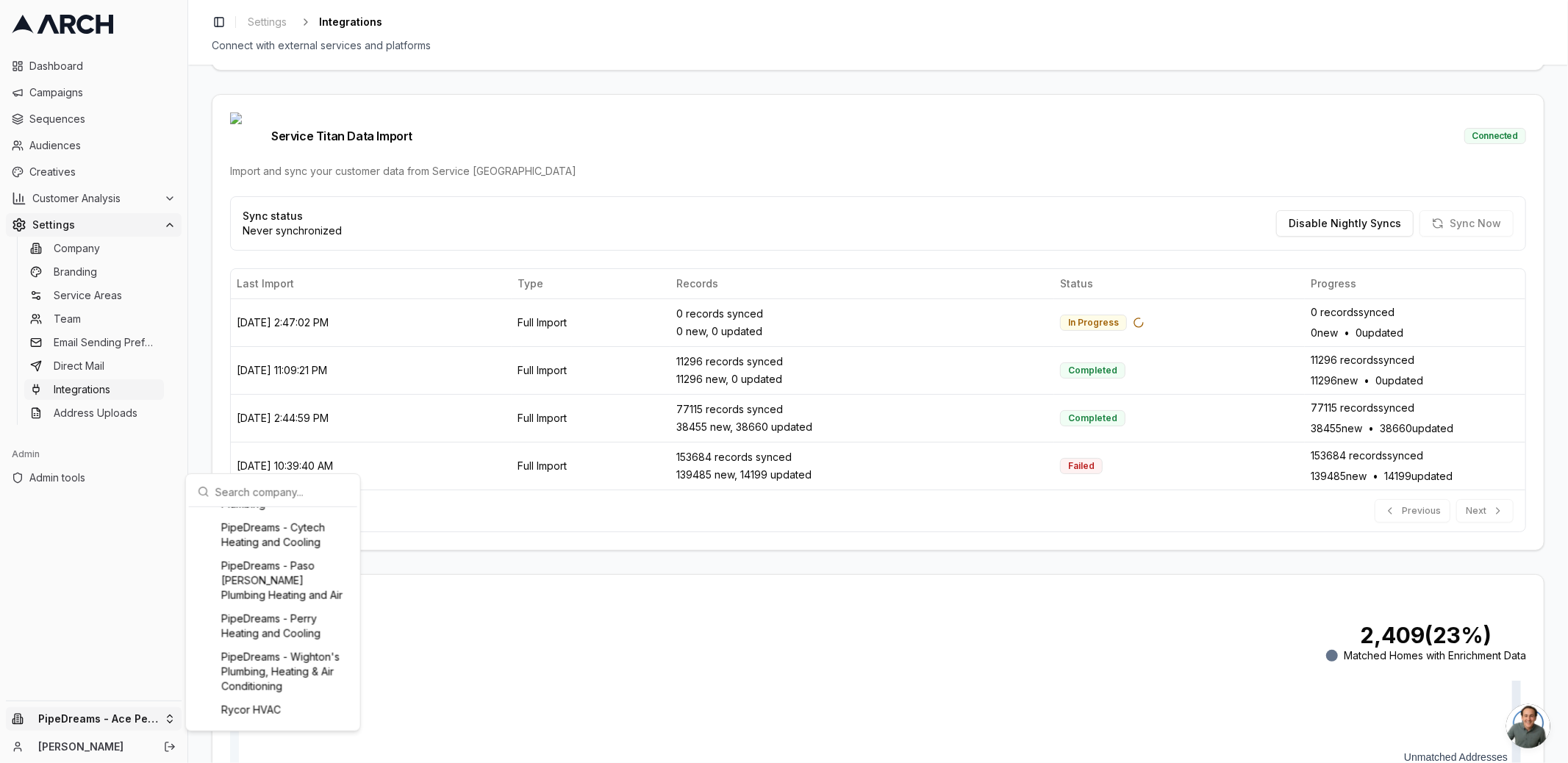
scroll to position [1512, 0]
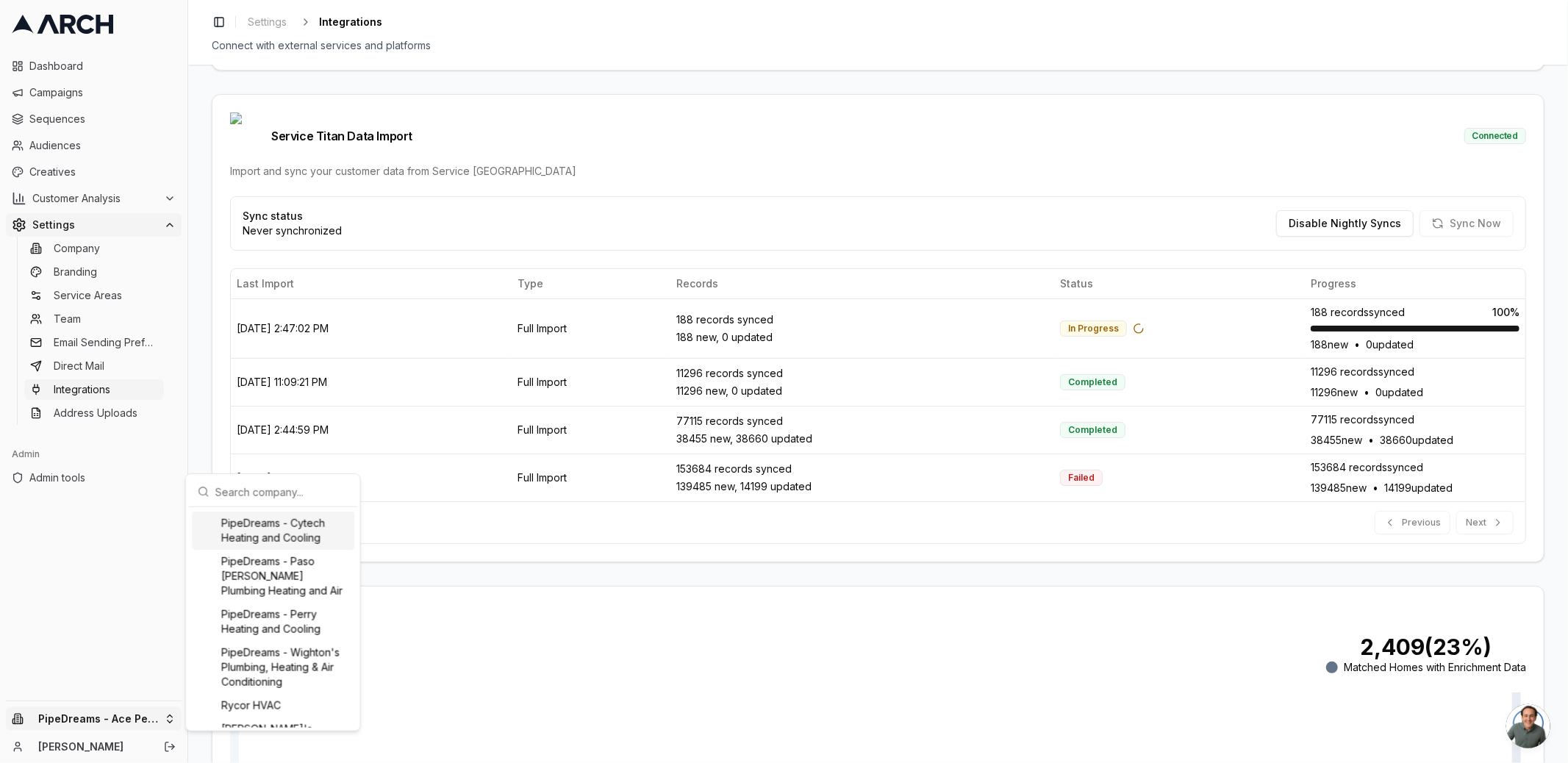
click at [291, 549] on div "PipeDreams - Cytech Heating and Cooling" at bounding box center [273, 531] width 163 height 38
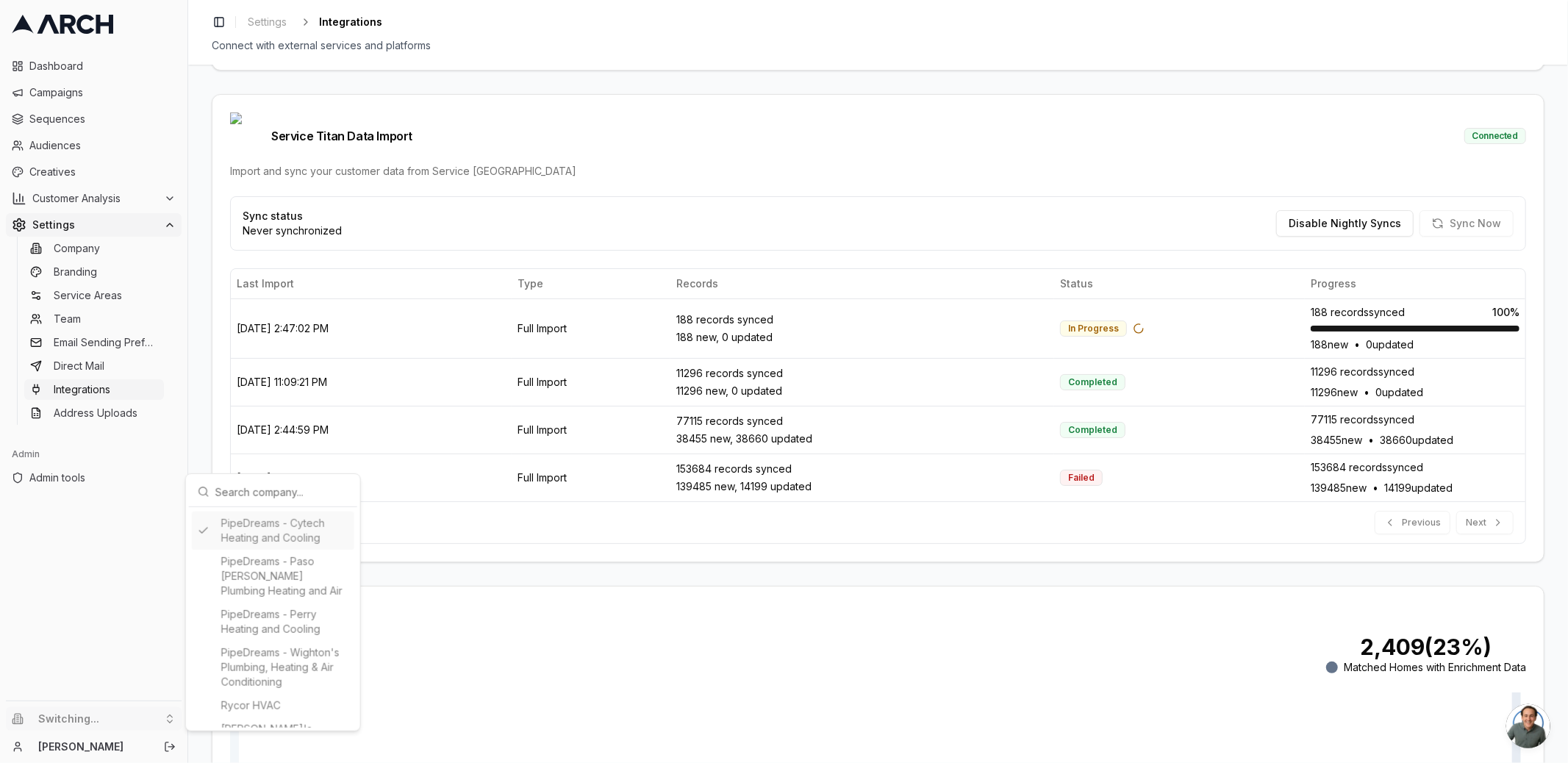
type input "2774950805"
type input "cid.ii7qbo75mmu8aqe4idjugdr1e"
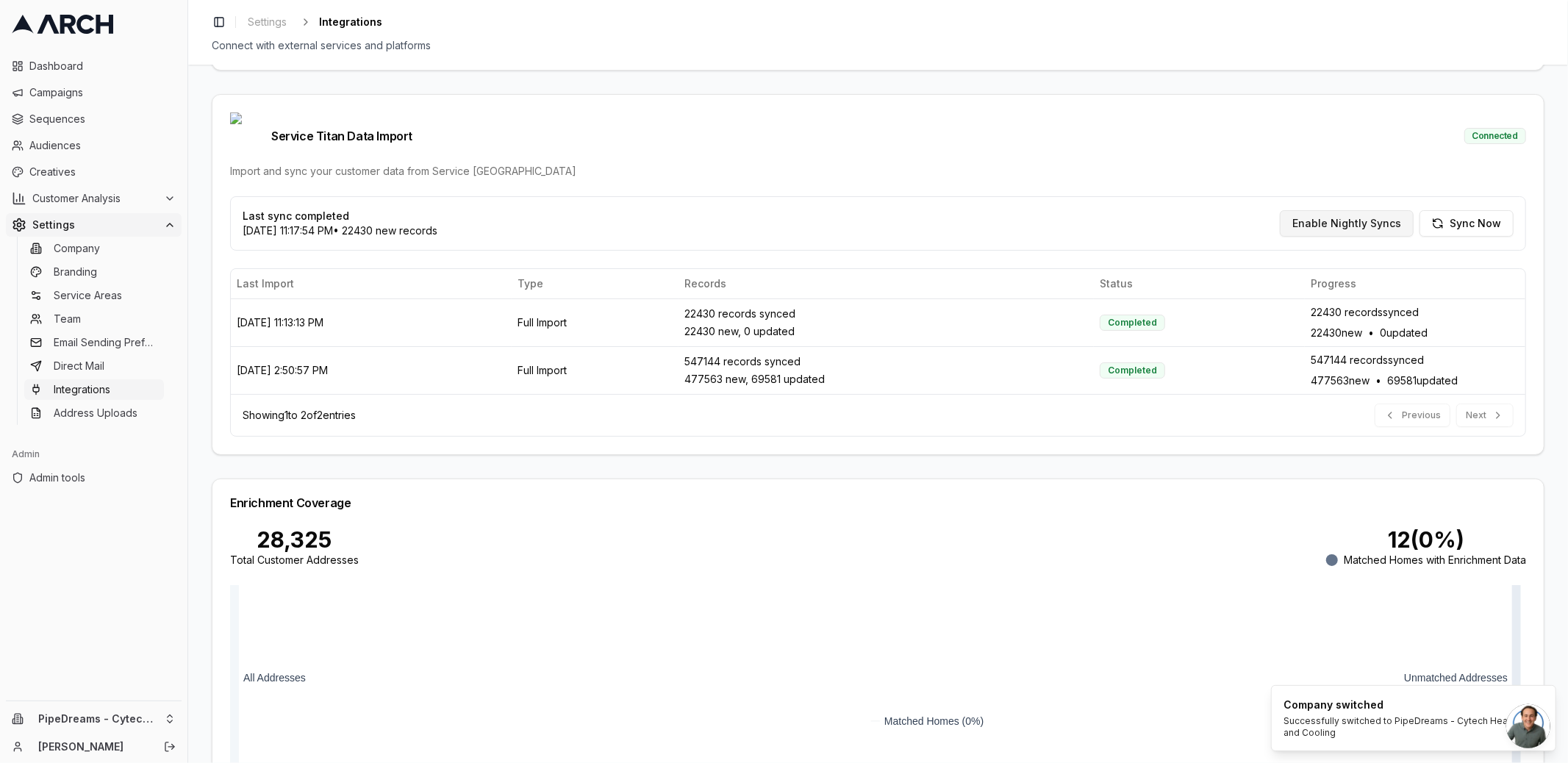
click at [1303, 210] on button "Enable Nightly Syncs" at bounding box center [1347, 223] width 133 height 26
click at [1461, 210] on button "Sync Now" at bounding box center [1467, 223] width 94 height 26
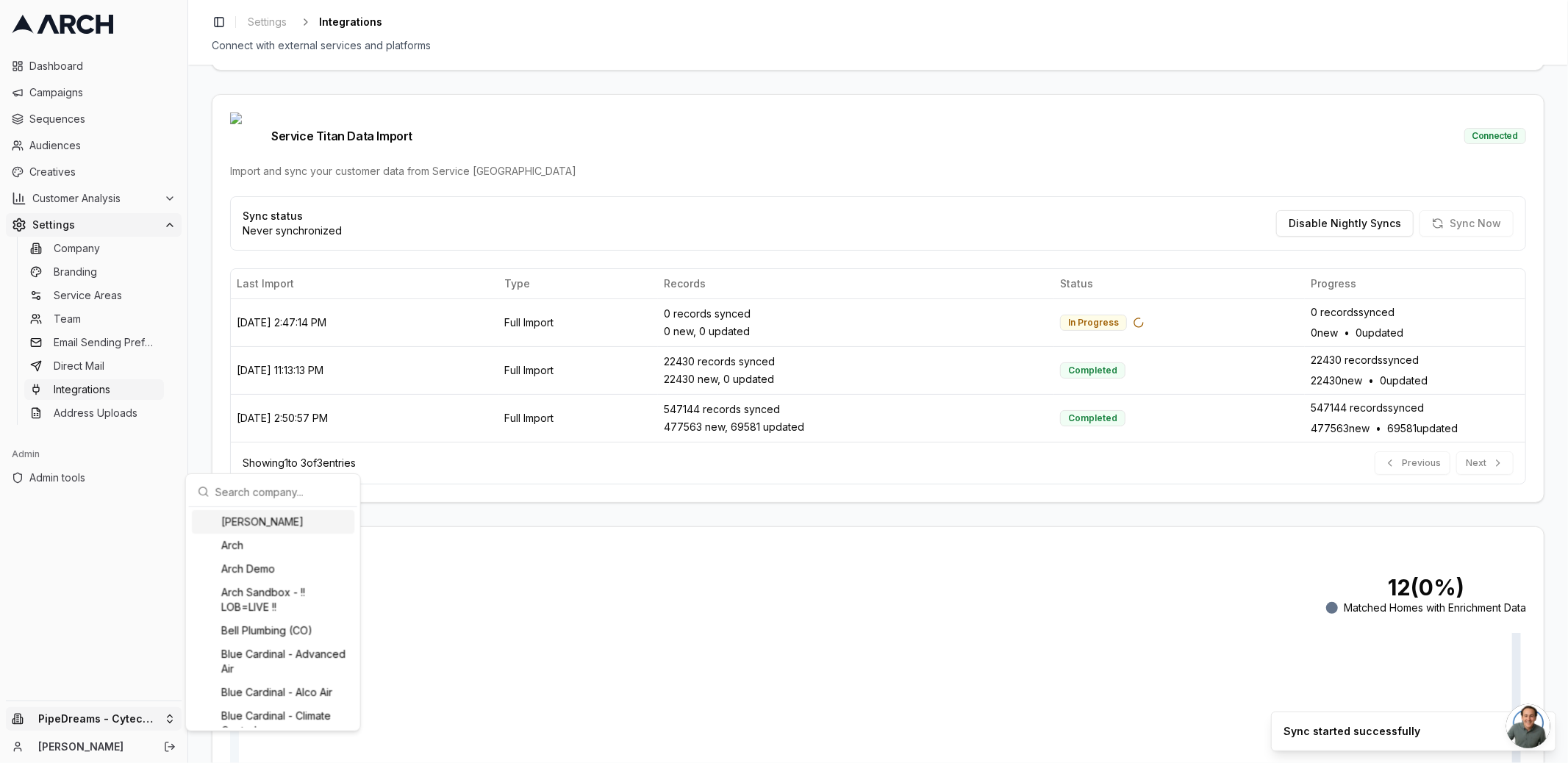
click at [149, 723] on html "Dashboard Campaigns Sequences Audiences Creatives Customer Analysis Settings Co…" at bounding box center [784, 381] width 1568 height 763
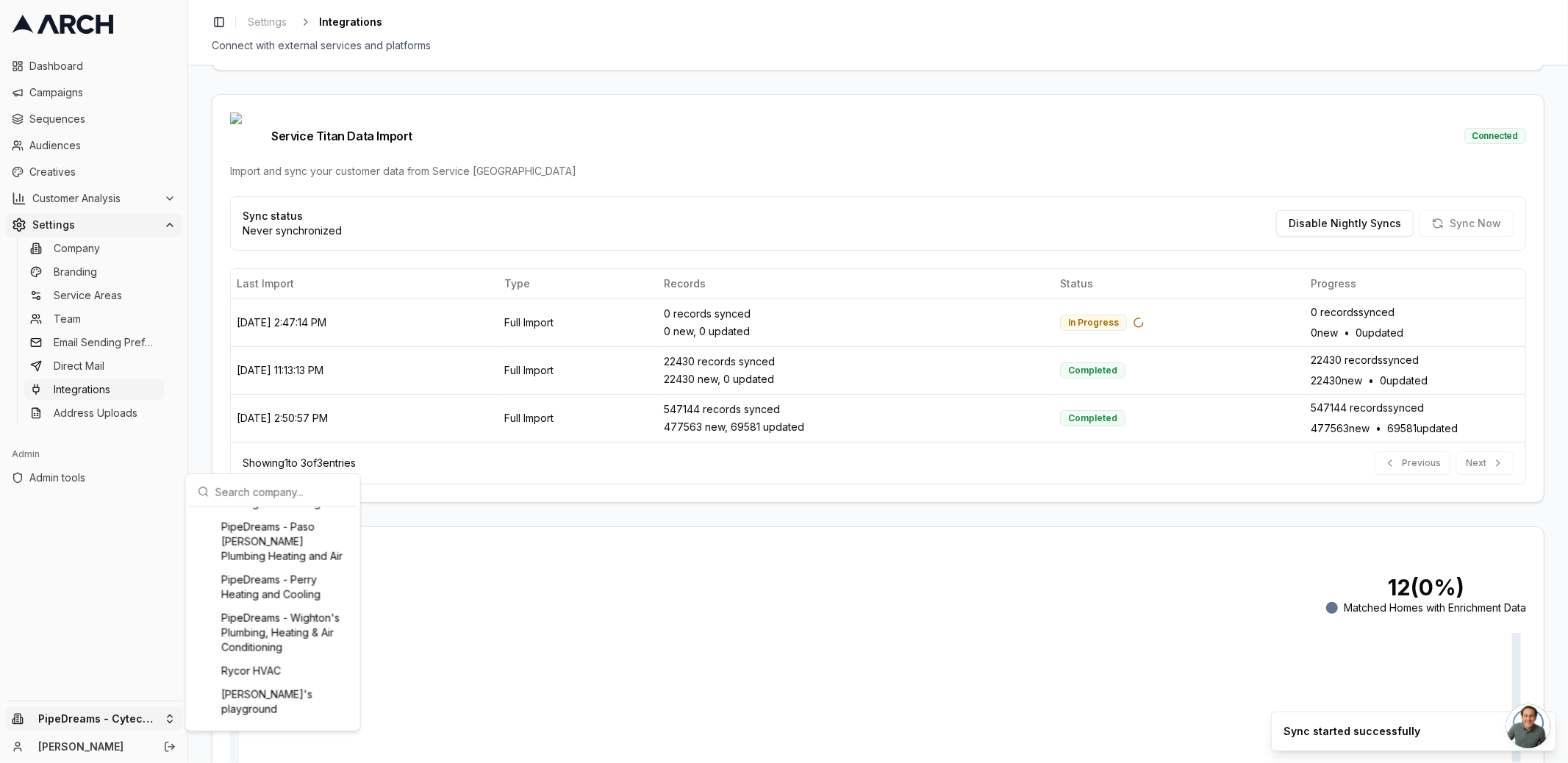
scroll to position [1566, 0]
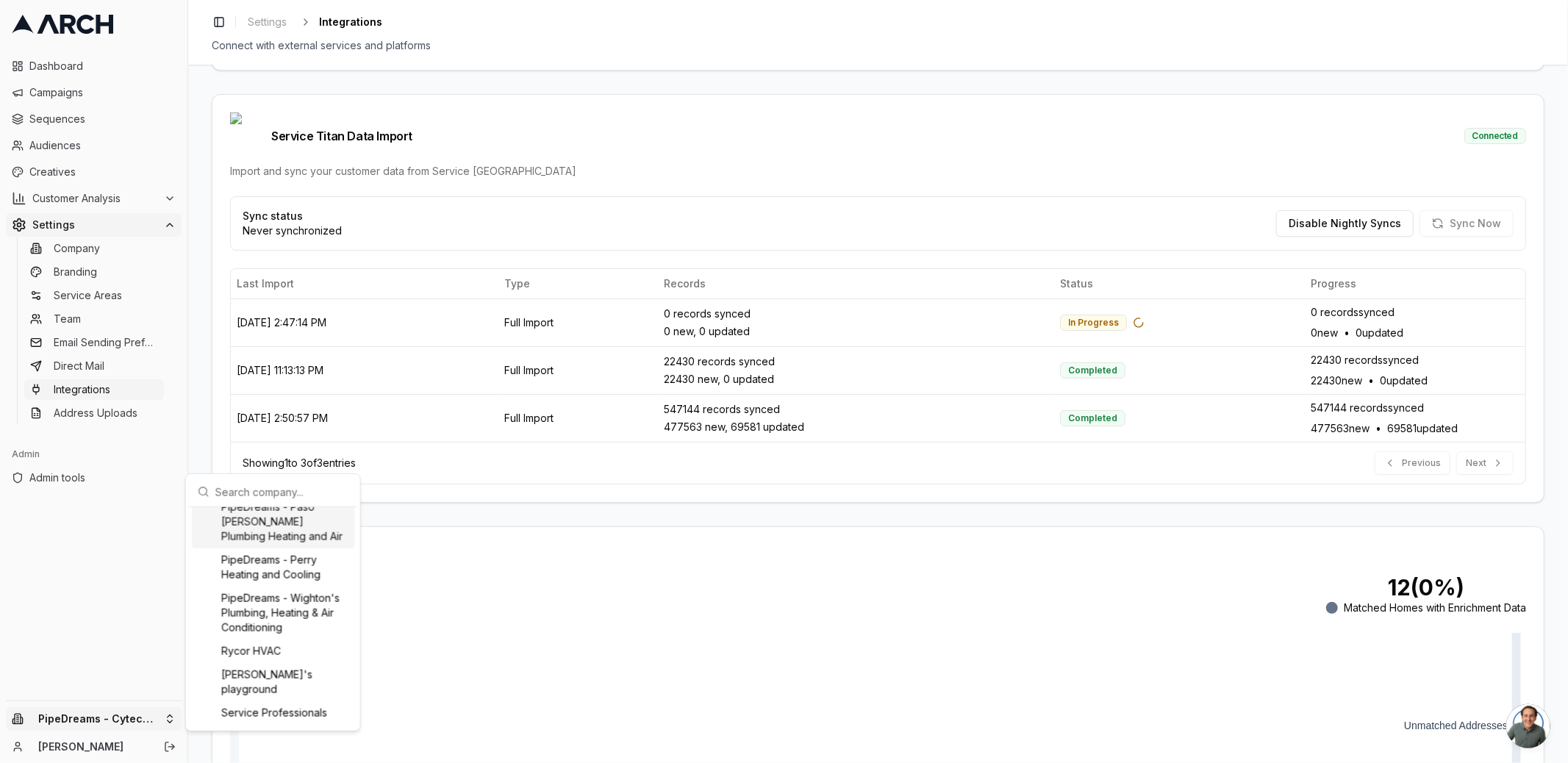
click at [303, 548] on div "PipeDreams - Paso [PERSON_NAME] Plumbing Heating and Air" at bounding box center [273, 522] width 163 height 53
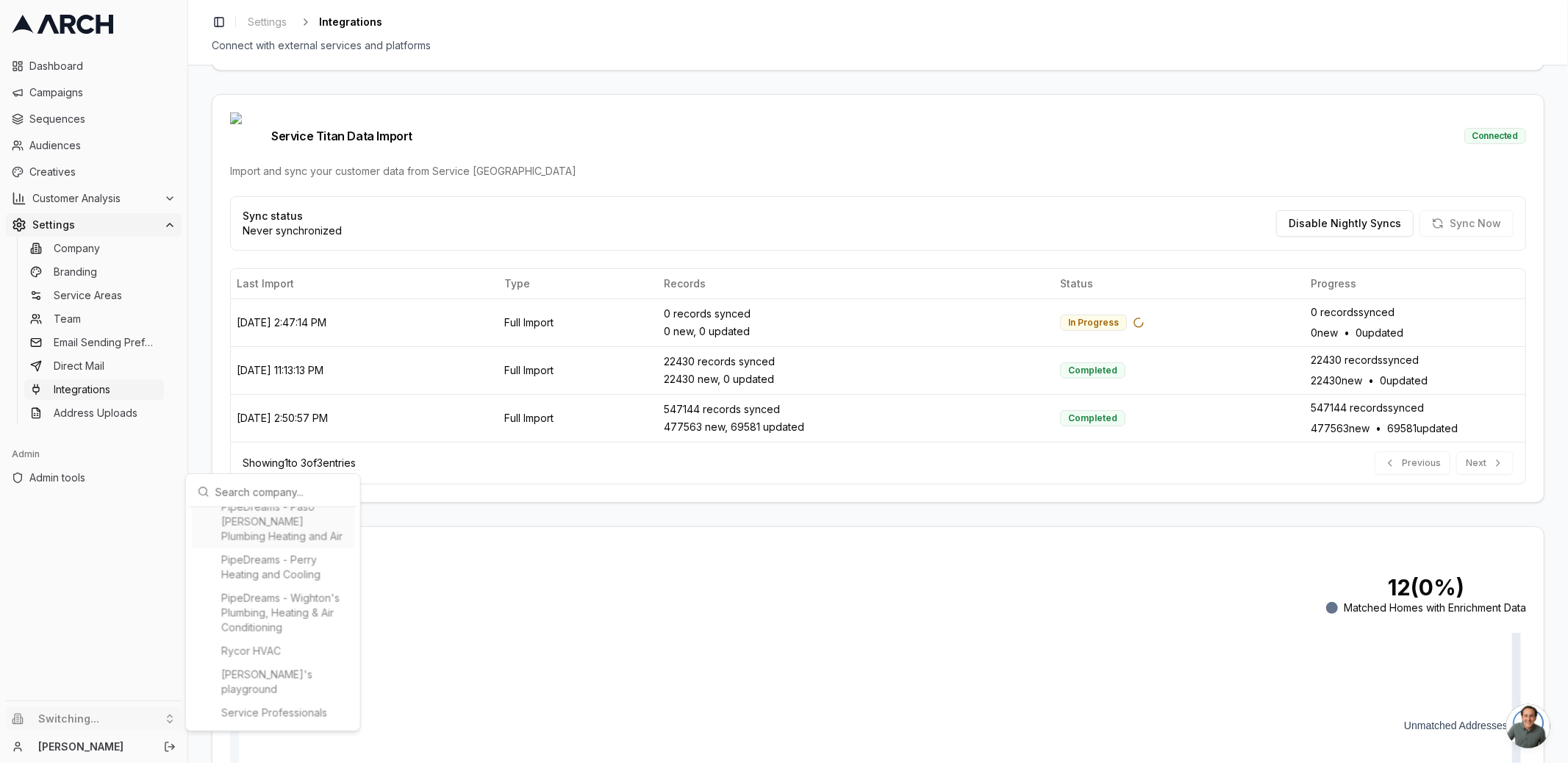
type input "1643949589"
type input "cid.vekhretw80jbps7cytpuuazkw"
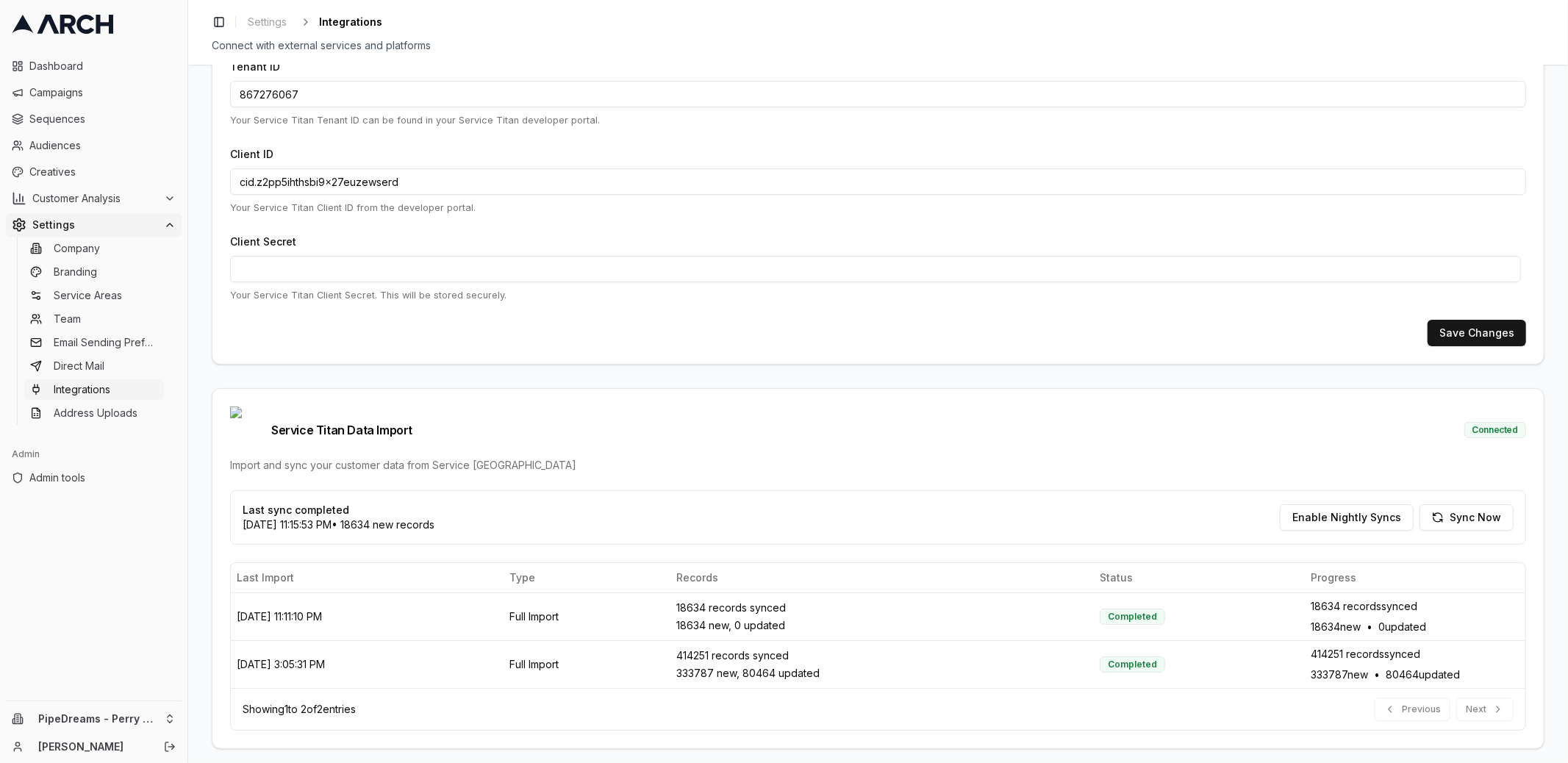
scroll to position [294, 0]
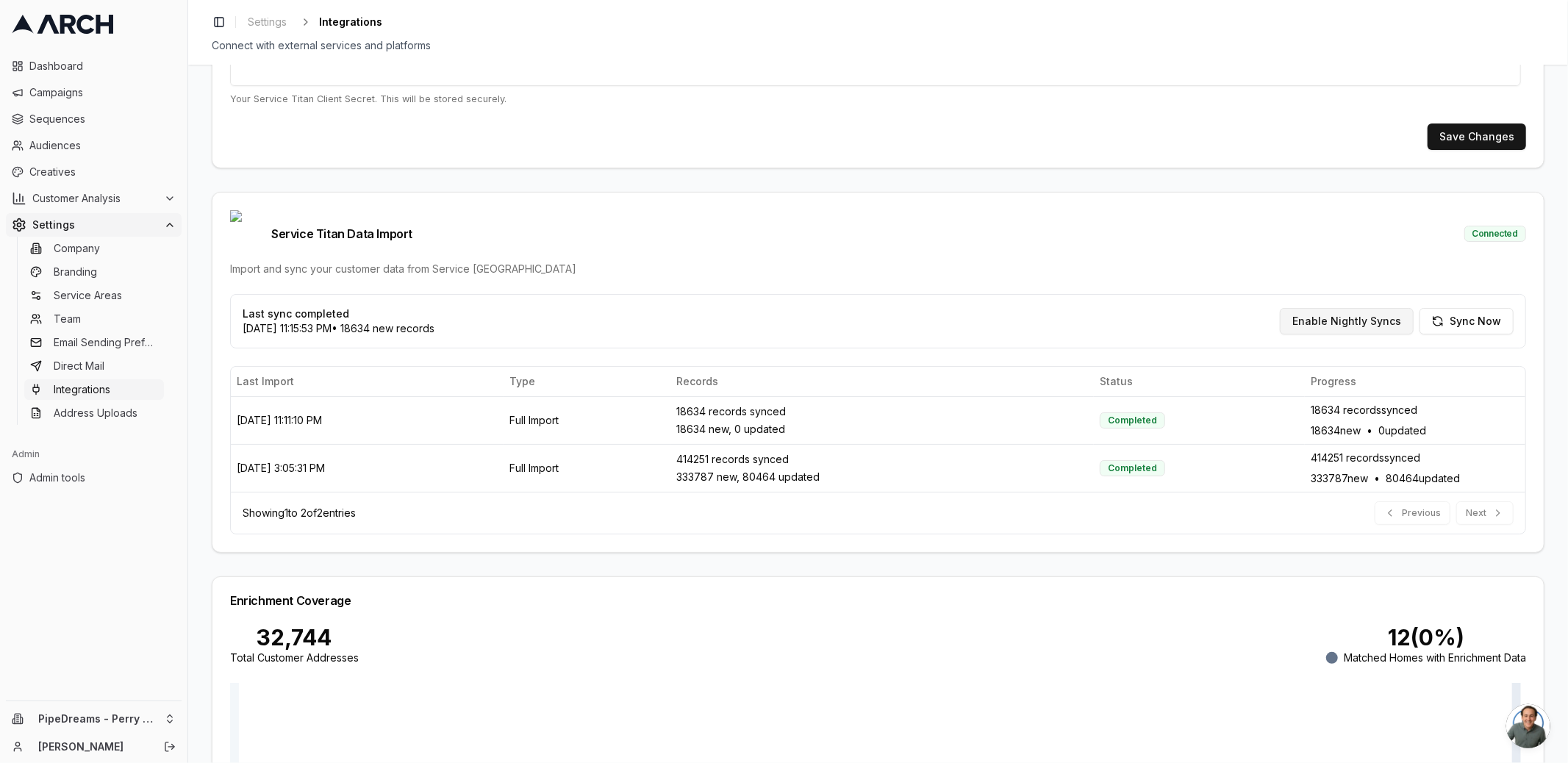
click at [1342, 308] on button "Enable Nightly Syncs" at bounding box center [1347, 321] width 133 height 26
click at [1487, 308] on button "Sync Now" at bounding box center [1467, 321] width 94 height 26
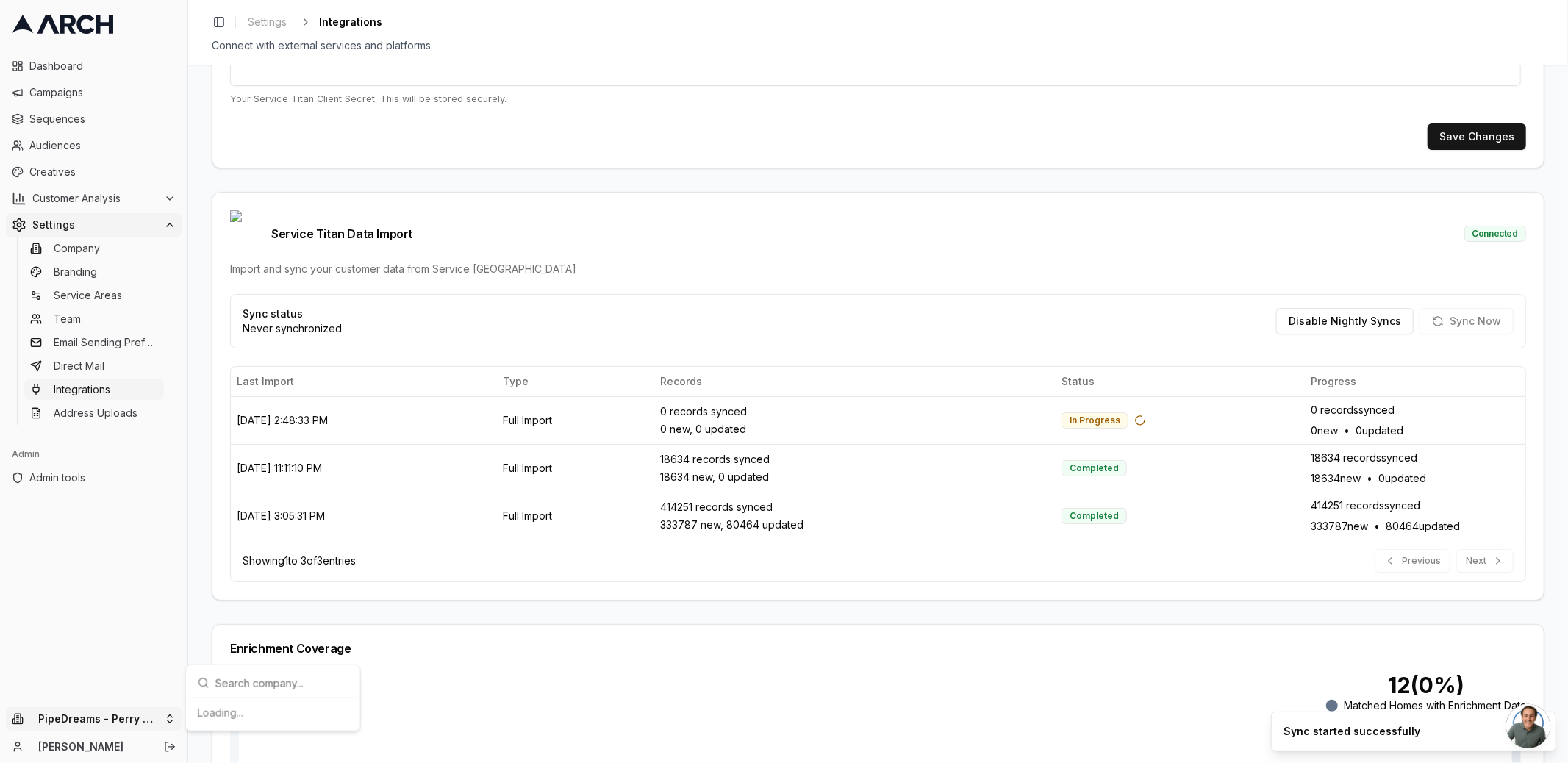
click at [175, 720] on html "Dashboard Campaigns Sequences Audiences Creatives Customer Analysis Settings Co…" at bounding box center [784, 381] width 1568 height 763
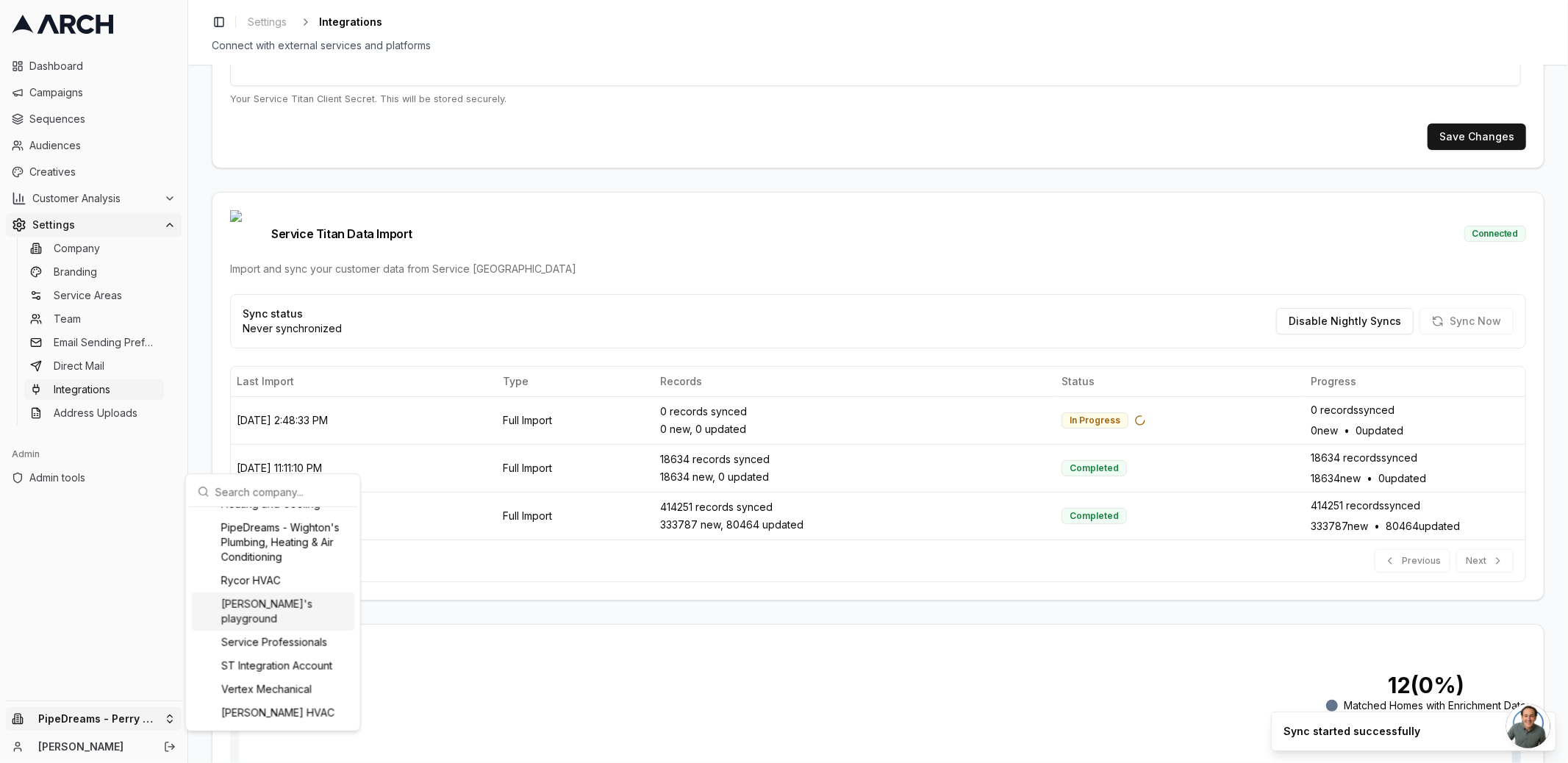
scroll to position [1583, 0]
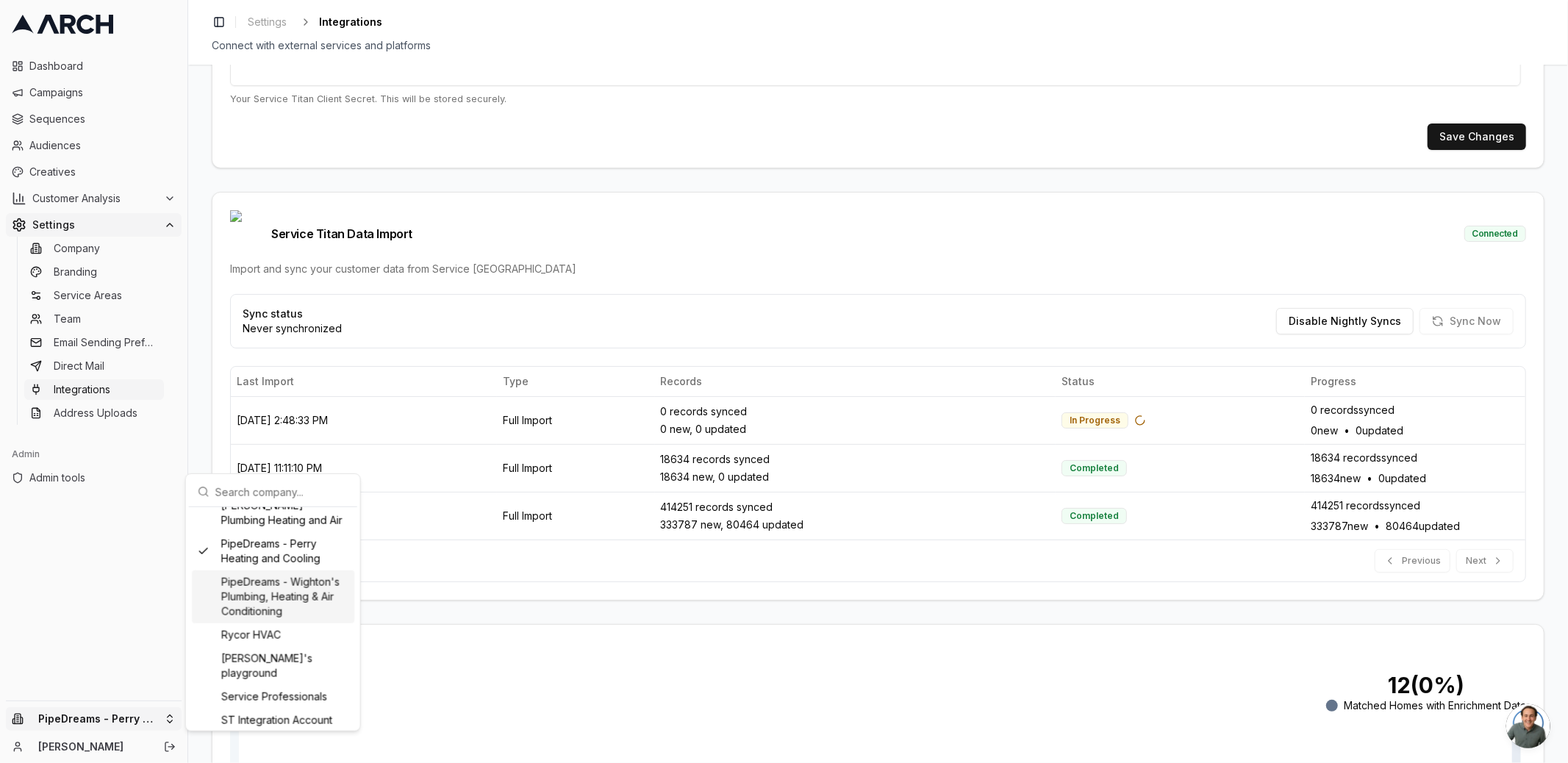
click at [287, 623] on div "PipeDreams - Wighton's Plumbing, Heating & Air Conditioning" at bounding box center [273, 597] width 163 height 53
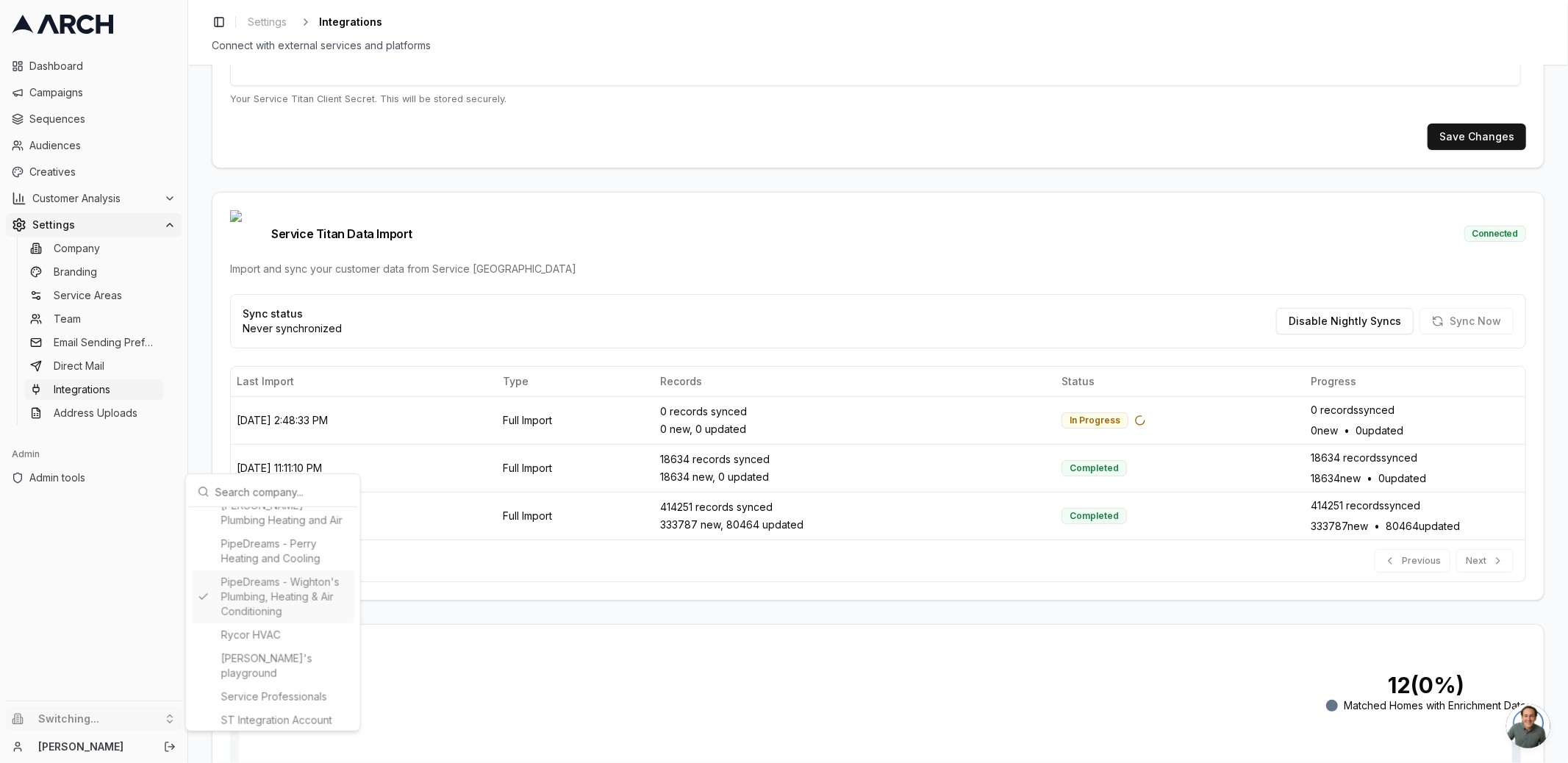
type input "1032053284"
type input "cid.ghiig6oqnralukes2vmekw32u"
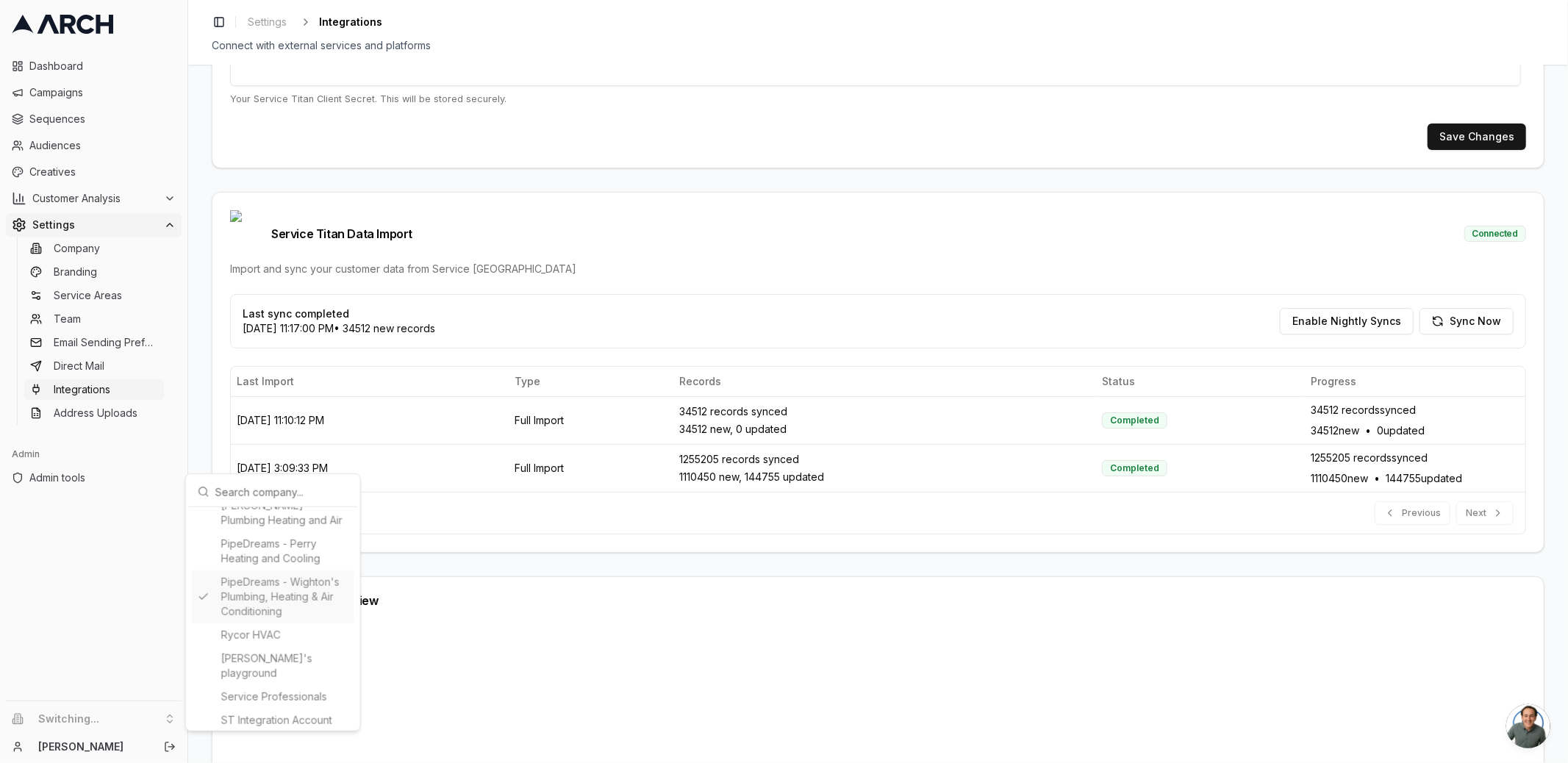
click at [205, 426] on html "Dashboard Campaigns Sequences Audiences Creatives Customer Analysis Settings Co…" at bounding box center [784, 381] width 1568 height 763
